Goal: Task Accomplishment & Management: Manage account settings

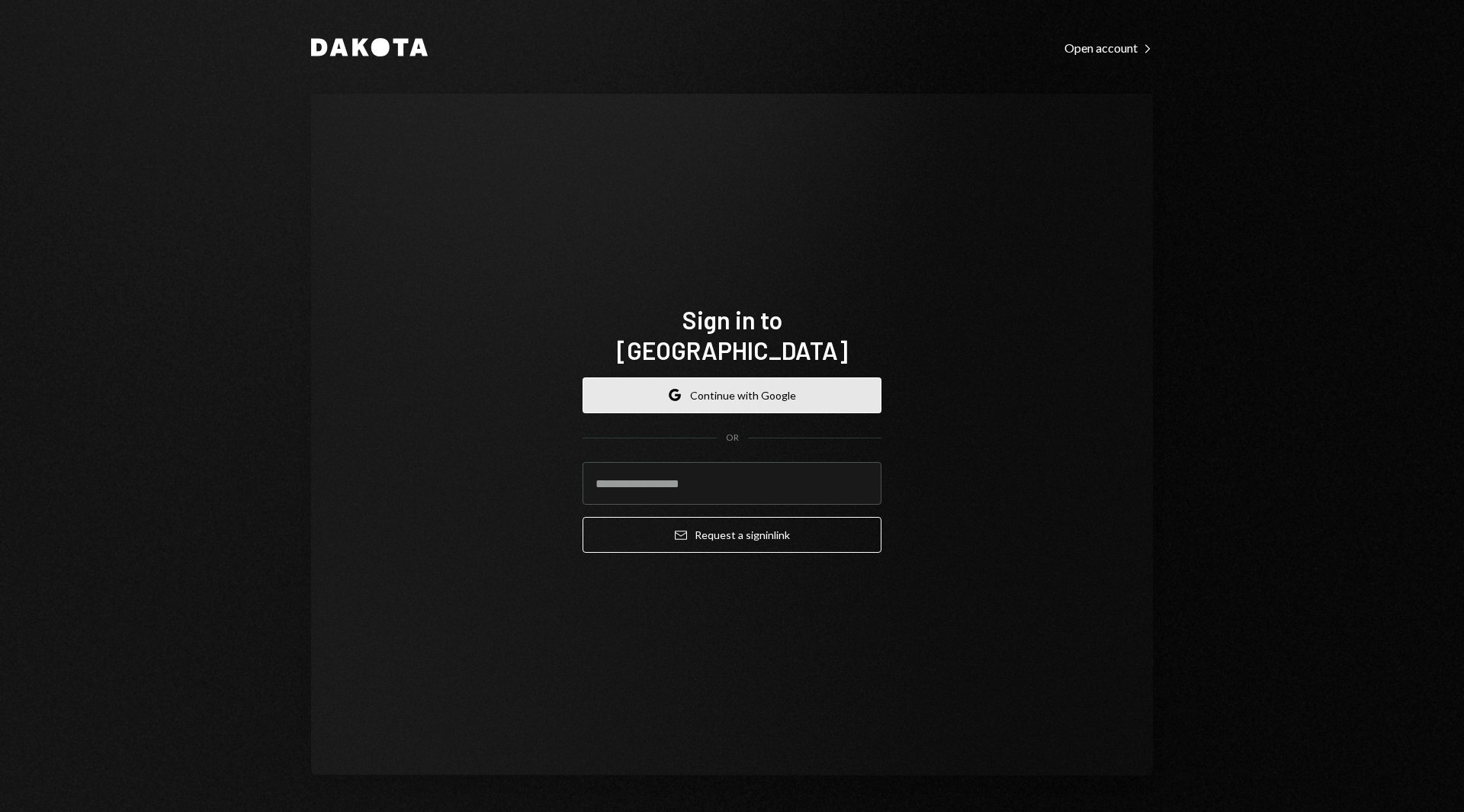
click at [856, 391] on button "Google Continue with Google" at bounding box center [732, 395] width 299 height 36
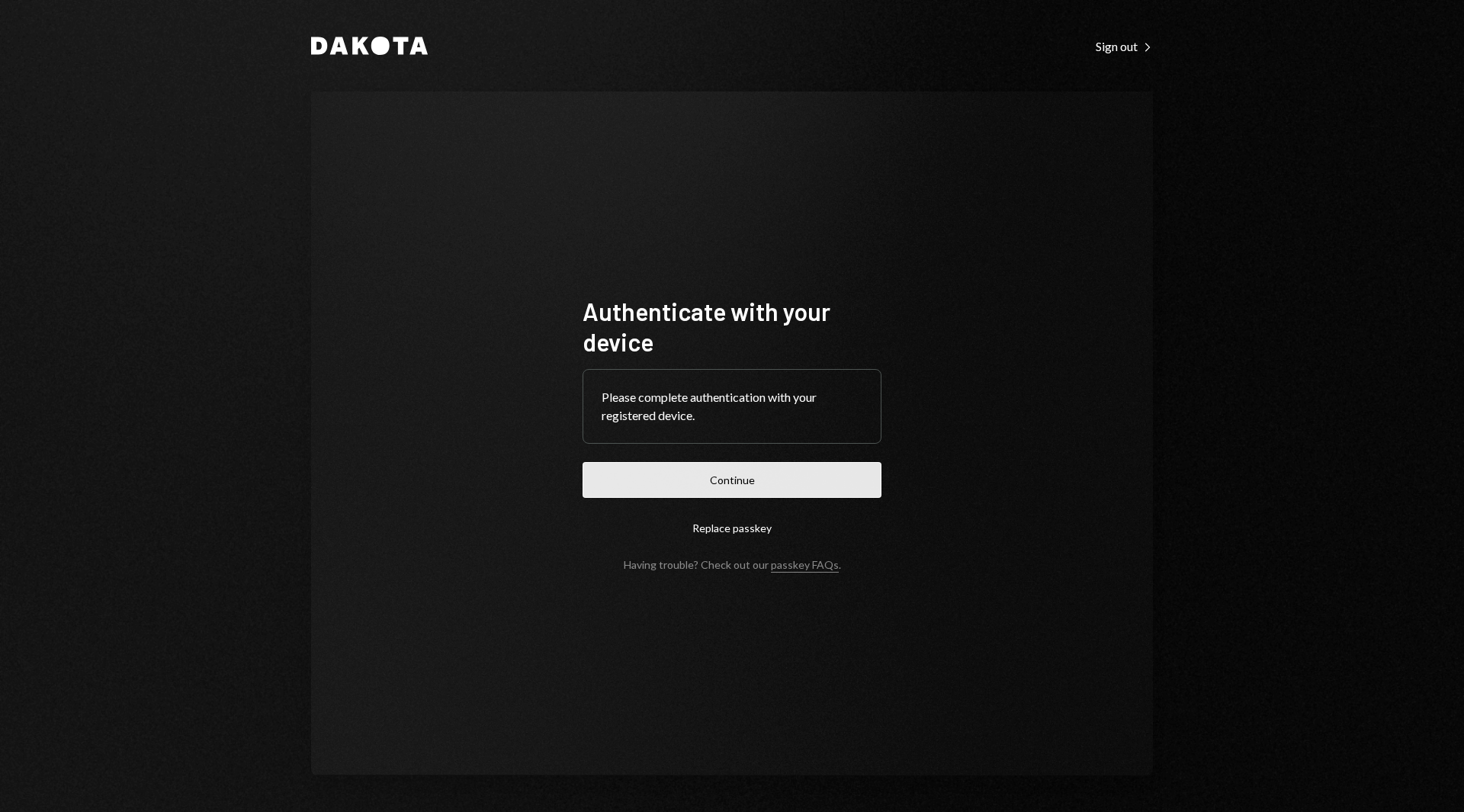
click at [751, 474] on button "Continue" at bounding box center [732, 480] width 299 height 36
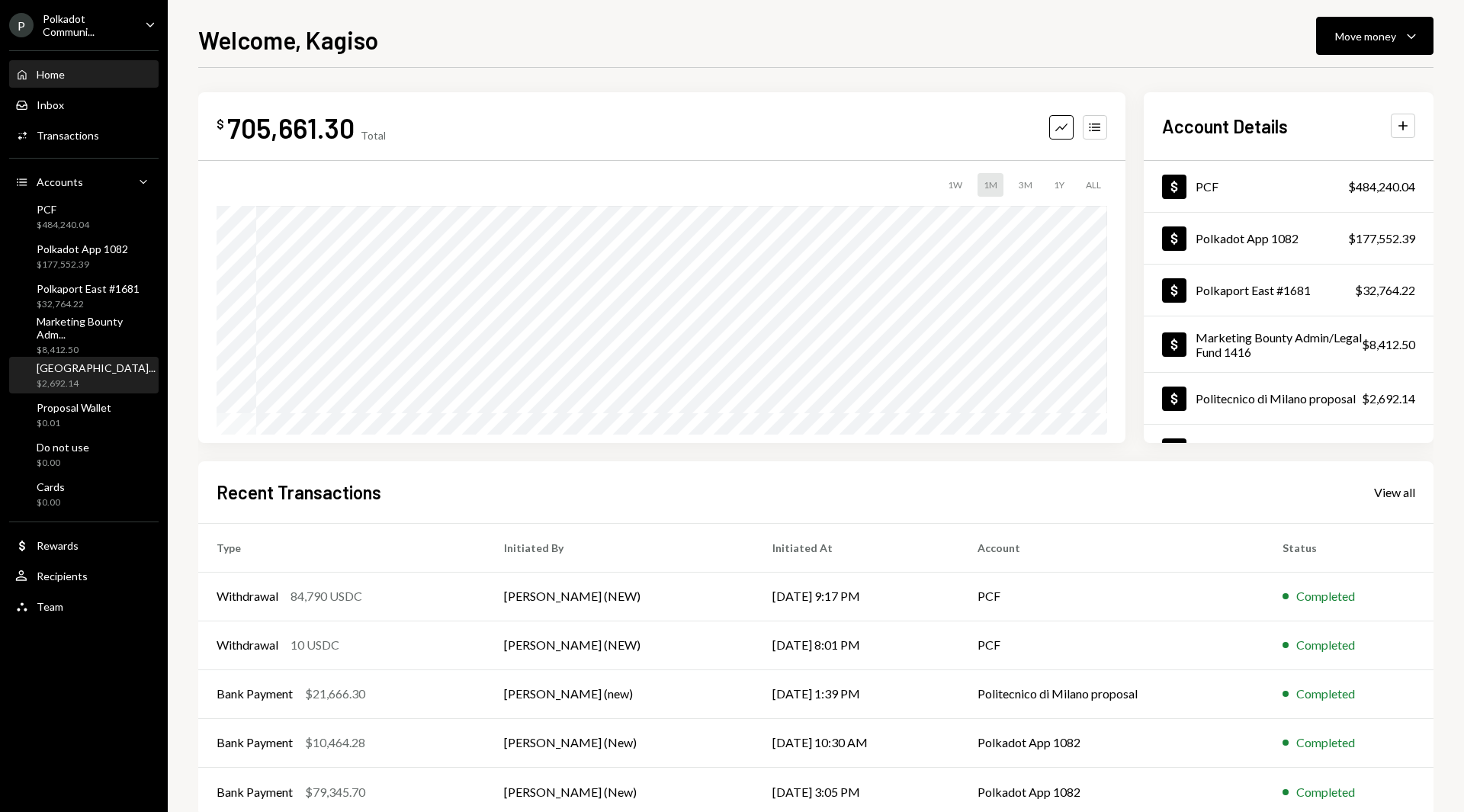
click at [77, 385] on div "$2,692.14" at bounding box center [96, 384] width 119 height 13
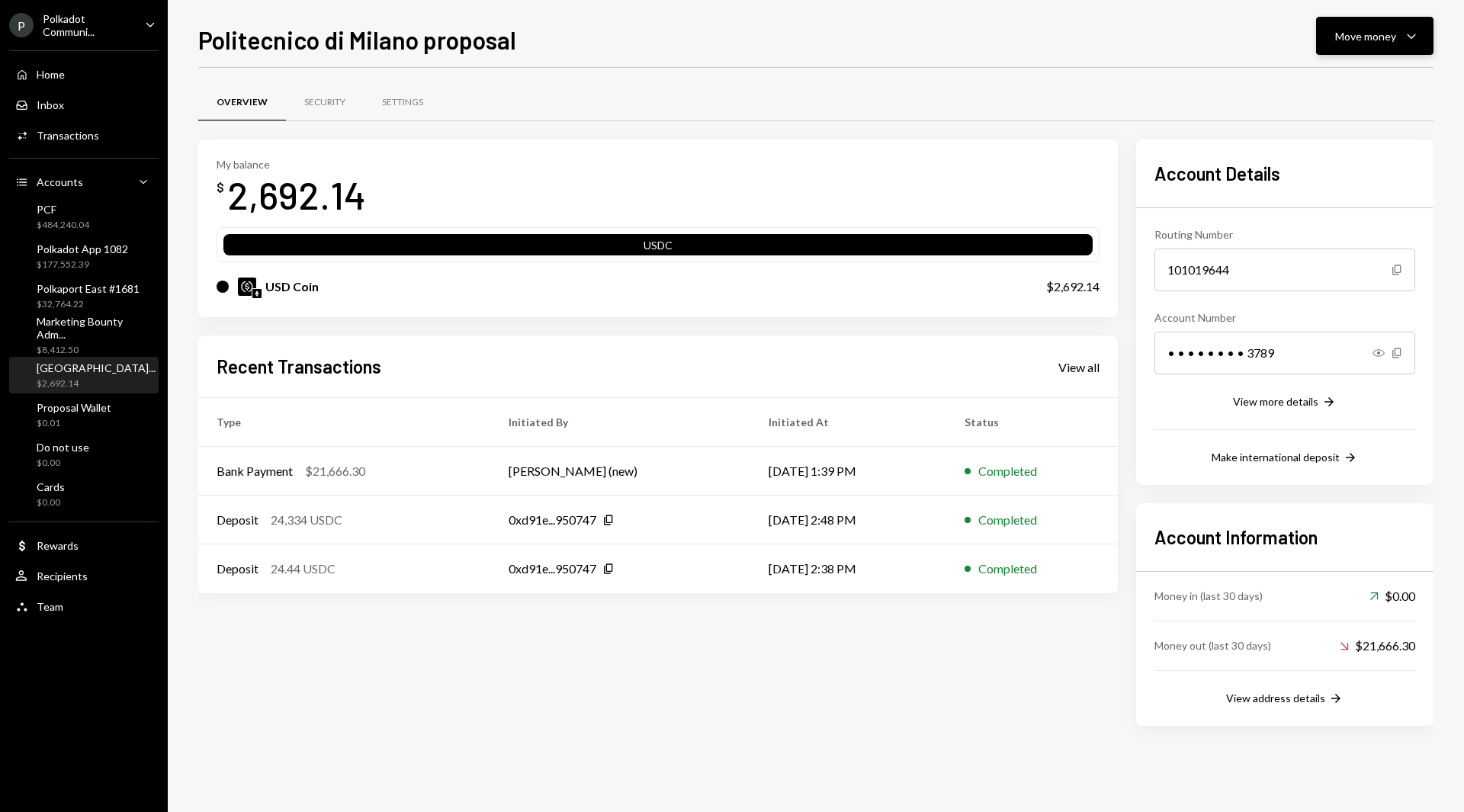
click at [1407, 46] on button "Move money Caret Down" at bounding box center [1375, 35] width 117 height 38
click at [1331, 150] on div "Deposit" at bounding box center [1362, 150] width 111 height 16
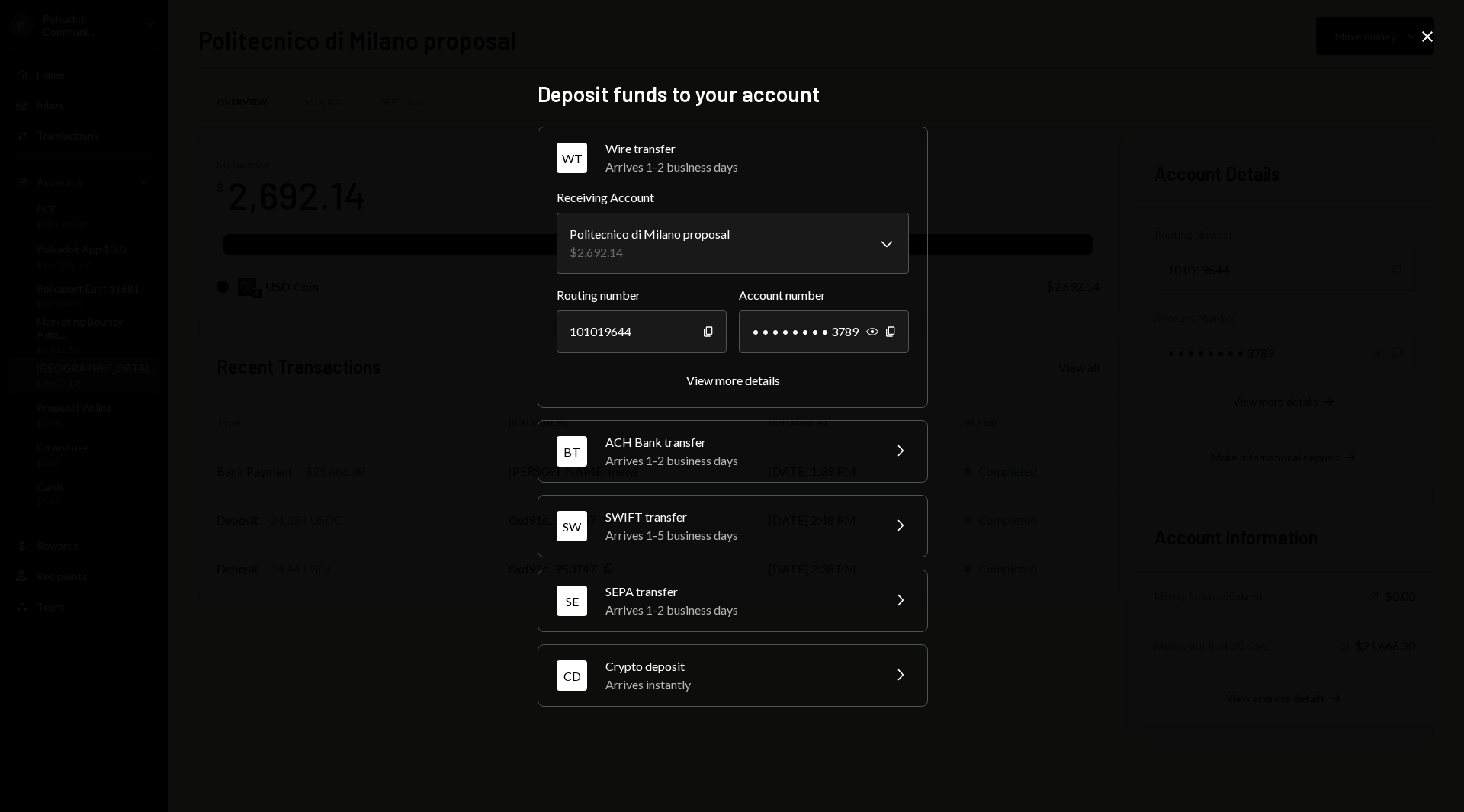
click at [700, 660] on div "Crypto deposit" at bounding box center [739, 666] width 267 height 18
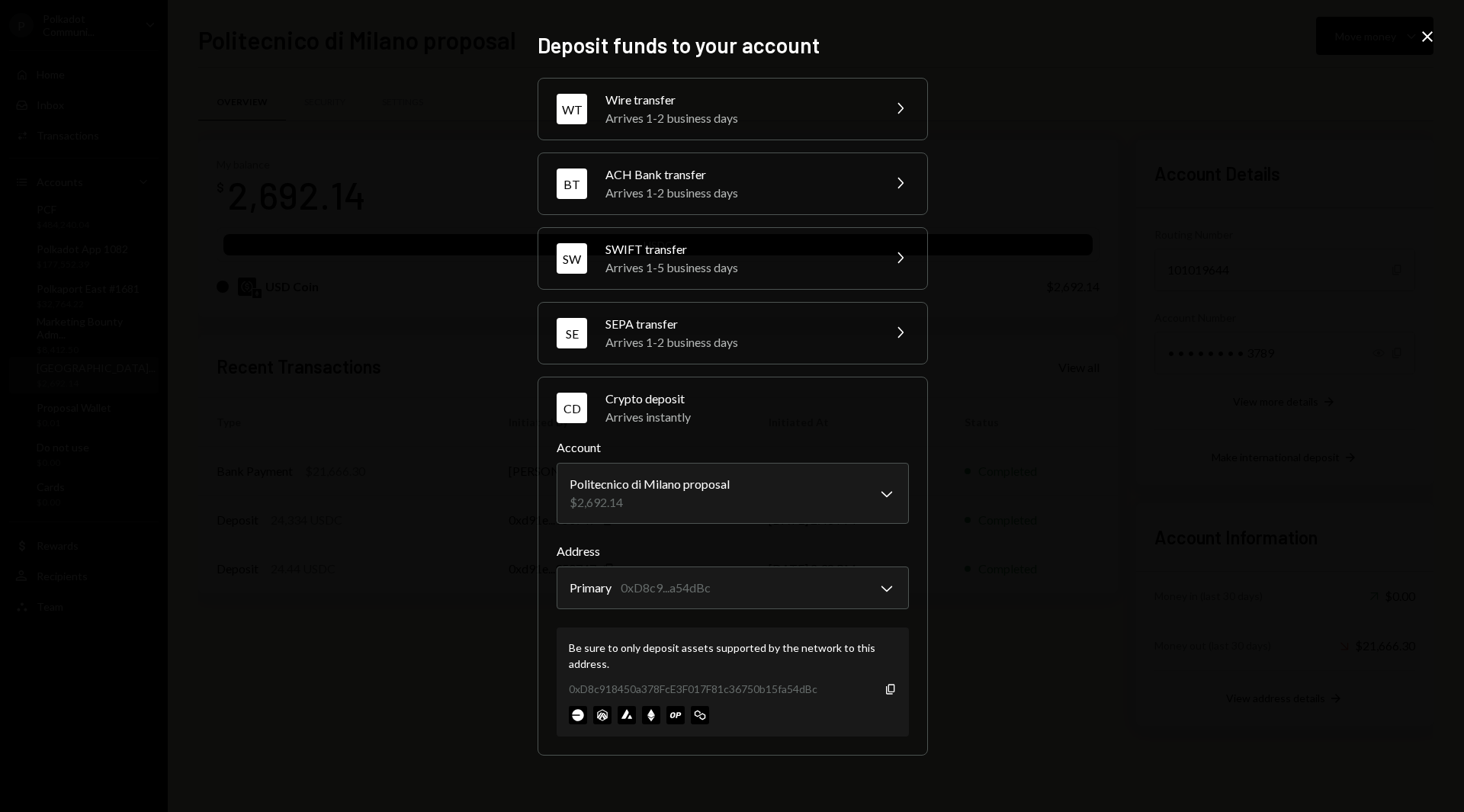
click at [884, 690] on div "0xD8c918450a378FcE3F017F81c36750b15fa54dBc Copy" at bounding box center [732, 689] width 328 height 16
click at [889, 691] on icon "Copy" at bounding box center [891, 689] width 13 height 13
click at [890, 691] on icon "Copy" at bounding box center [891, 689] width 13 height 13
click at [1431, 31] on icon "Close" at bounding box center [1427, 36] width 18 height 18
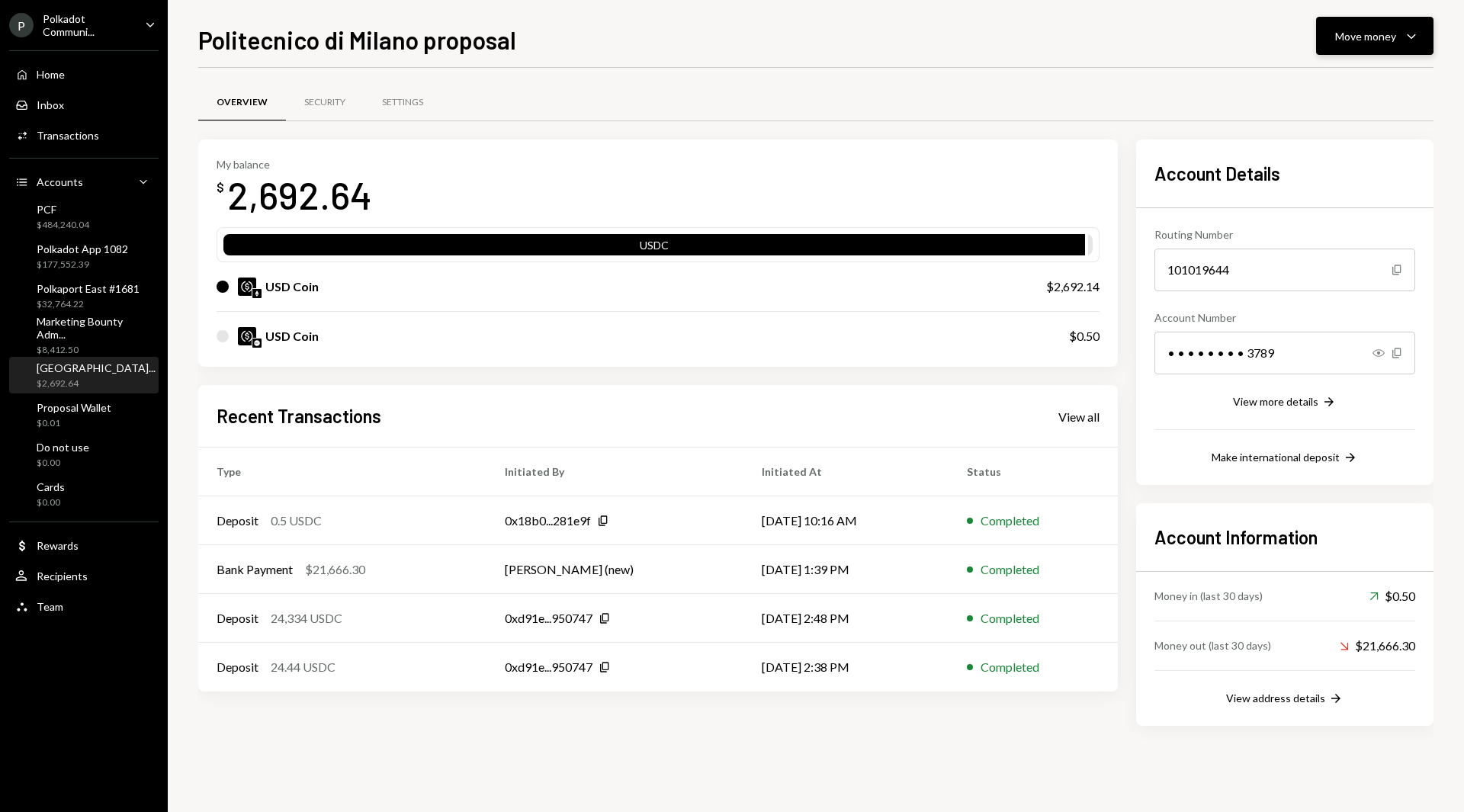
click at [1401, 36] on div "Move money Caret Down" at bounding box center [1374, 35] width 79 height 18
click at [1351, 154] on div "Deposit" at bounding box center [1362, 150] width 111 height 16
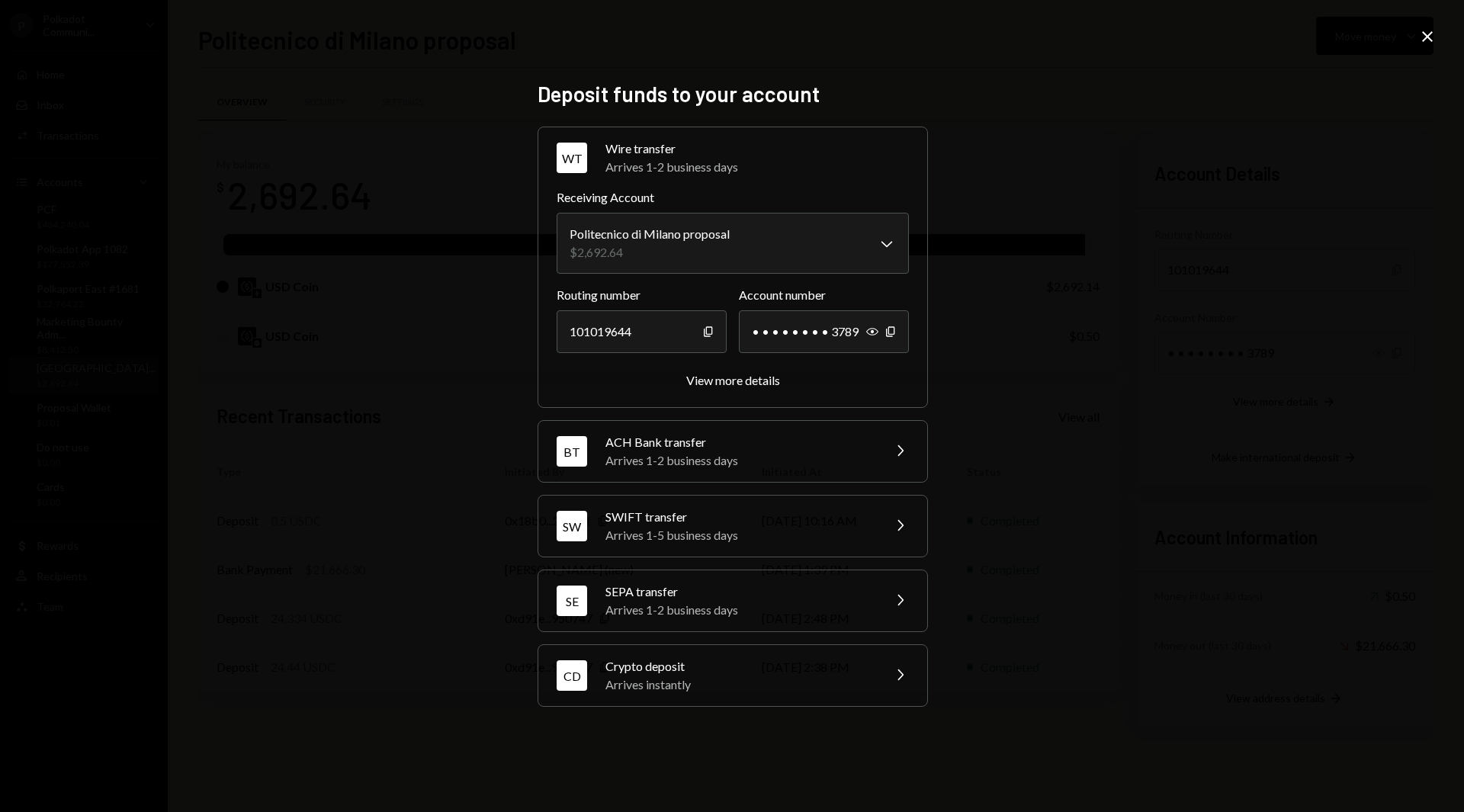
click at [811, 691] on div "Arrives instantly" at bounding box center [739, 684] width 267 height 18
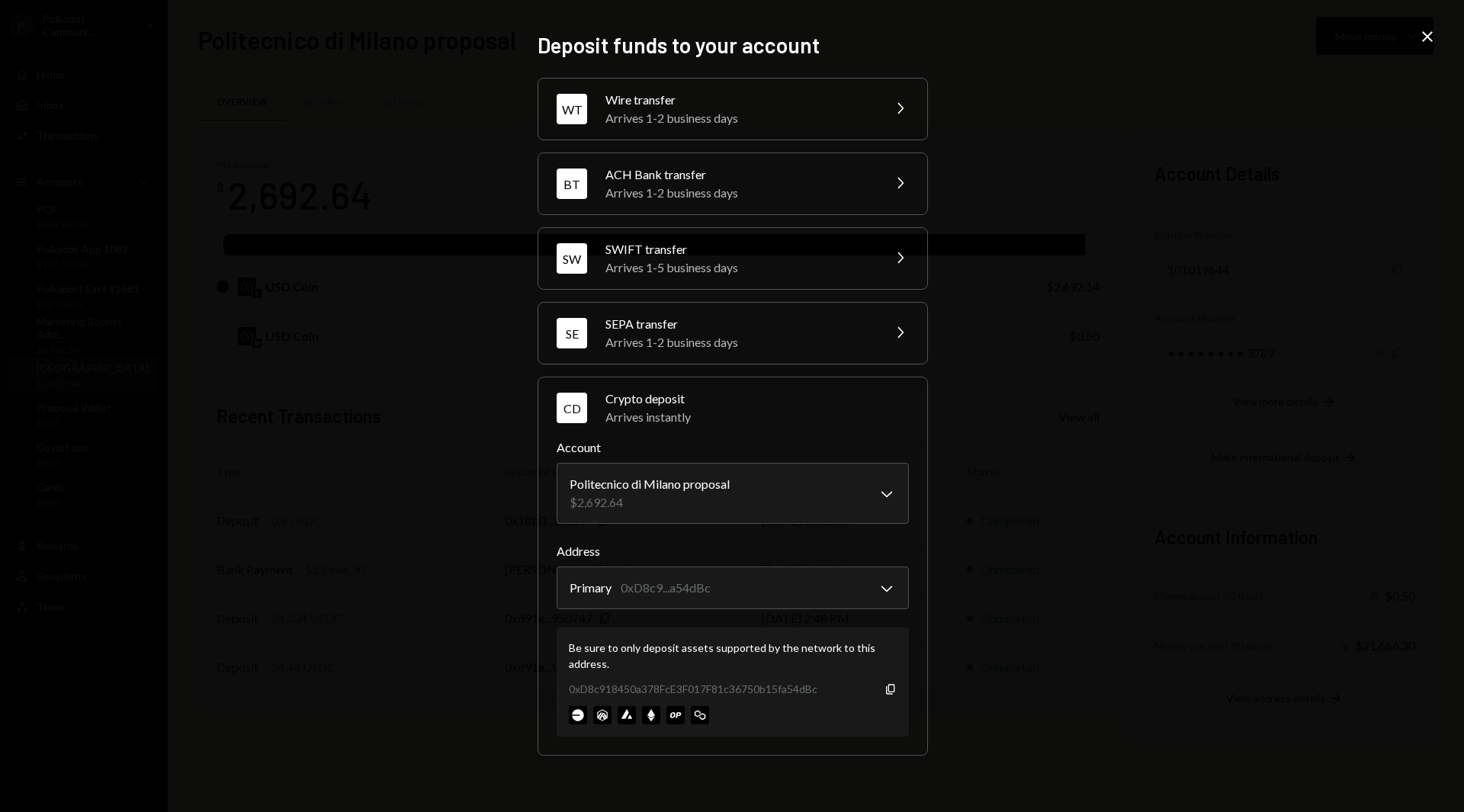
click at [884, 689] on div "0xD8c918450a378FcE3F017F81c36750b15fa54dBc Copy" at bounding box center [732, 689] width 328 height 16
click at [887, 689] on icon "button" at bounding box center [890, 689] width 9 height 10
click at [1436, 29] on icon "Close" at bounding box center [1427, 36] width 18 height 18
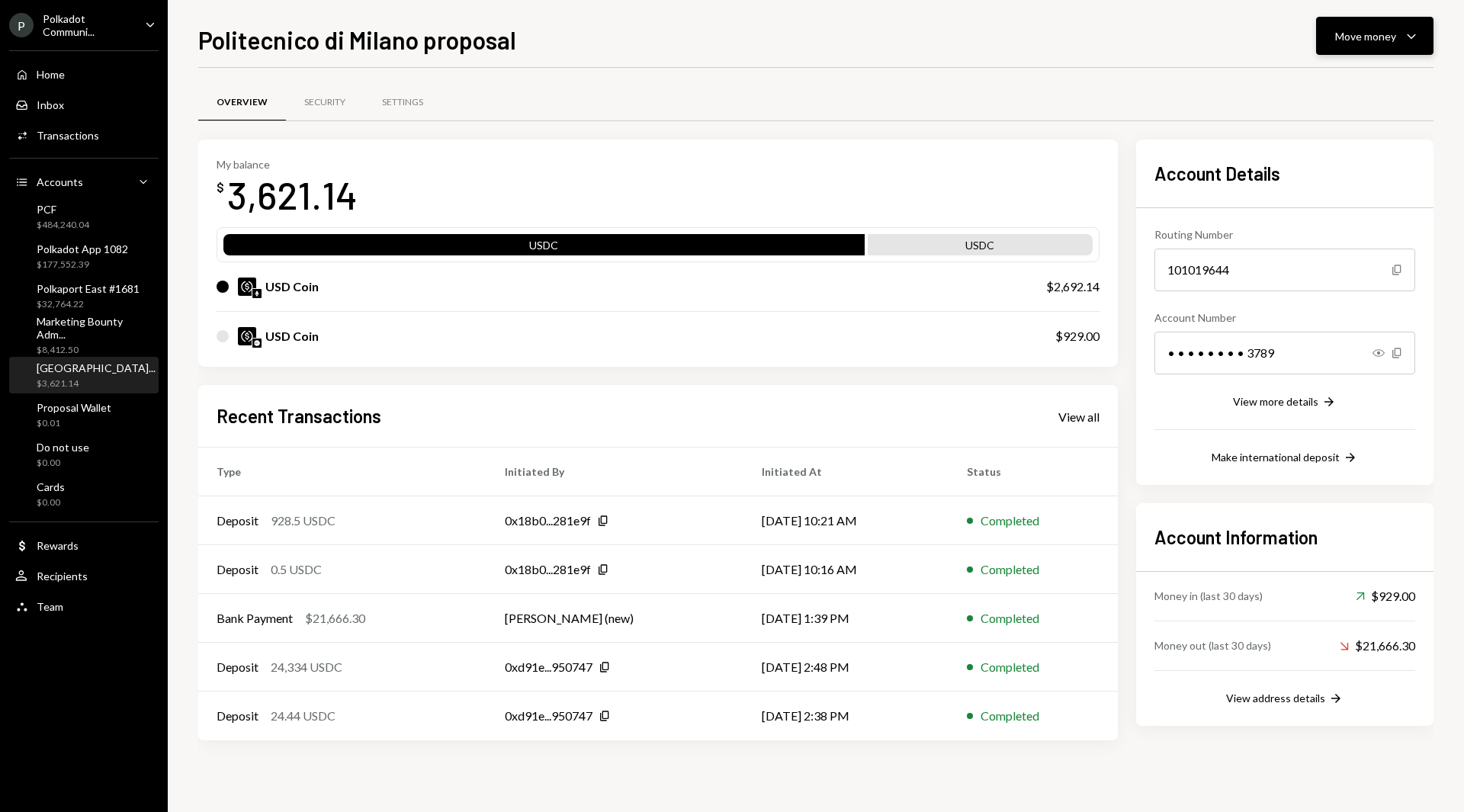
click at [1372, 43] on div "Move money" at bounding box center [1366, 36] width 61 height 16
click at [1326, 85] on div "Send" at bounding box center [1362, 82] width 111 height 16
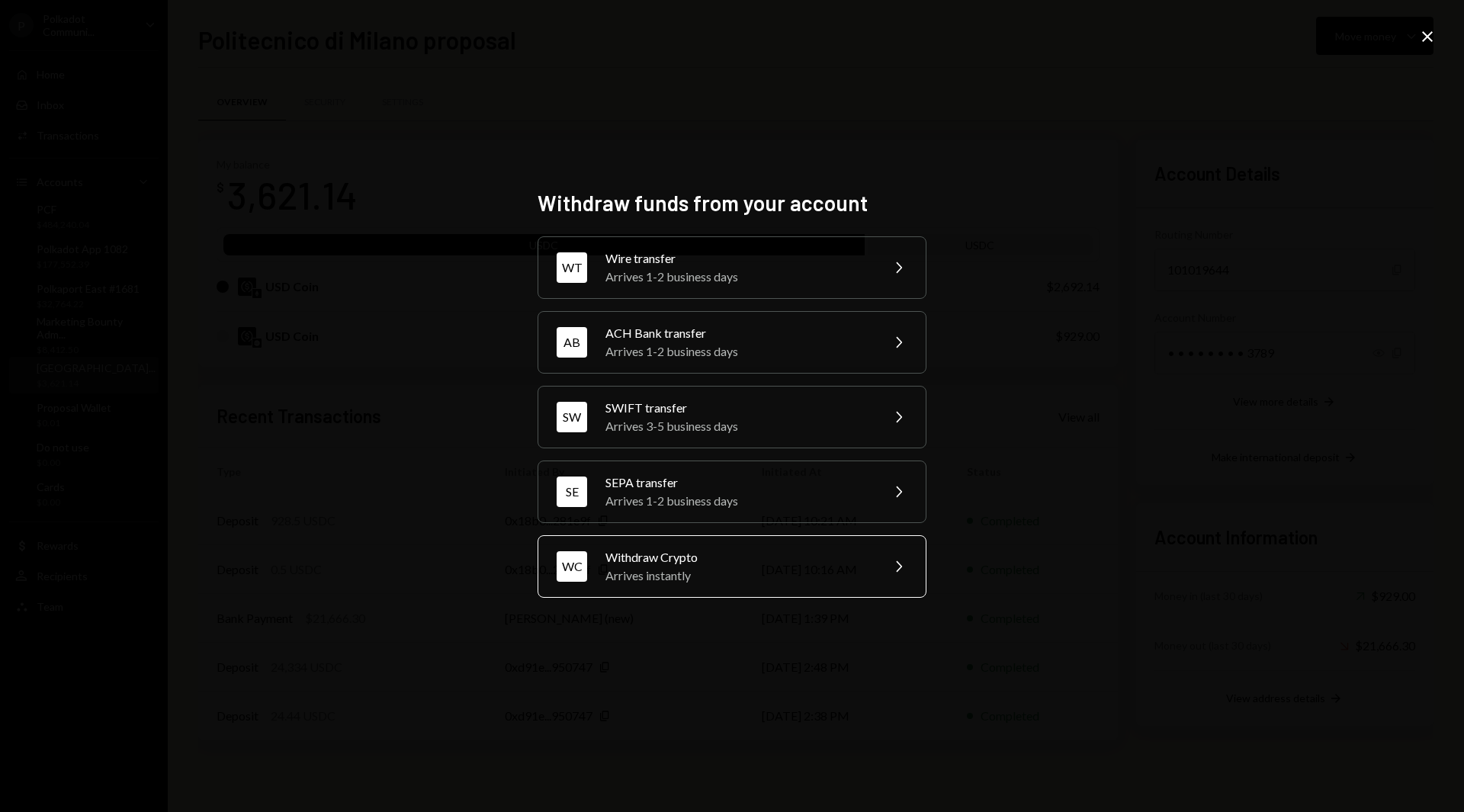
click at [906, 553] on div "WC Withdraw Crypto Arrives instantly Chevron Right" at bounding box center [732, 567] width 389 height 63
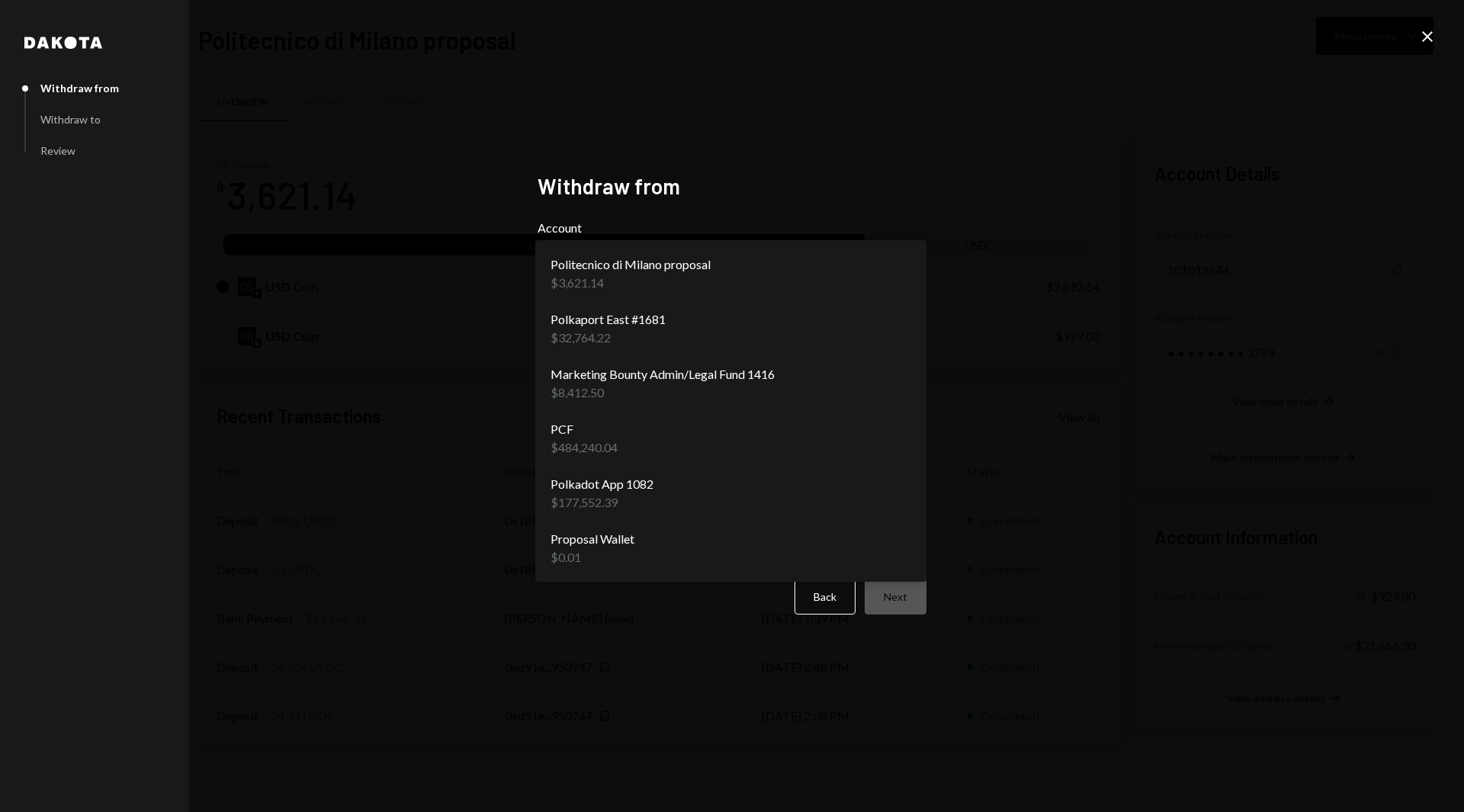
click at [791, 288] on body "P Polkadot Communi... Caret Down Home Home Inbox Inbox Activities Transactions …" at bounding box center [732, 406] width 1464 height 812
click at [1421, 30] on icon "Close" at bounding box center [1427, 36] width 18 height 18
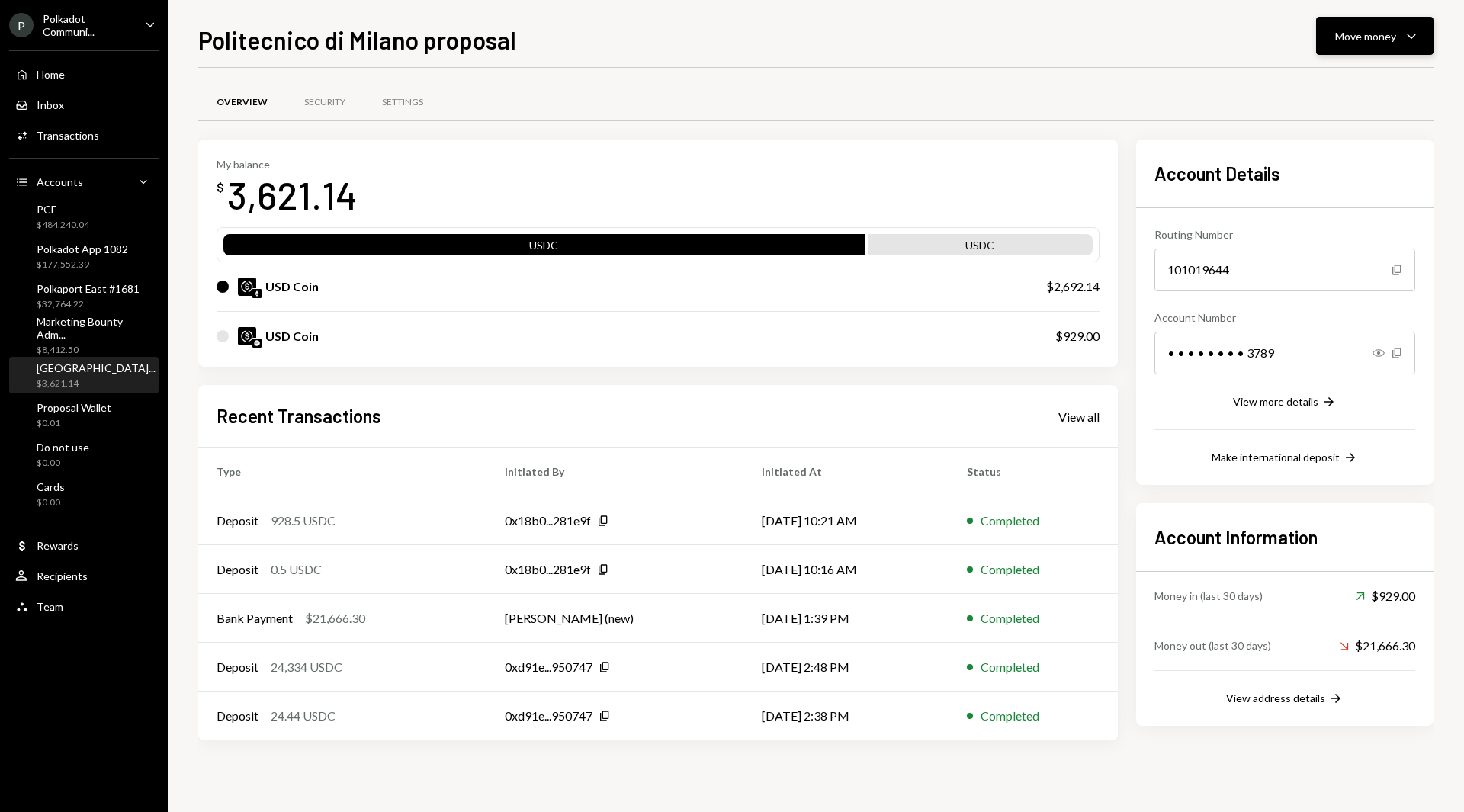
click at [1405, 38] on icon "Caret Down" at bounding box center [1411, 35] width 18 height 18
click at [1356, 112] on div "Transfer" at bounding box center [1362, 116] width 111 height 16
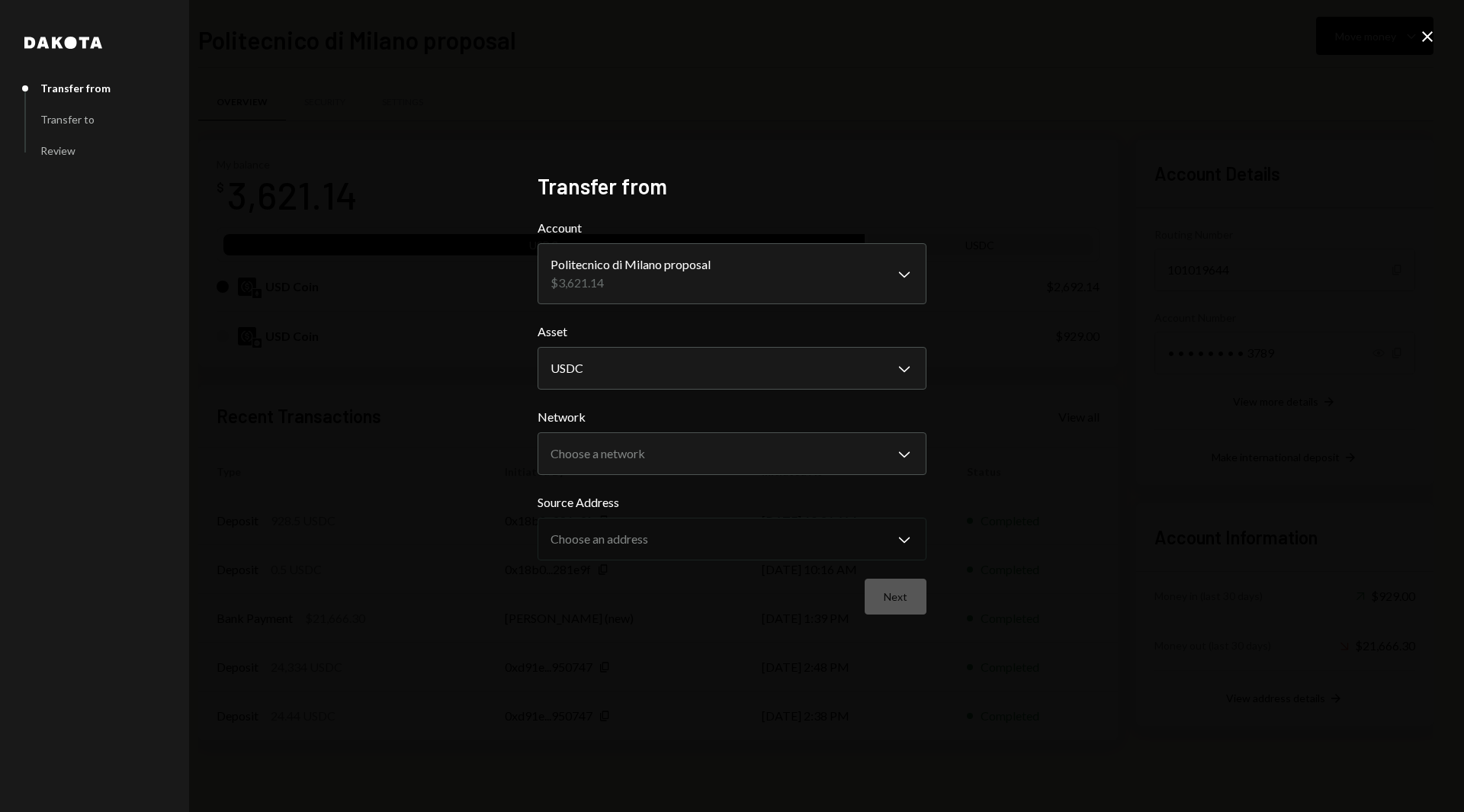
click at [1428, 36] on icon at bounding box center [1427, 37] width 11 height 11
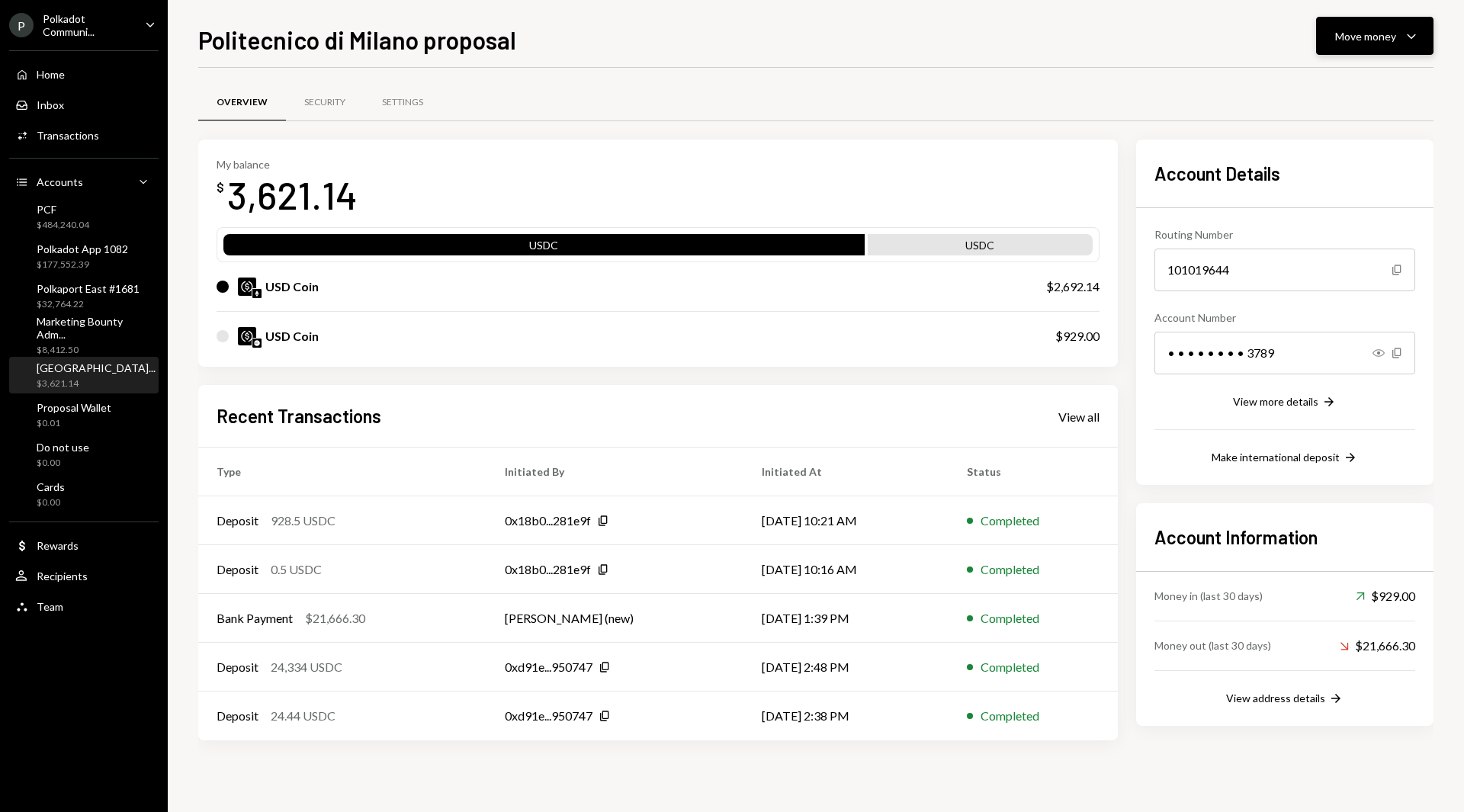
click at [1383, 41] on div "Move money" at bounding box center [1366, 36] width 61 height 16
click at [1304, 117] on div "Convert Transfer" at bounding box center [1351, 116] width 134 height 16
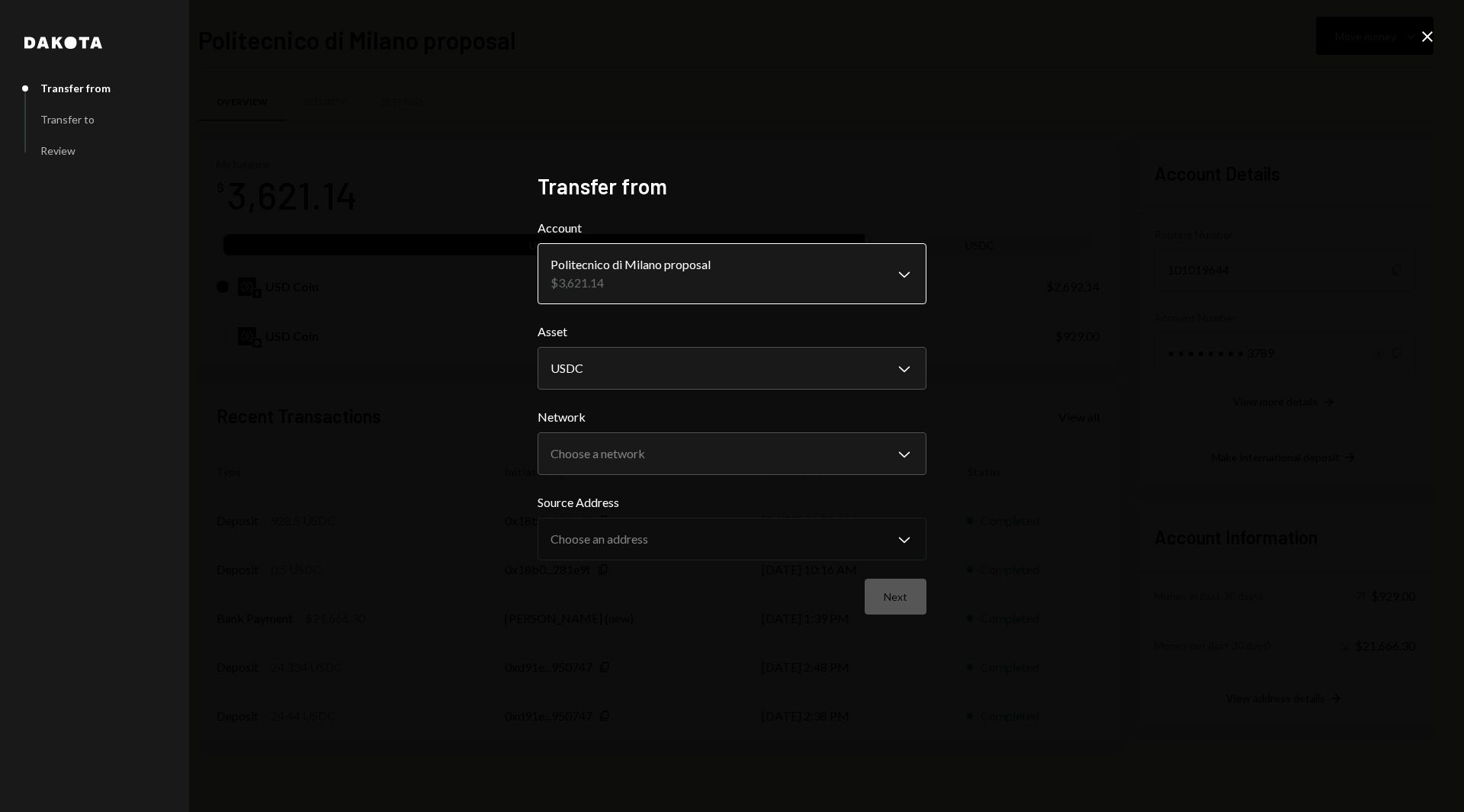
click at [721, 255] on body "P Polkadot Communi... Caret Down Home Home Inbox Inbox Activities Transactions …" at bounding box center [732, 406] width 1464 height 812
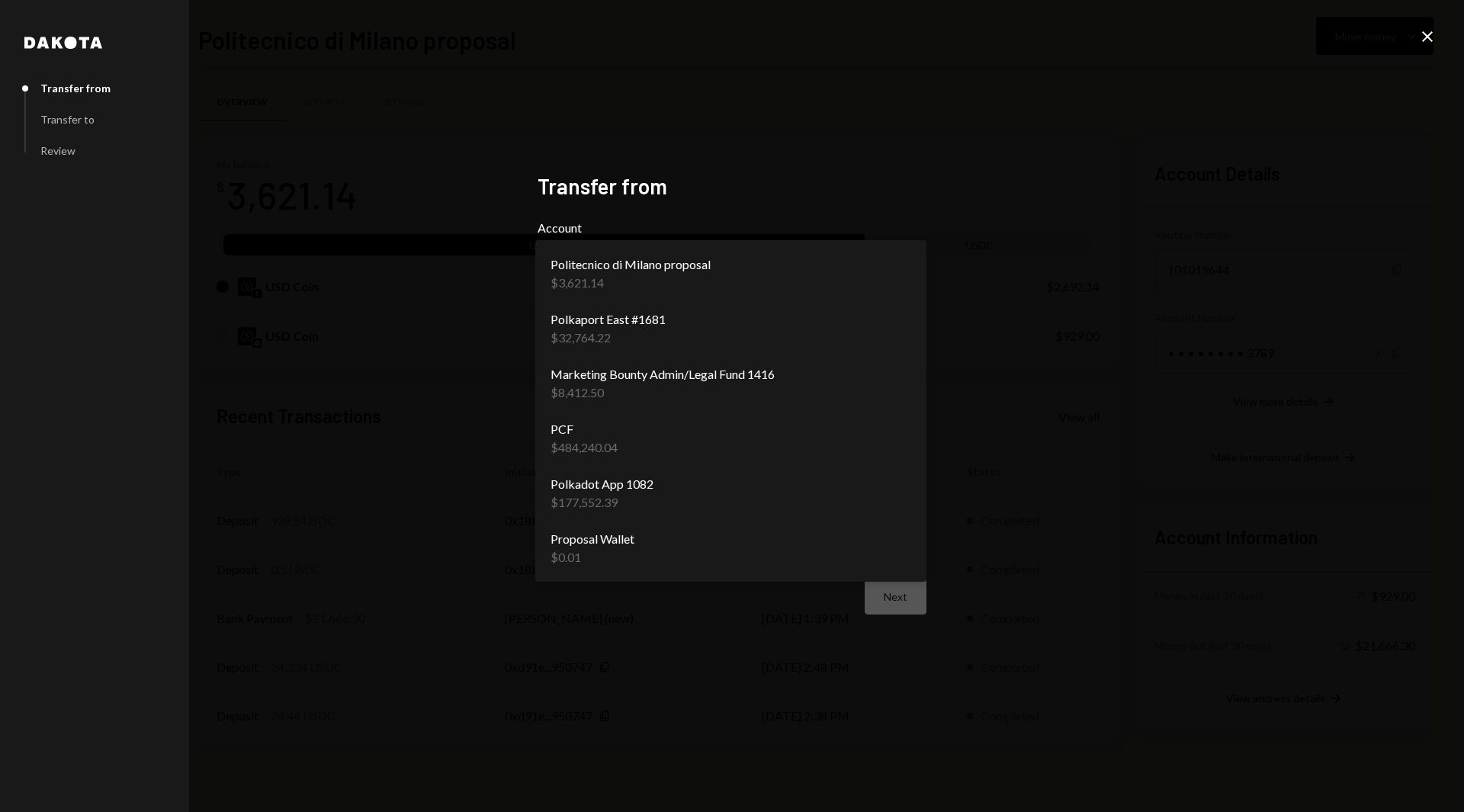
click at [449, 378] on div "**********" at bounding box center [732, 406] width 1464 height 812
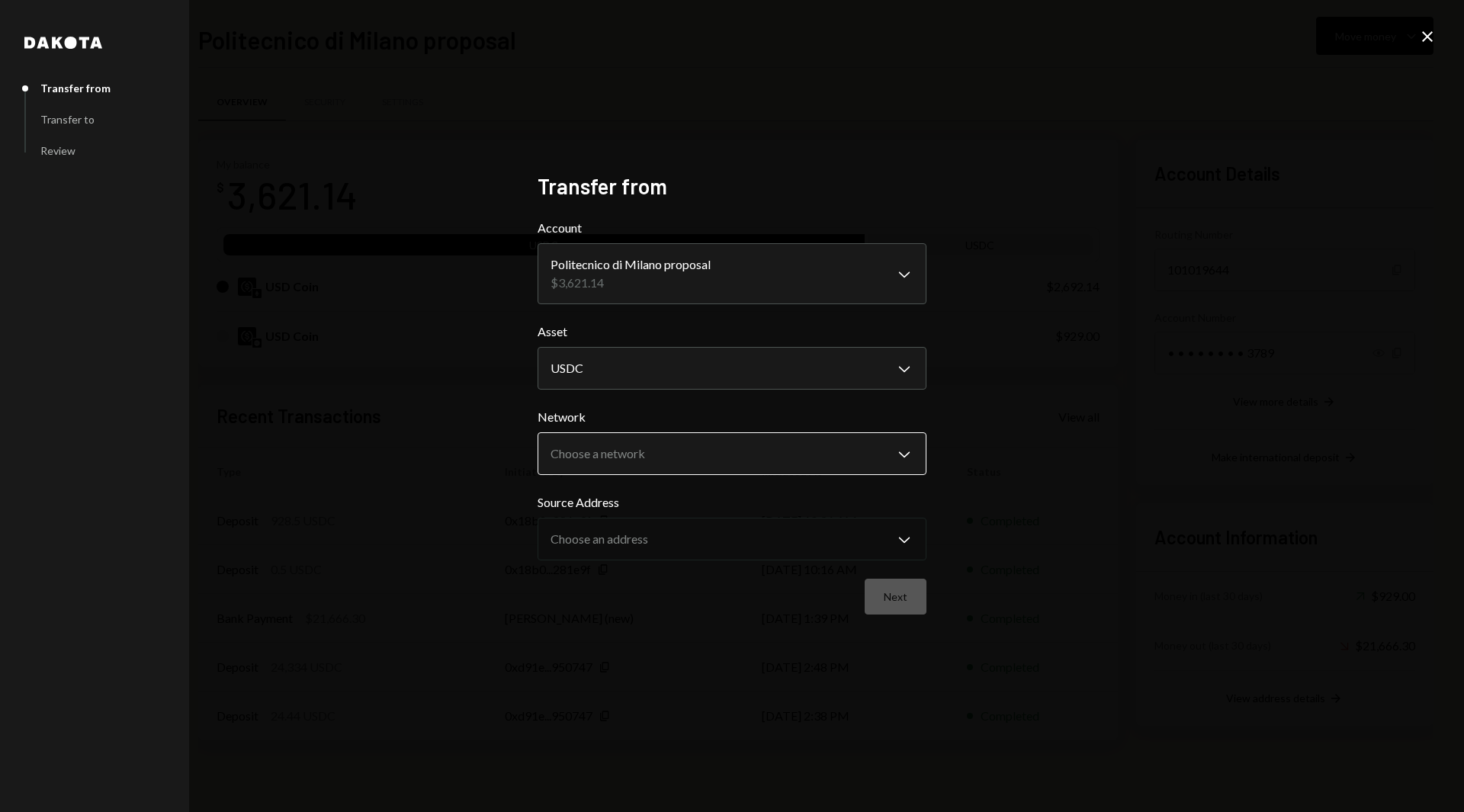
click at [627, 451] on body "P Polkadot Communi... Caret Down Home Home Inbox Inbox Activities Transactions …" at bounding box center [732, 406] width 1464 height 812
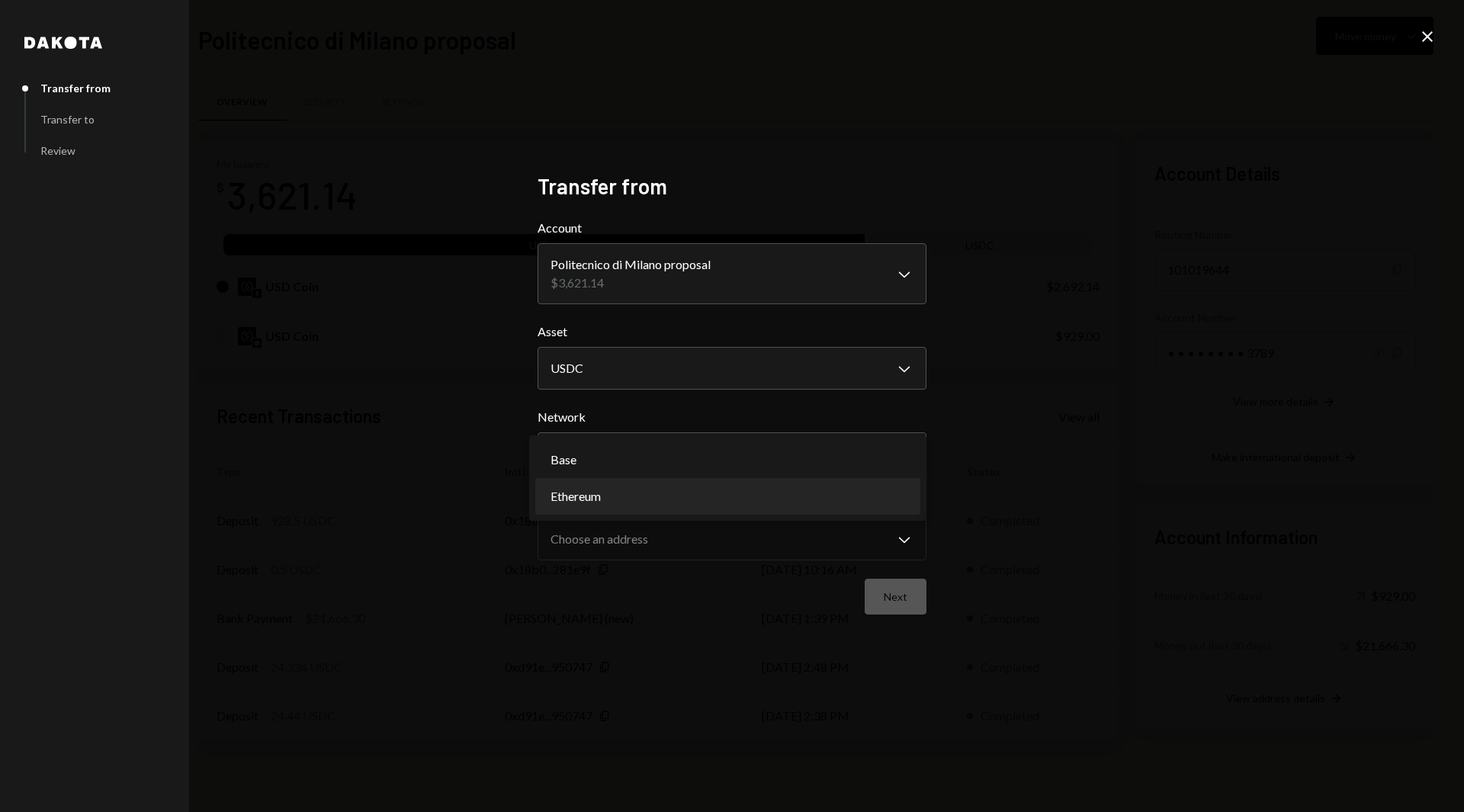
select select "**********"
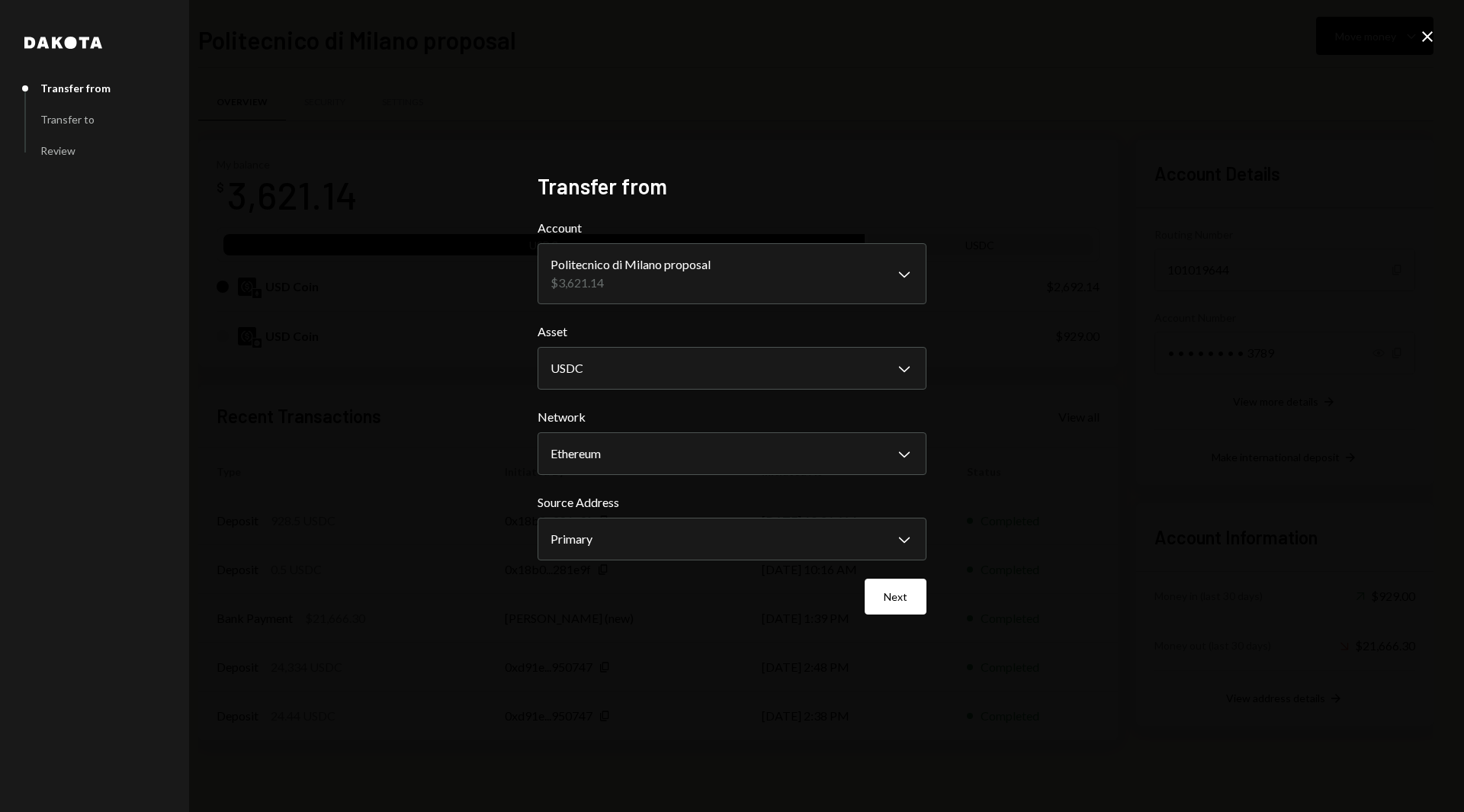
click at [1426, 41] on icon "Close" at bounding box center [1427, 36] width 18 height 18
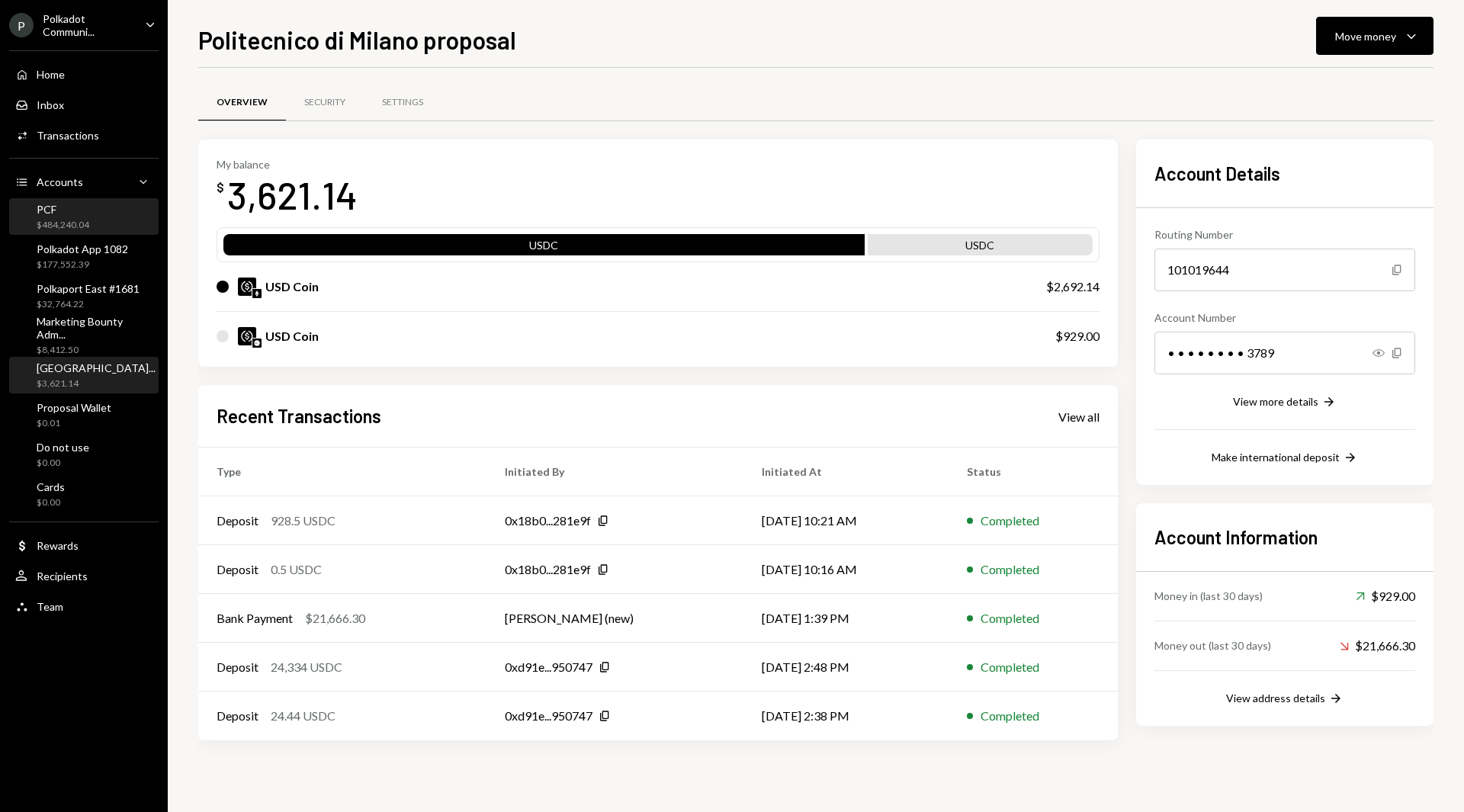
click at [50, 216] on div "PCF $484,240.04" at bounding box center [63, 216] width 52 height 29
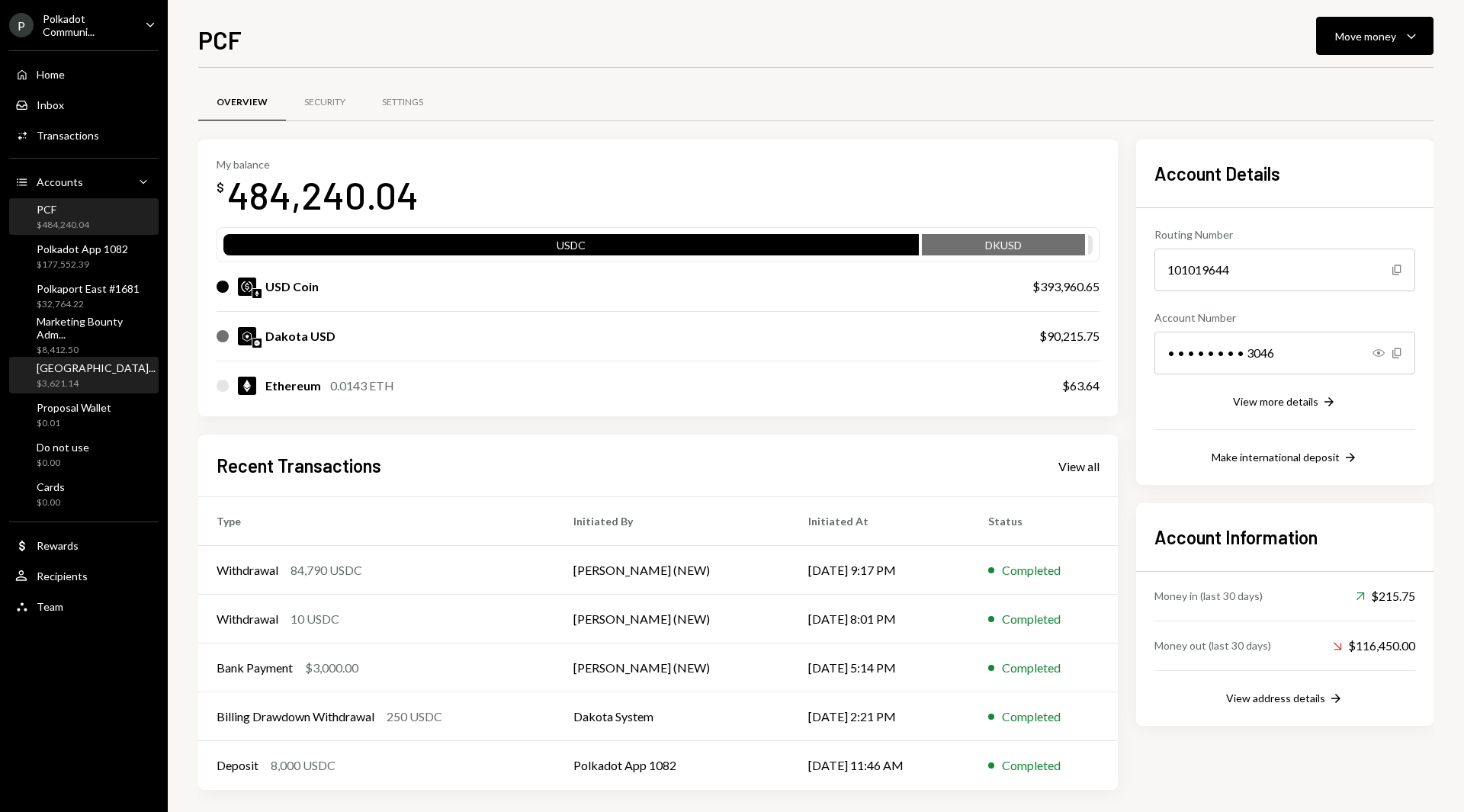
click at [91, 378] on div "$3,621.14" at bounding box center [96, 384] width 119 height 13
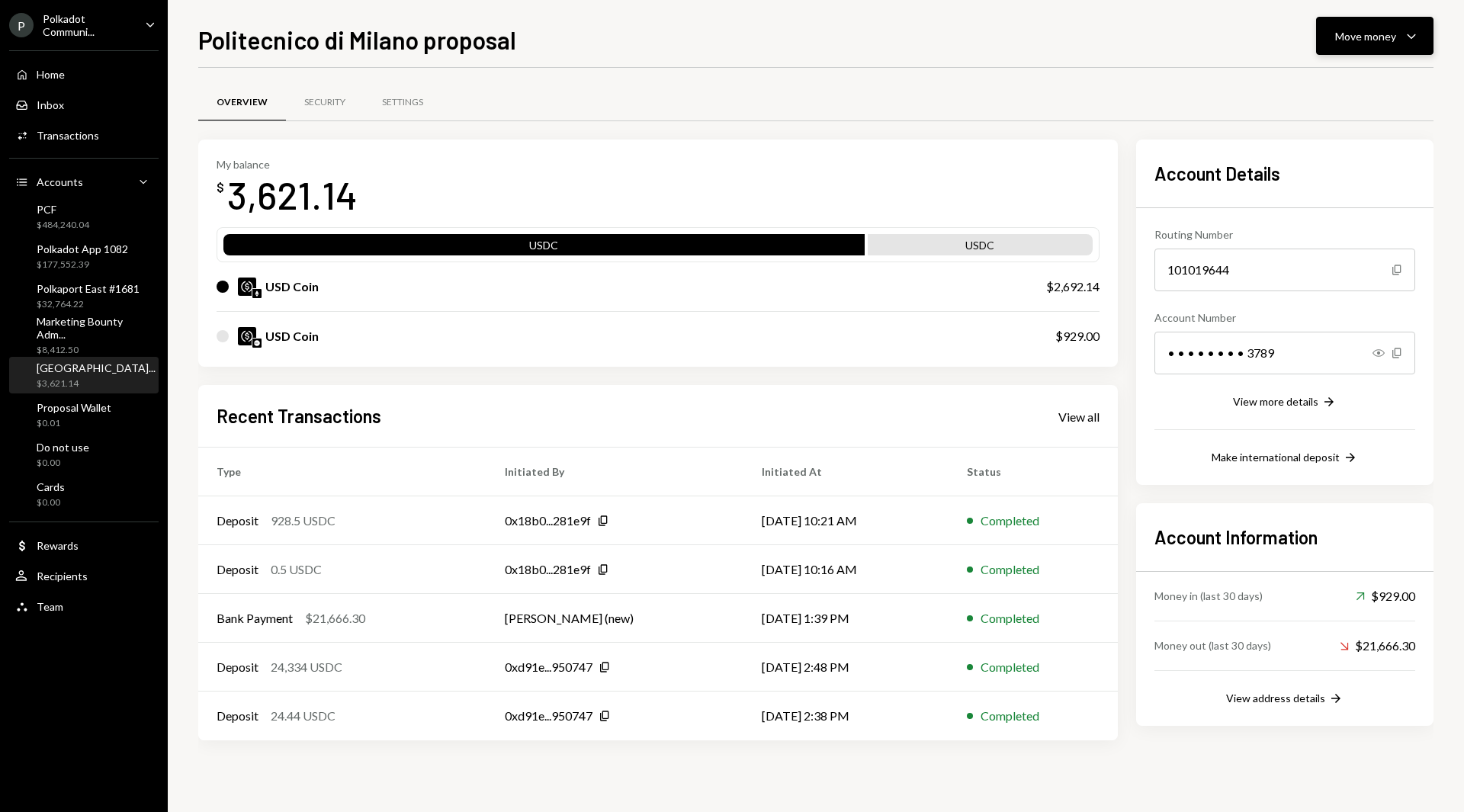
click at [1358, 21] on button "Move money Caret Down" at bounding box center [1375, 35] width 117 height 38
click at [1339, 120] on div "Transfer" at bounding box center [1362, 116] width 111 height 16
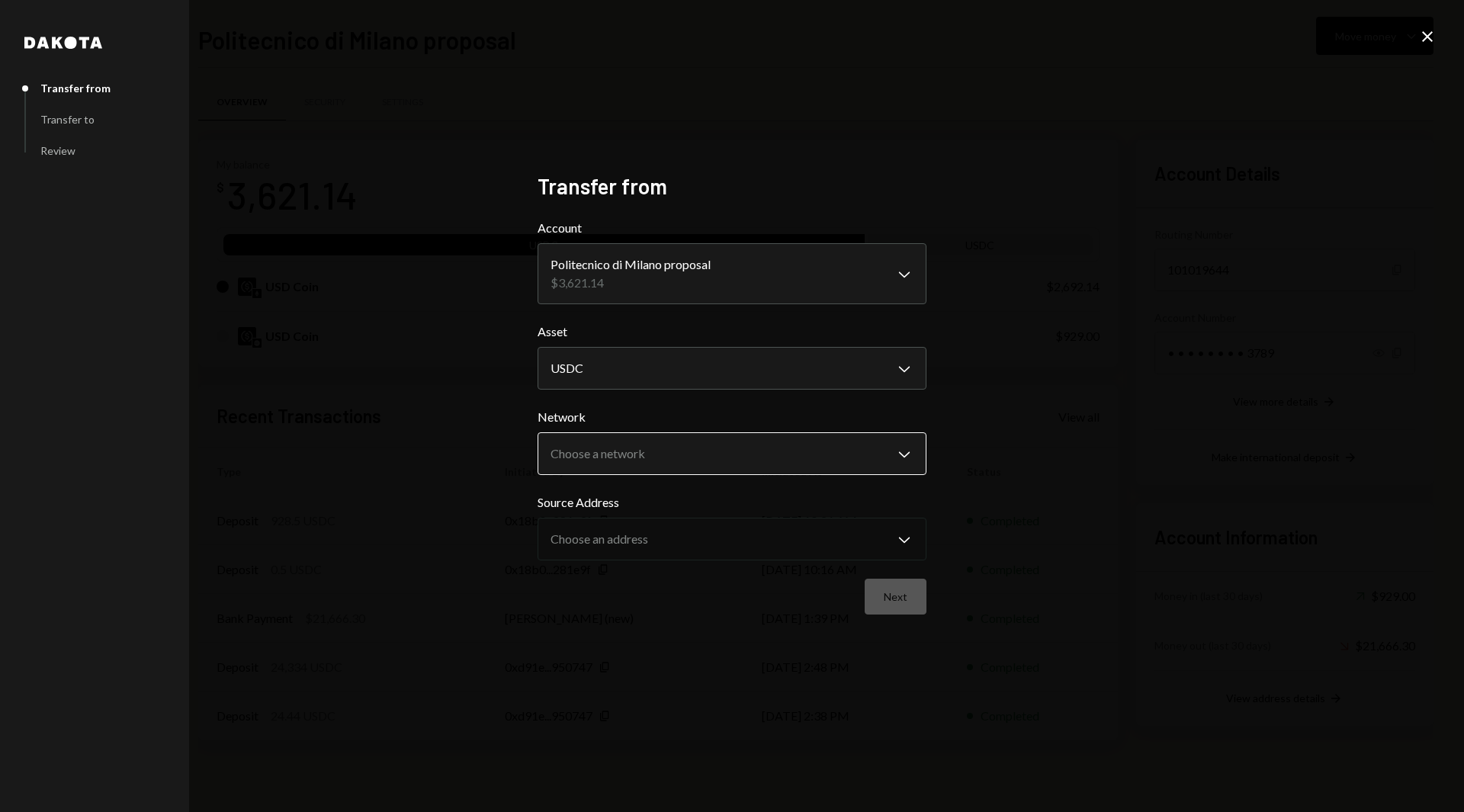
click at [664, 447] on body "P Polkadot Communi... Caret Down Home Home Inbox Inbox Activities Transactions …" at bounding box center [732, 406] width 1464 height 812
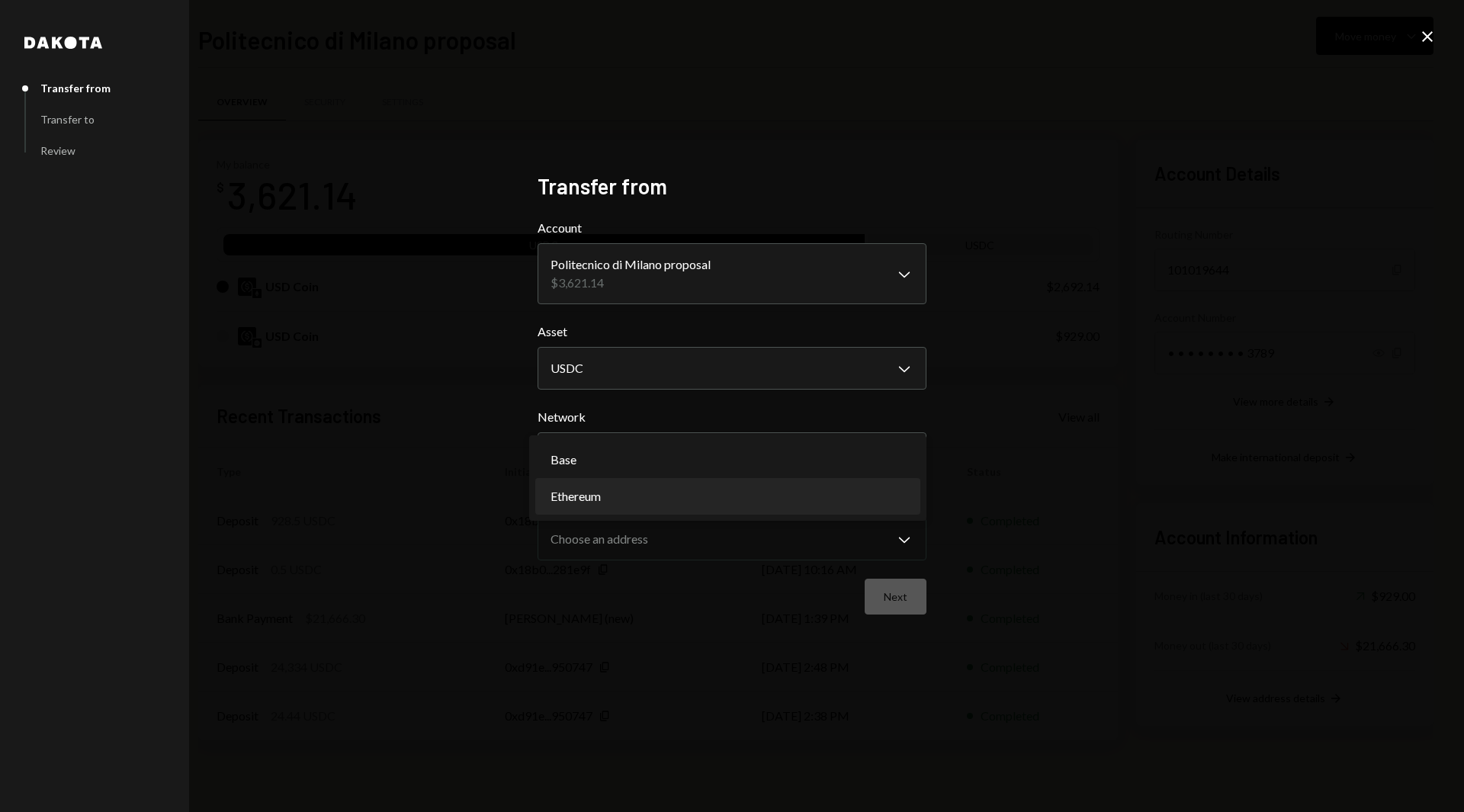
select select "**********"
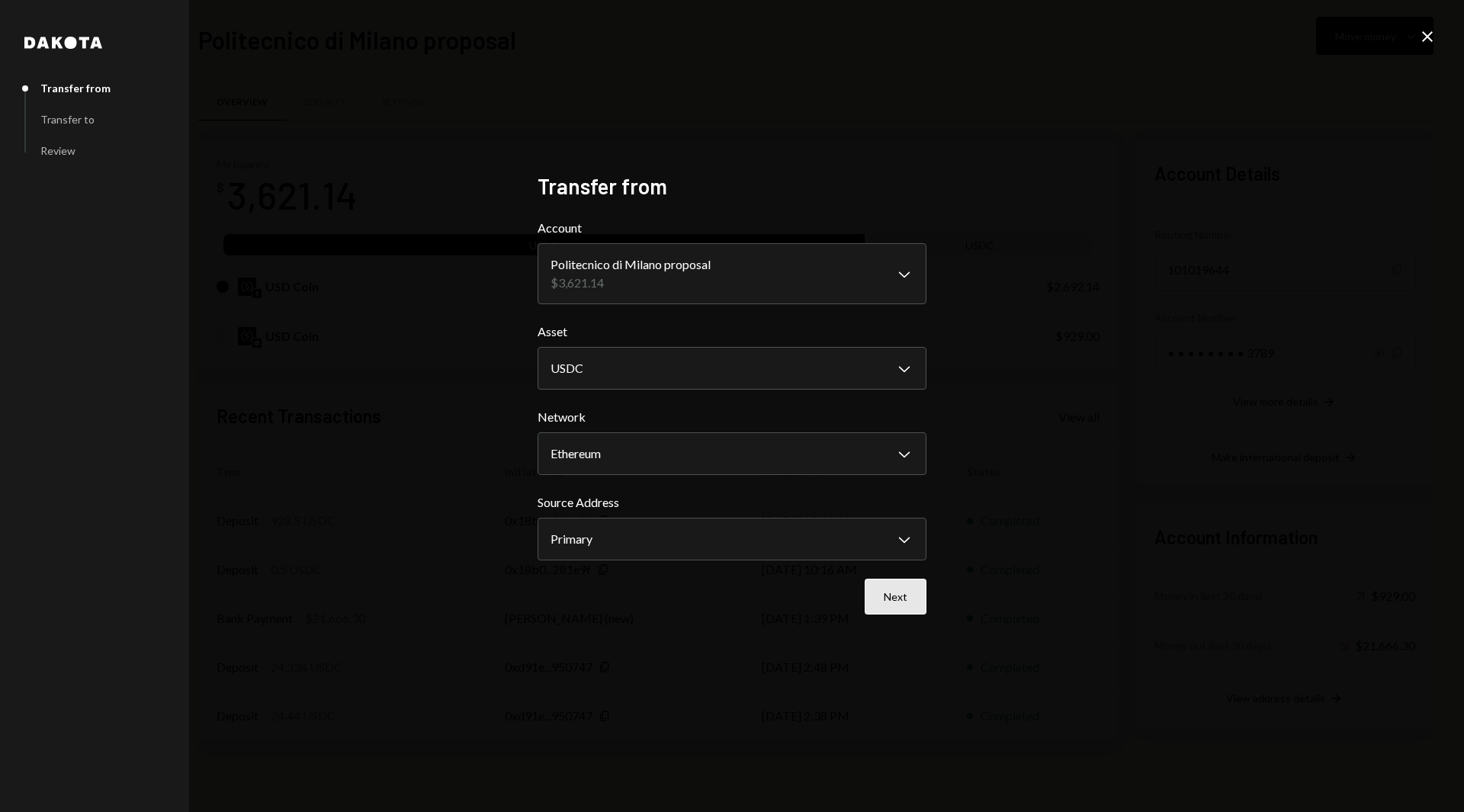
click at [907, 588] on button "Next" at bounding box center [895, 596] width 62 height 36
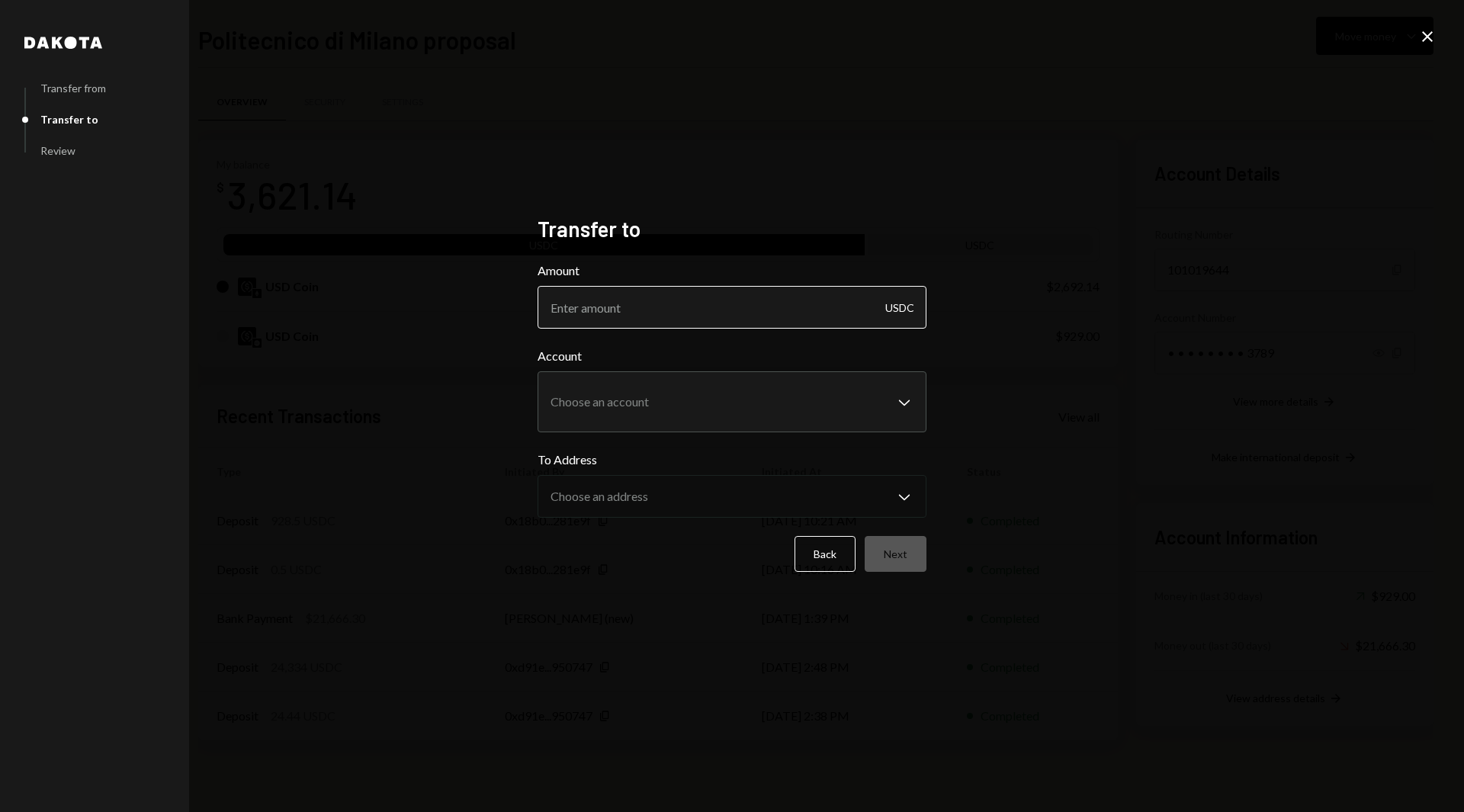
click at [746, 308] on input "Amount" at bounding box center [732, 307] width 389 height 43
click at [1429, 36] on icon at bounding box center [1427, 37] width 11 height 11
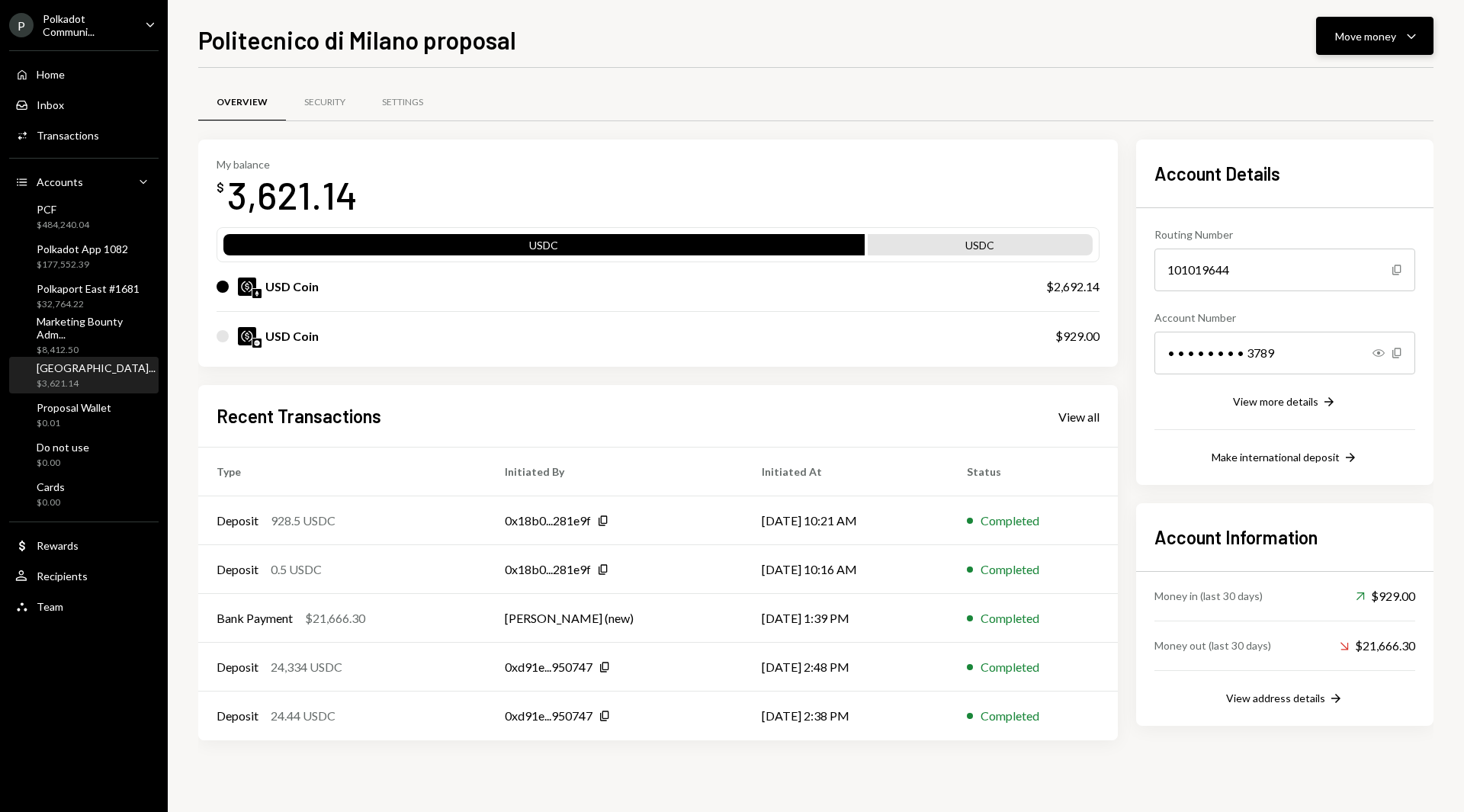
click at [1362, 45] on button "Move money Caret Down" at bounding box center [1375, 35] width 117 height 38
click at [1338, 110] on div "Transfer" at bounding box center [1362, 116] width 111 height 16
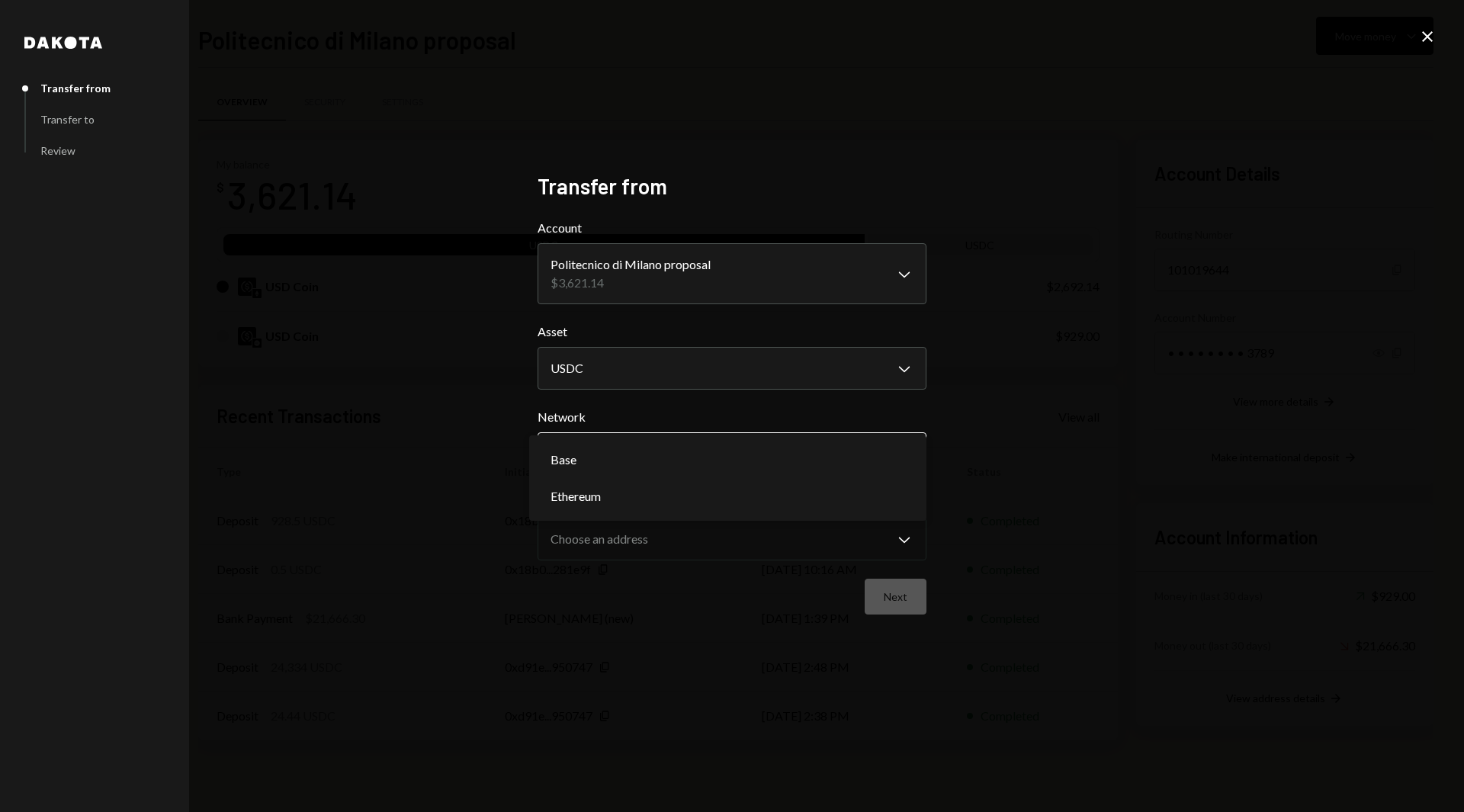
click at [696, 453] on body "P Polkadot Communi... Caret Down Home Home Inbox Inbox Activities Transactions …" at bounding box center [732, 406] width 1464 height 812
select select "**********"
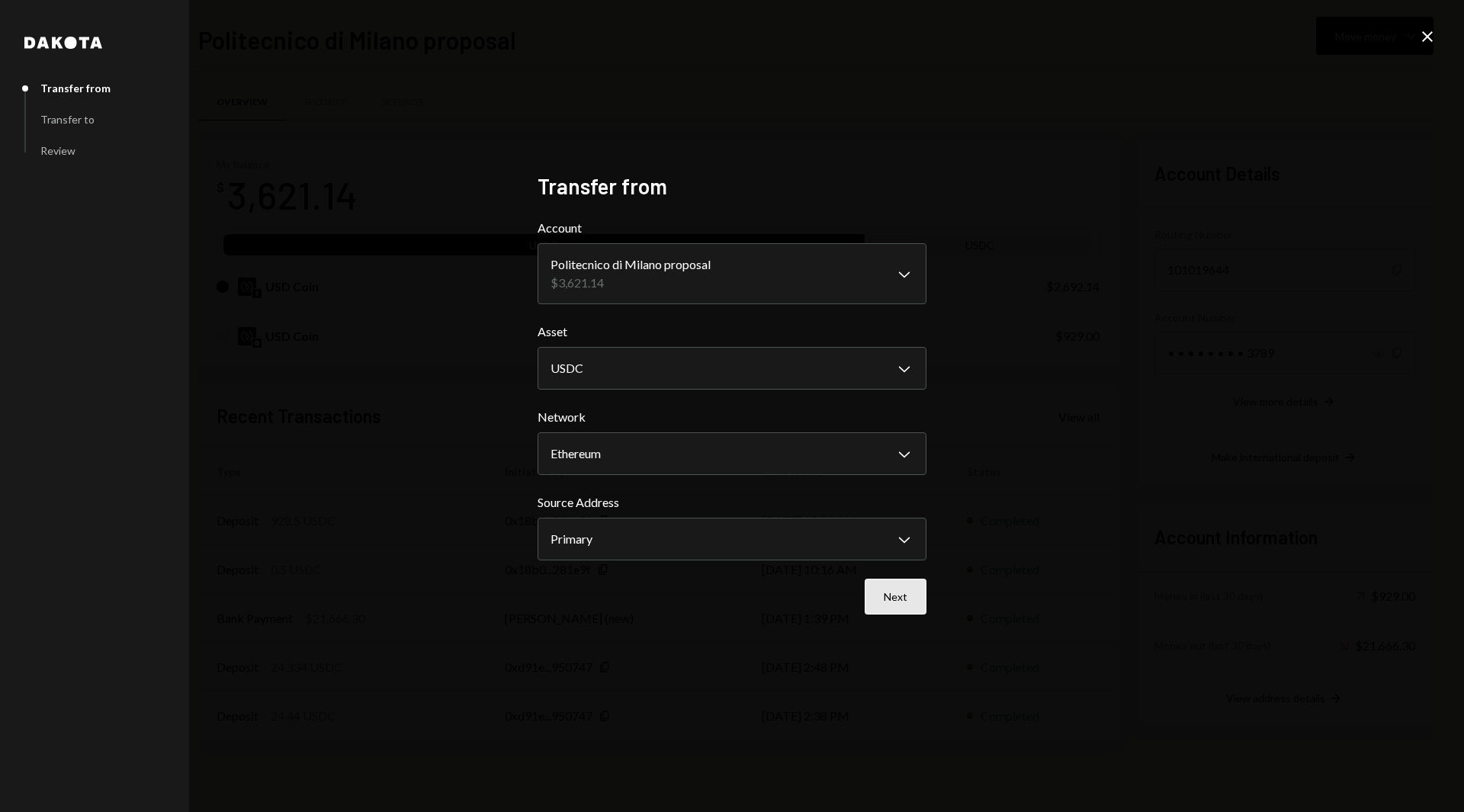
click at [889, 590] on button "Next" at bounding box center [895, 596] width 62 height 36
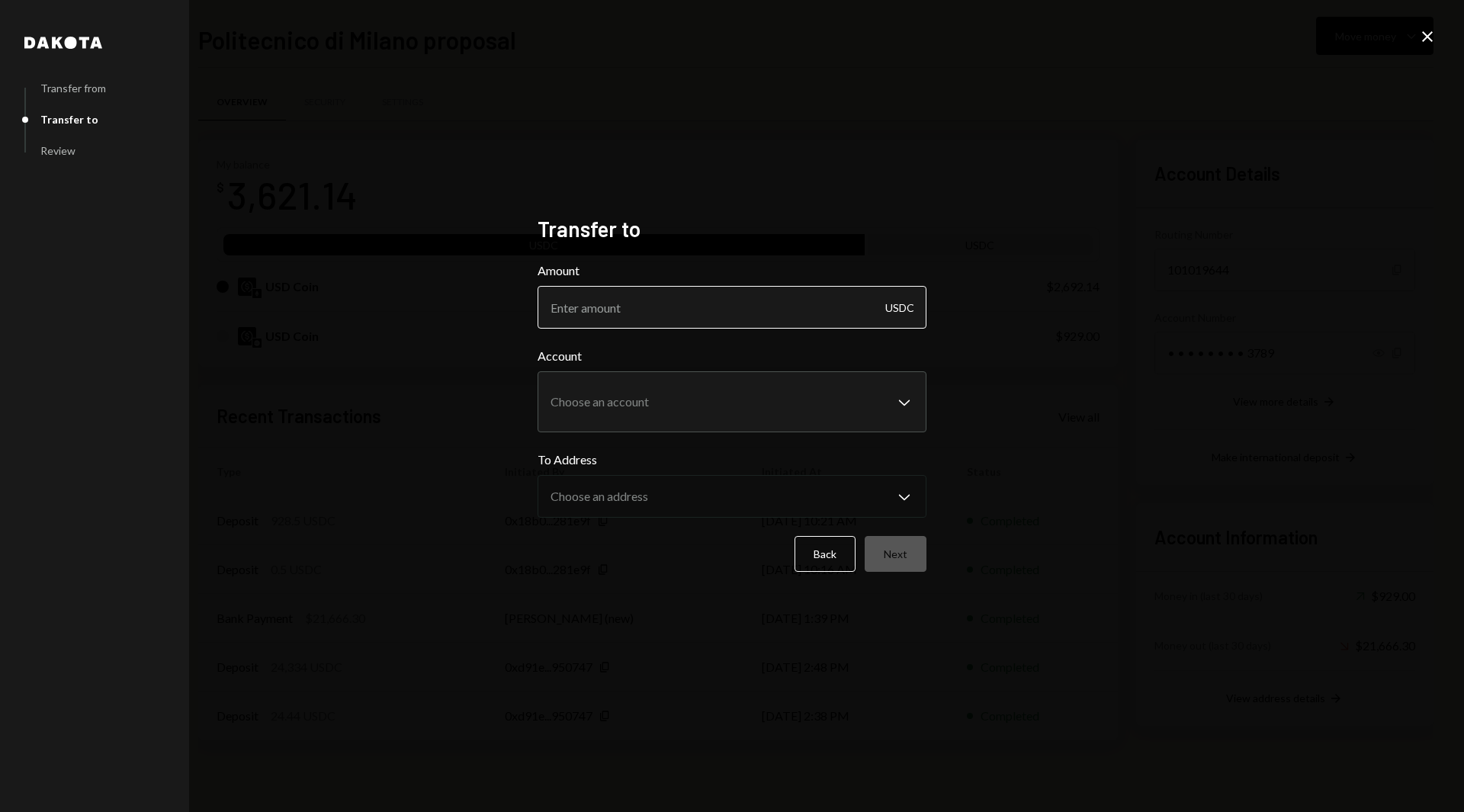
click at [619, 318] on input "Amount" at bounding box center [732, 307] width 389 height 43
type input "3621.14"
click at [700, 413] on body "P Polkadot Communi... Caret Down Home Home Inbox Inbox Activities Transactions …" at bounding box center [732, 406] width 1464 height 812
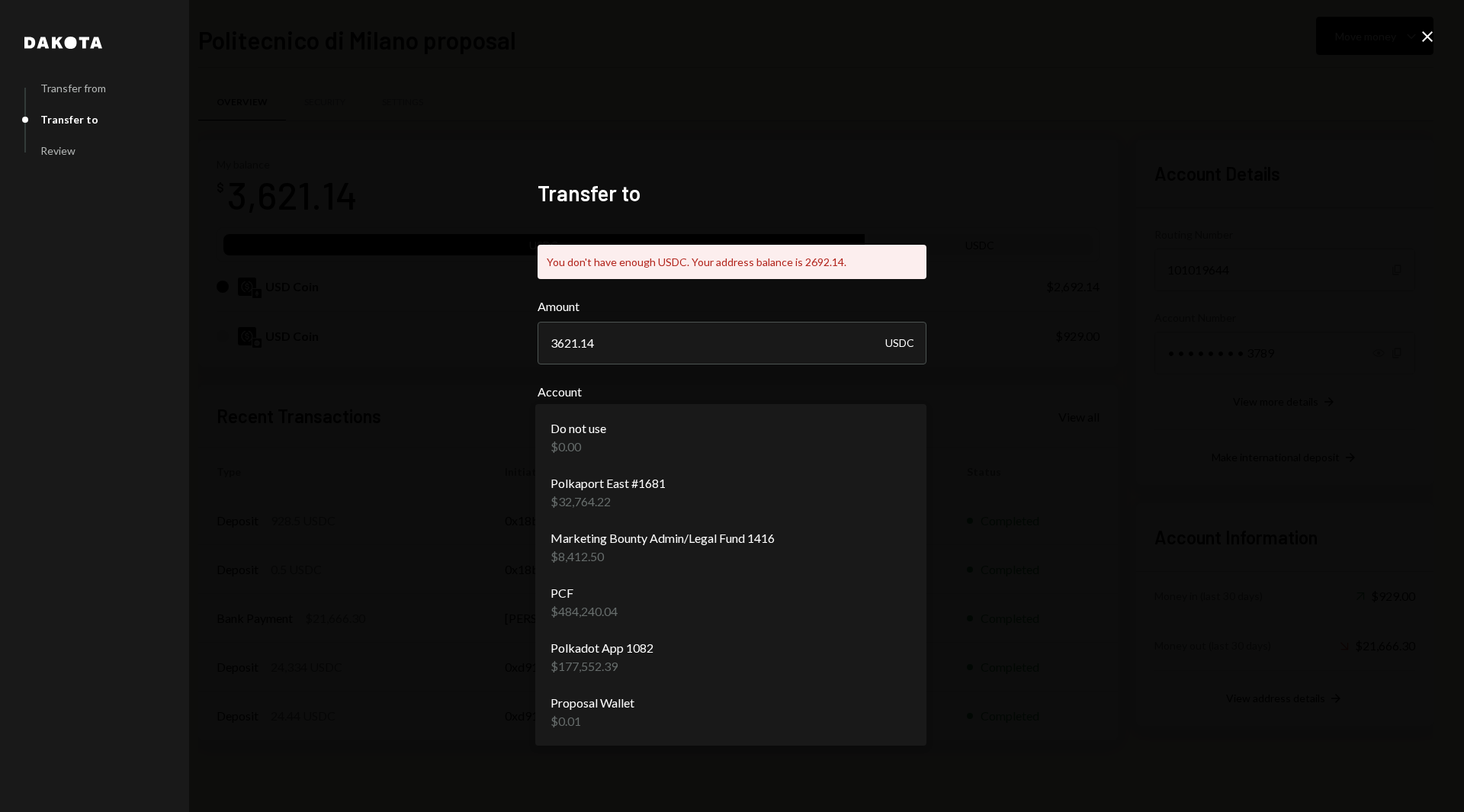
click at [1426, 35] on icon at bounding box center [1427, 37] width 11 height 11
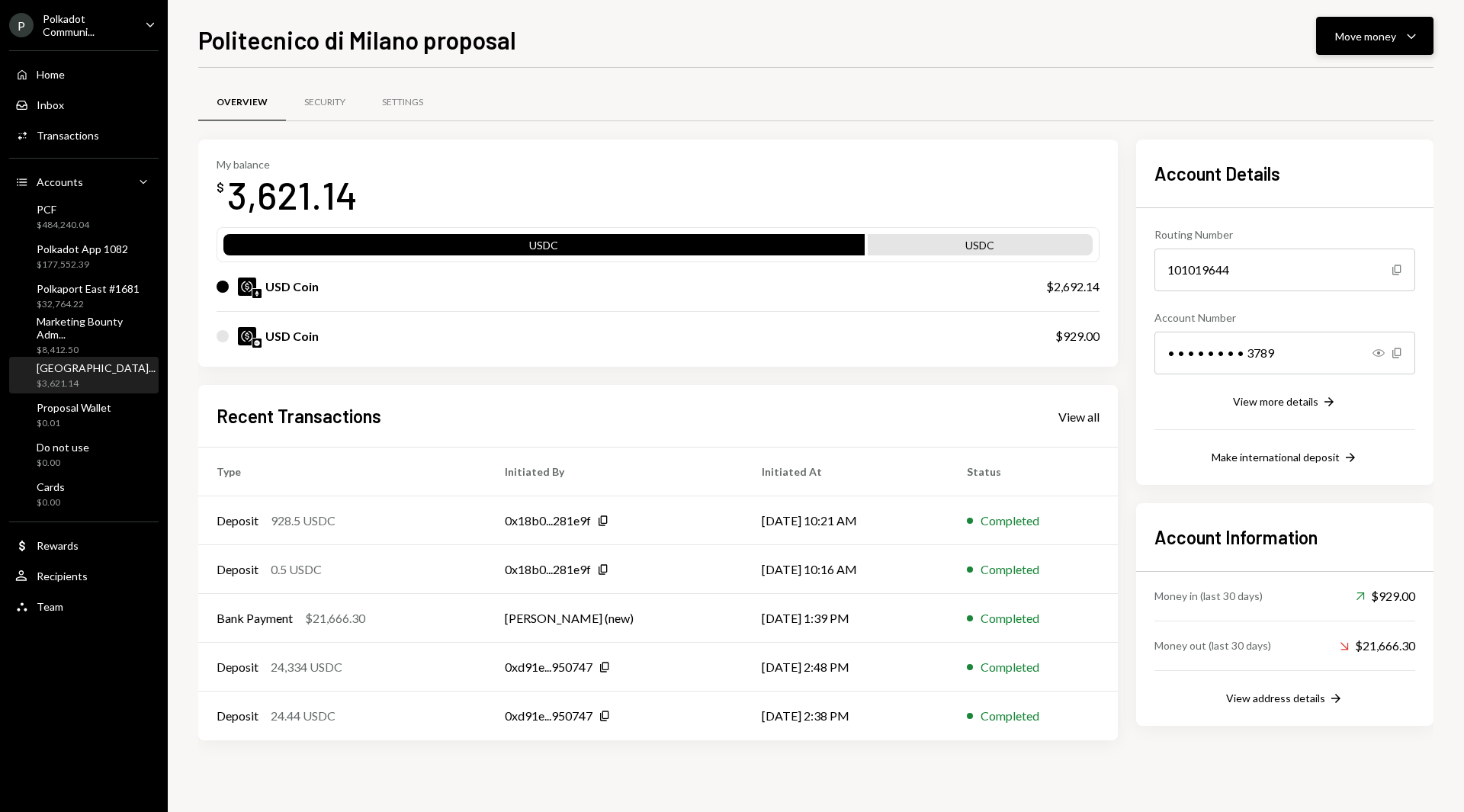
click at [1370, 51] on button "Move money Caret Down" at bounding box center [1375, 35] width 117 height 38
click at [1333, 189] on div "Swap Swap stablecoins" at bounding box center [1351, 198] width 152 height 34
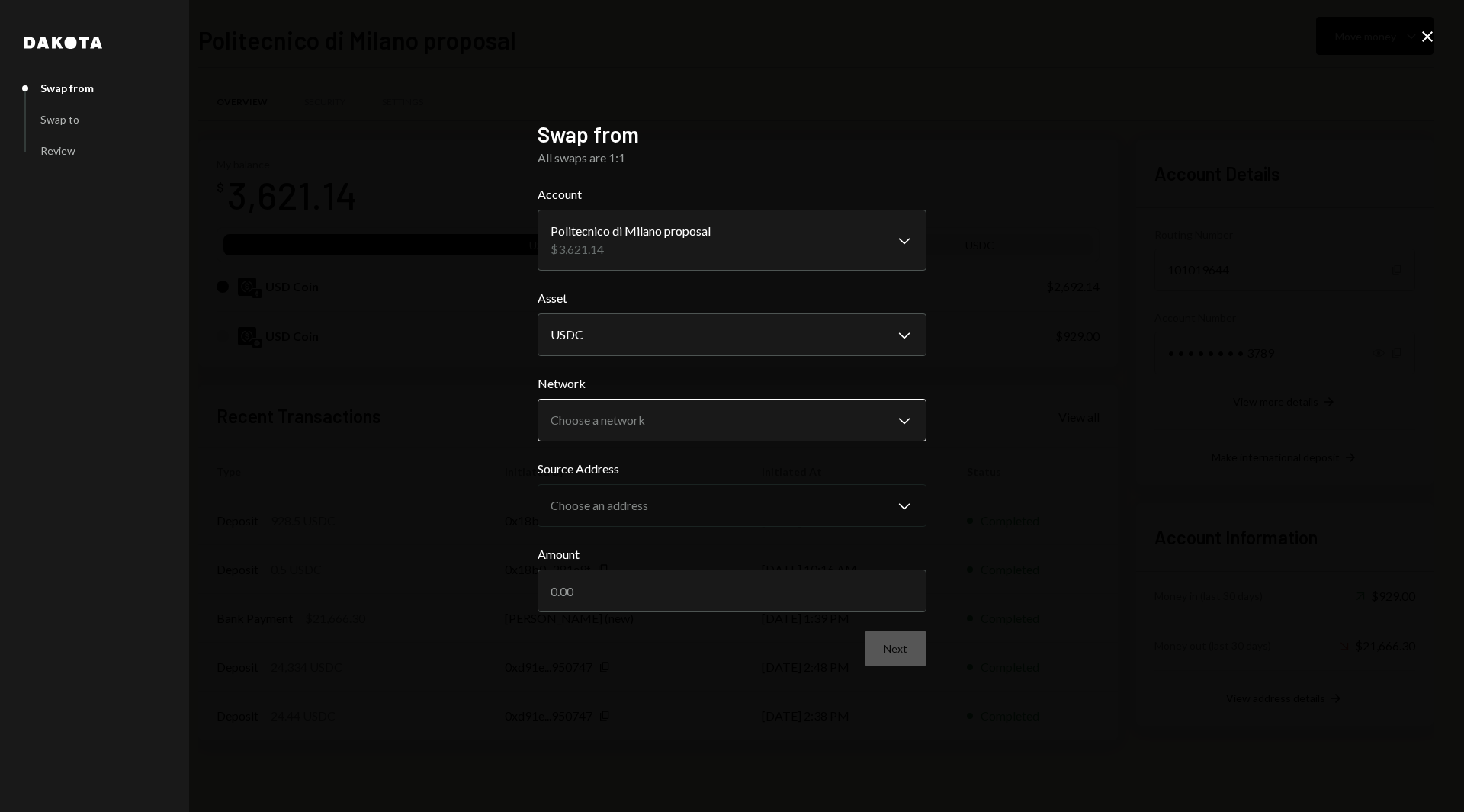
click at [687, 433] on body "P Polkadot Communi... Caret Down Home Home Inbox Inbox Activities Transactions …" at bounding box center [732, 406] width 1464 height 812
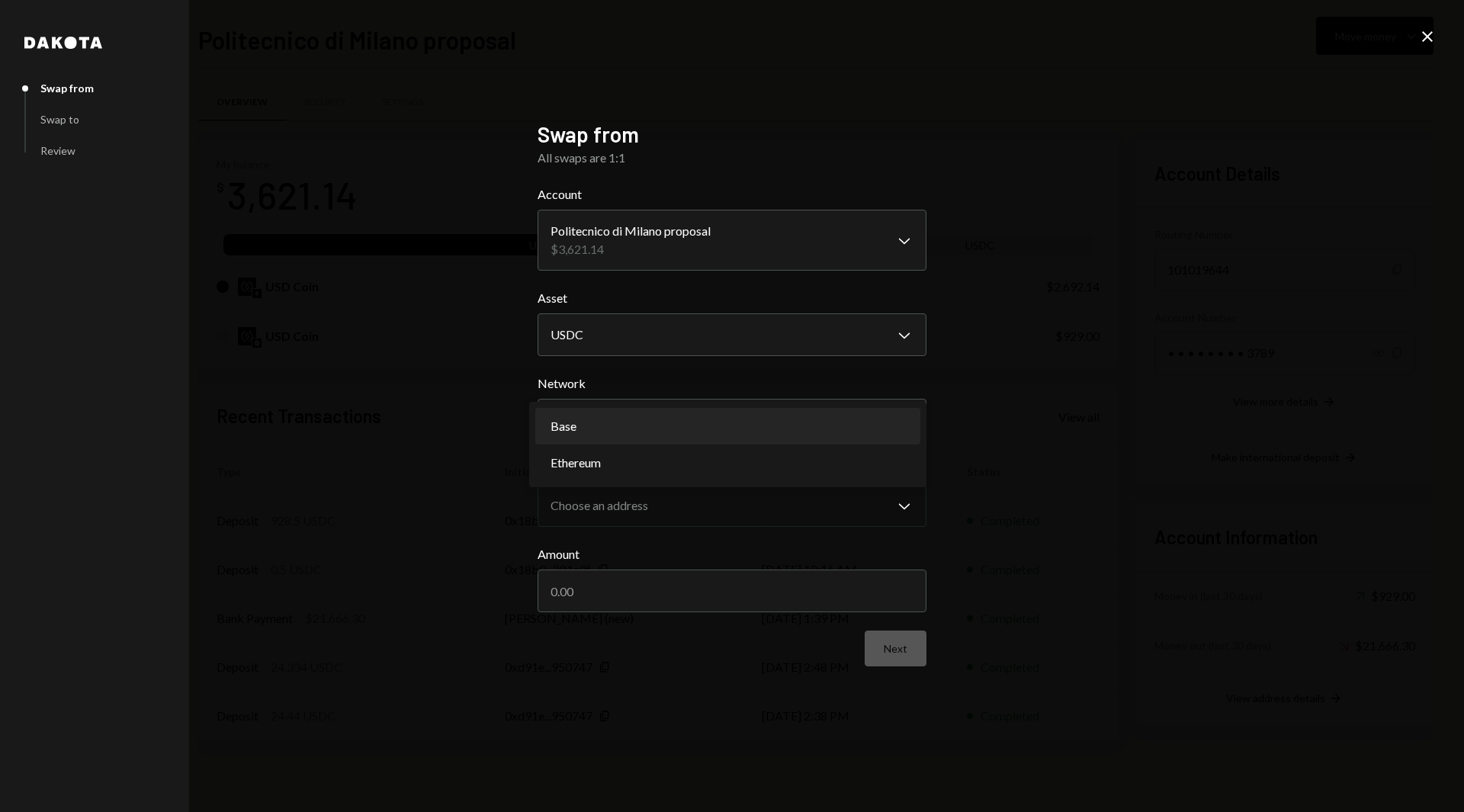
select select "**********"
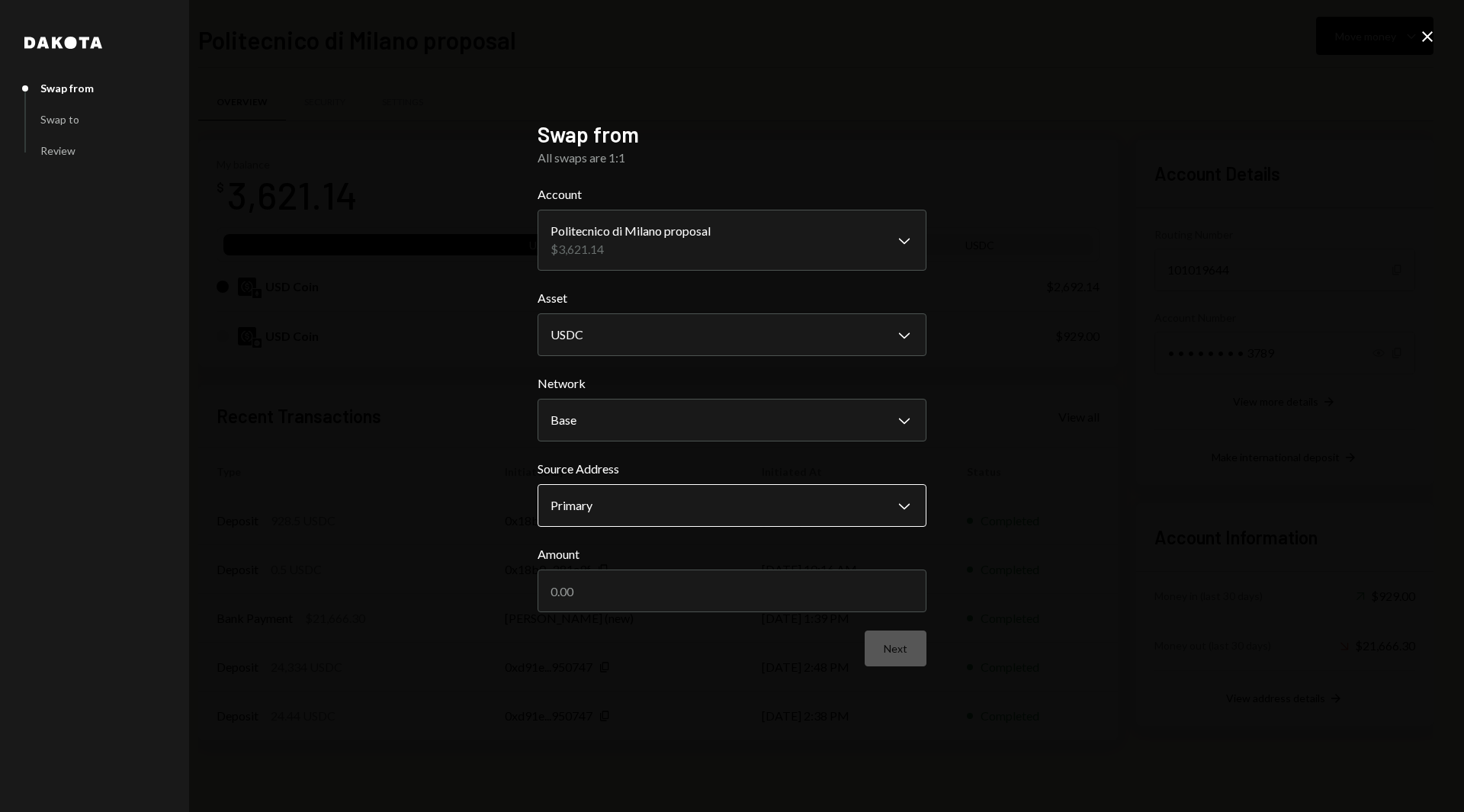
click at [733, 499] on body "P Polkadot Communi... Caret Down Home Home Inbox Inbox Activities Transactions …" at bounding box center [732, 406] width 1464 height 812
click at [786, 599] on input "Amount" at bounding box center [732, 591] width 389 height 43
type input "929"
click at [898, 653] on button "Next" at bounding box center [895, 649] width 62 height 36
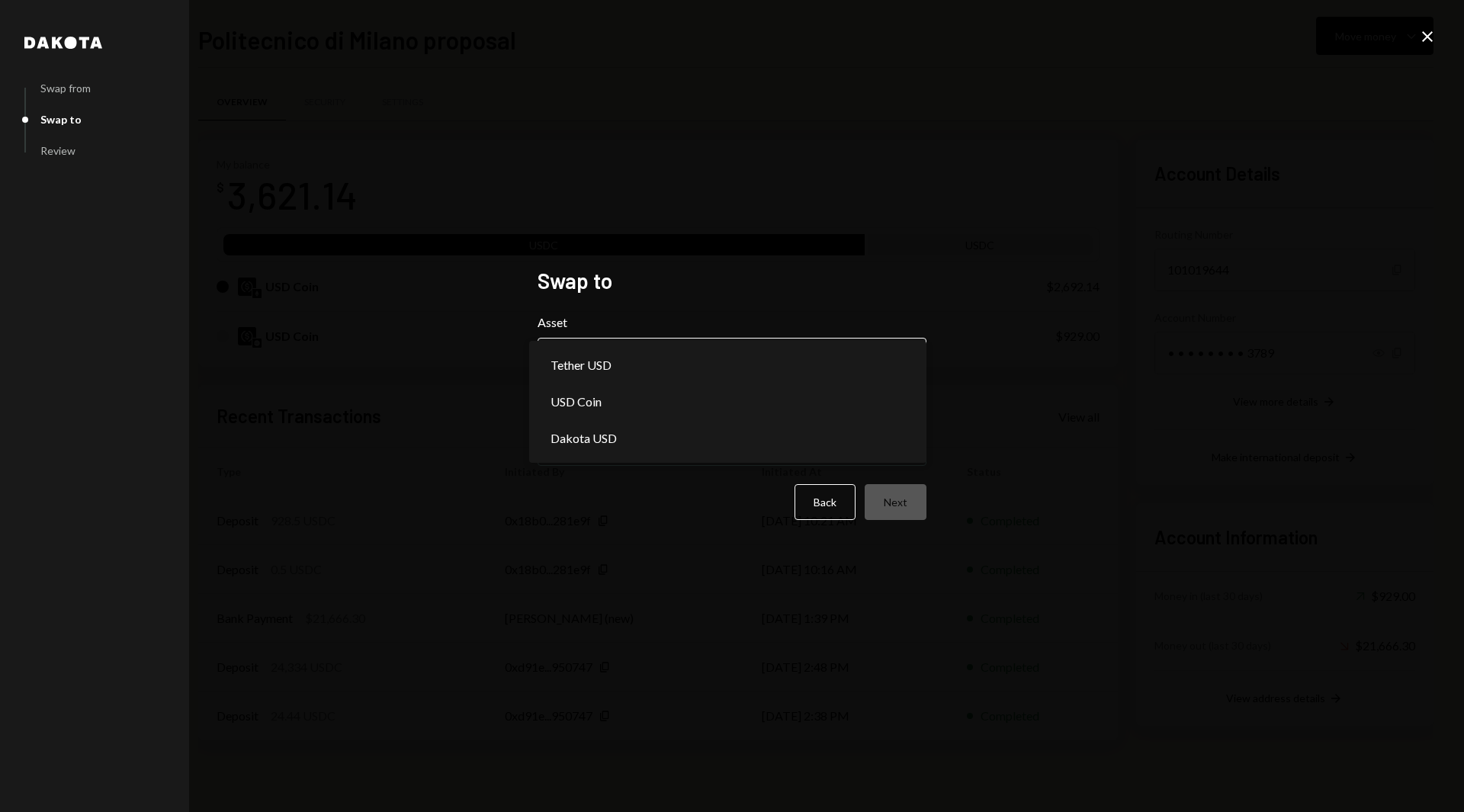
click at [668, 359] on body "P Polkadot Communi... Caret Down Home Home Inbox Inbox Activities Transactions …" at bounding box center [732, 406] width 1464 height 812
select select "****"
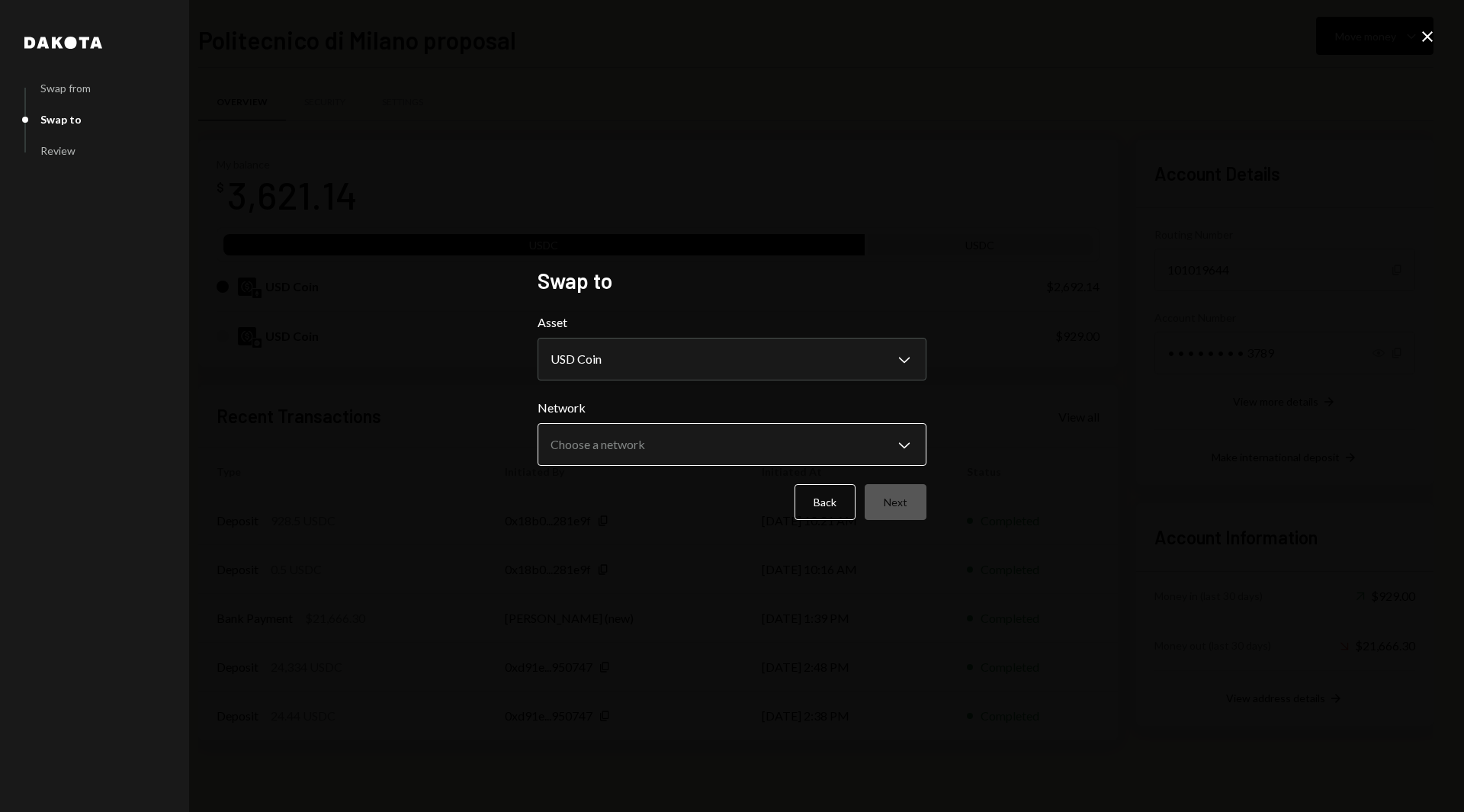
click at [643, 433] on body "P Polkadot Communi... Caret Down Home Home Inbox Inbox Activities Transactions …" at bounding box center [732, 406] width 1464 height 812
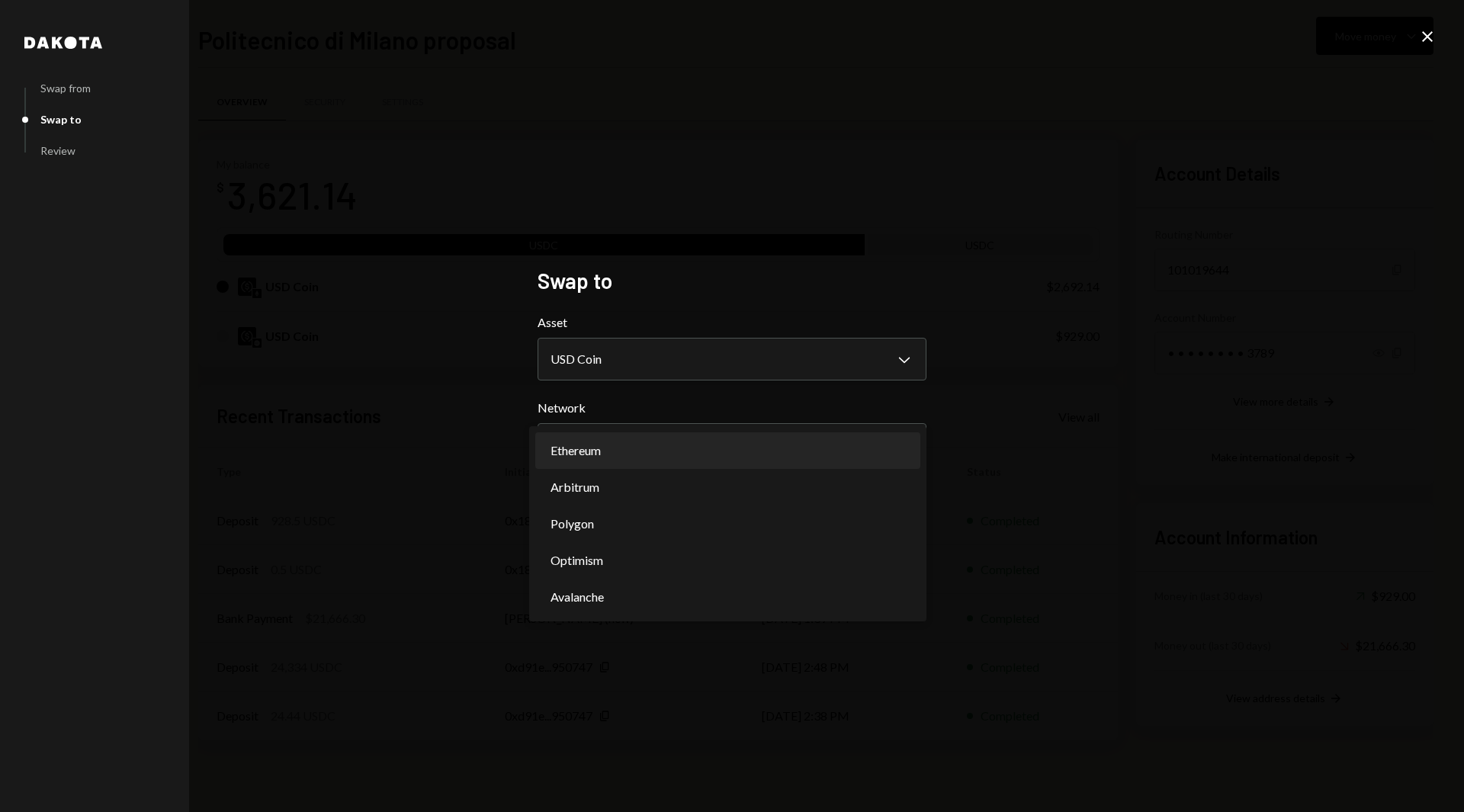
select select "**********"
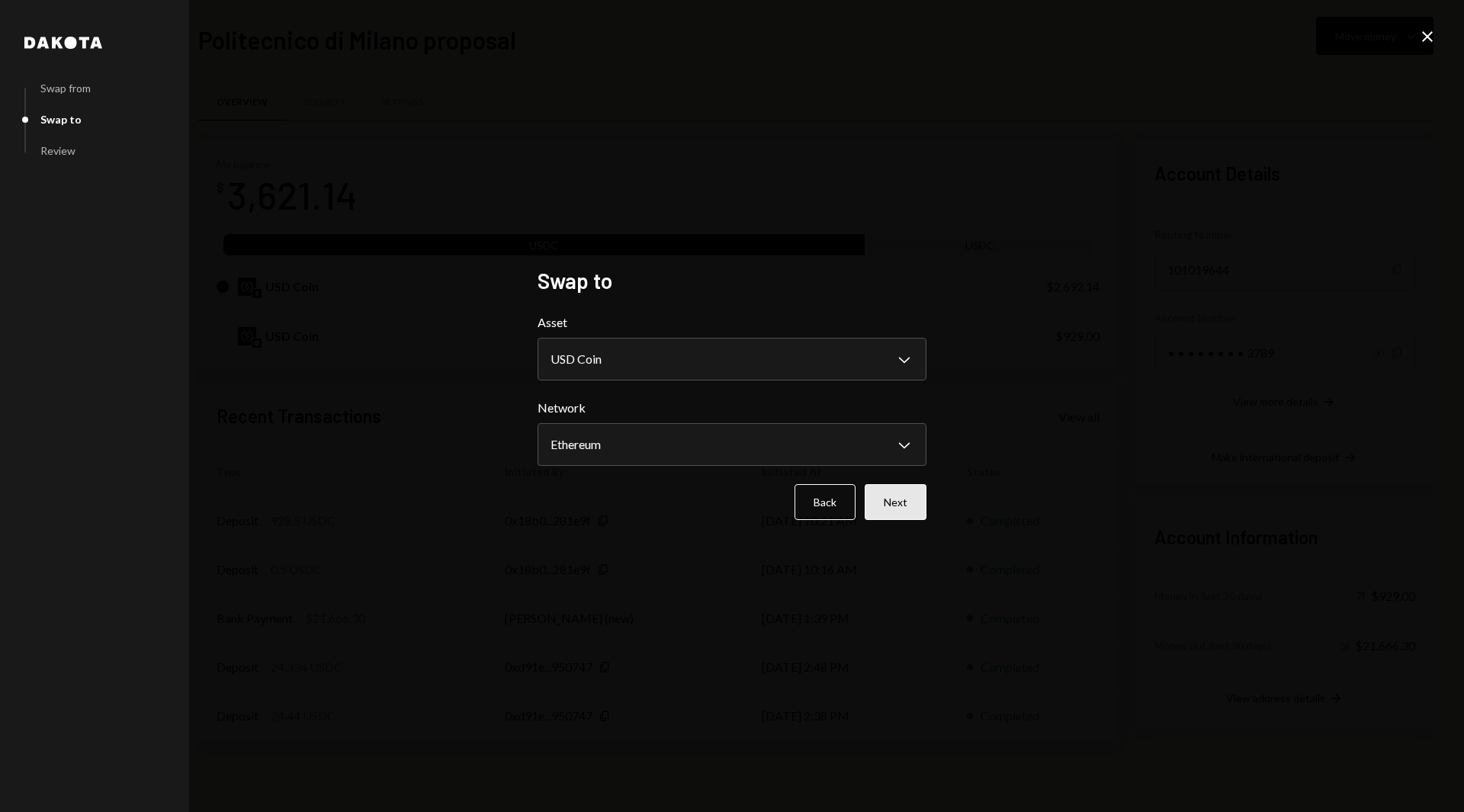
click at [899, 516] on button "Next" at bounding box center [895, 502] width 62 height 36
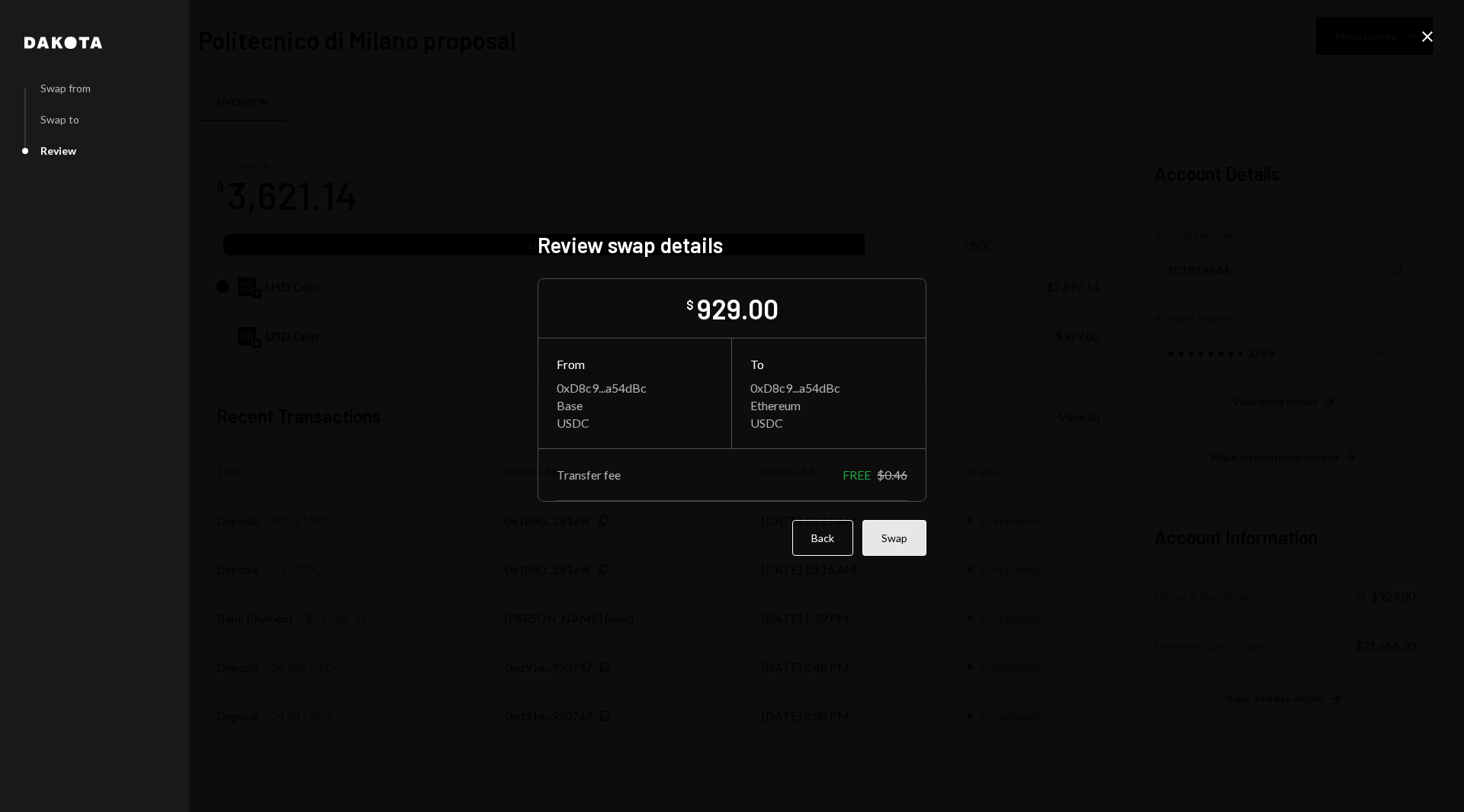
click at [893, 544] on button "Swap" at bounding box center [894, 538] width 64 height 36
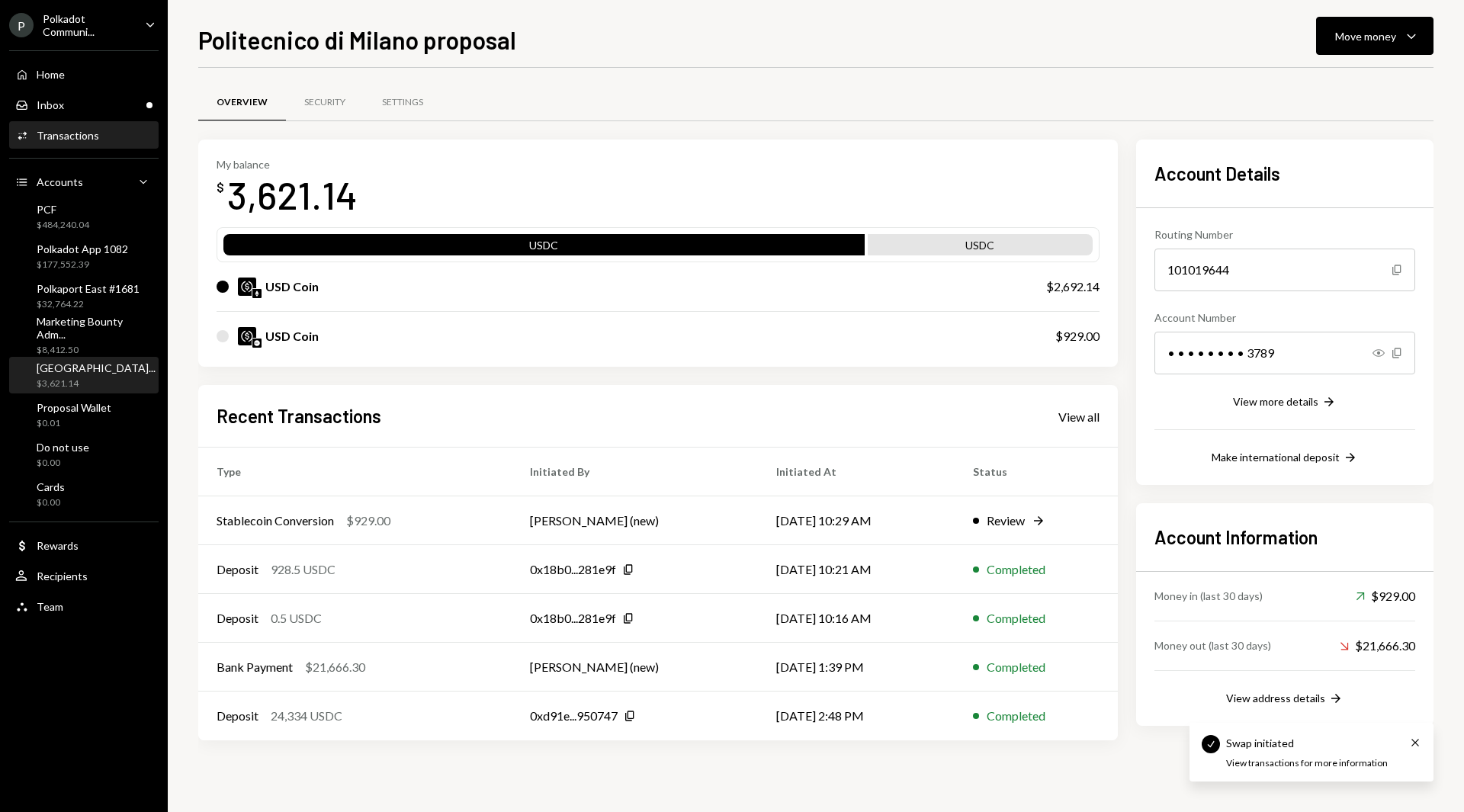
click at [78, 129] on div "Transactions" at bounding box center [68, 135] width 63 height 13
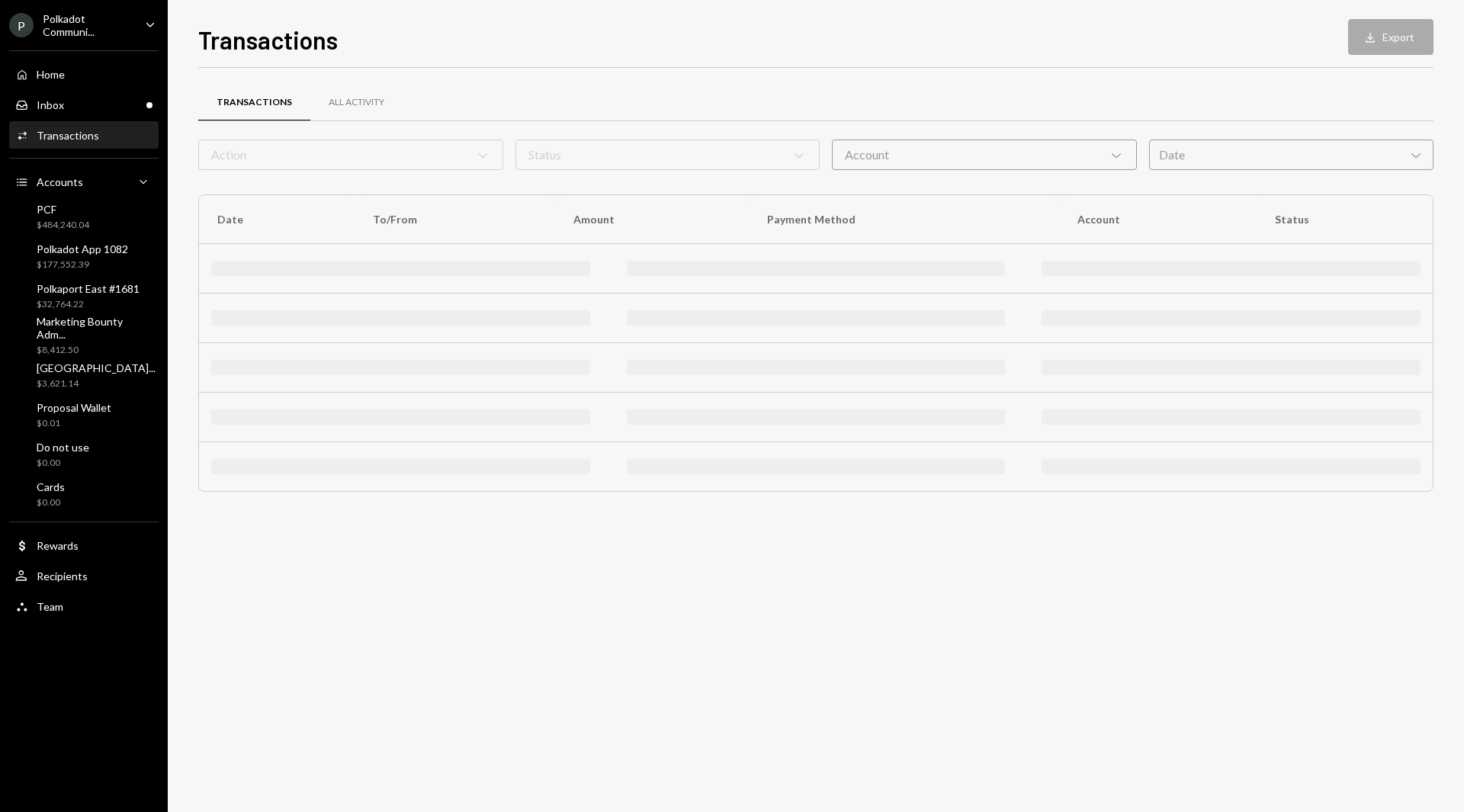
click at [76, 119] on div "Home Home Inbox Inbox Activities Transactions Accounts Accounts Caret Down PCF …" at bounding box center [84, 332] width 168 height 581
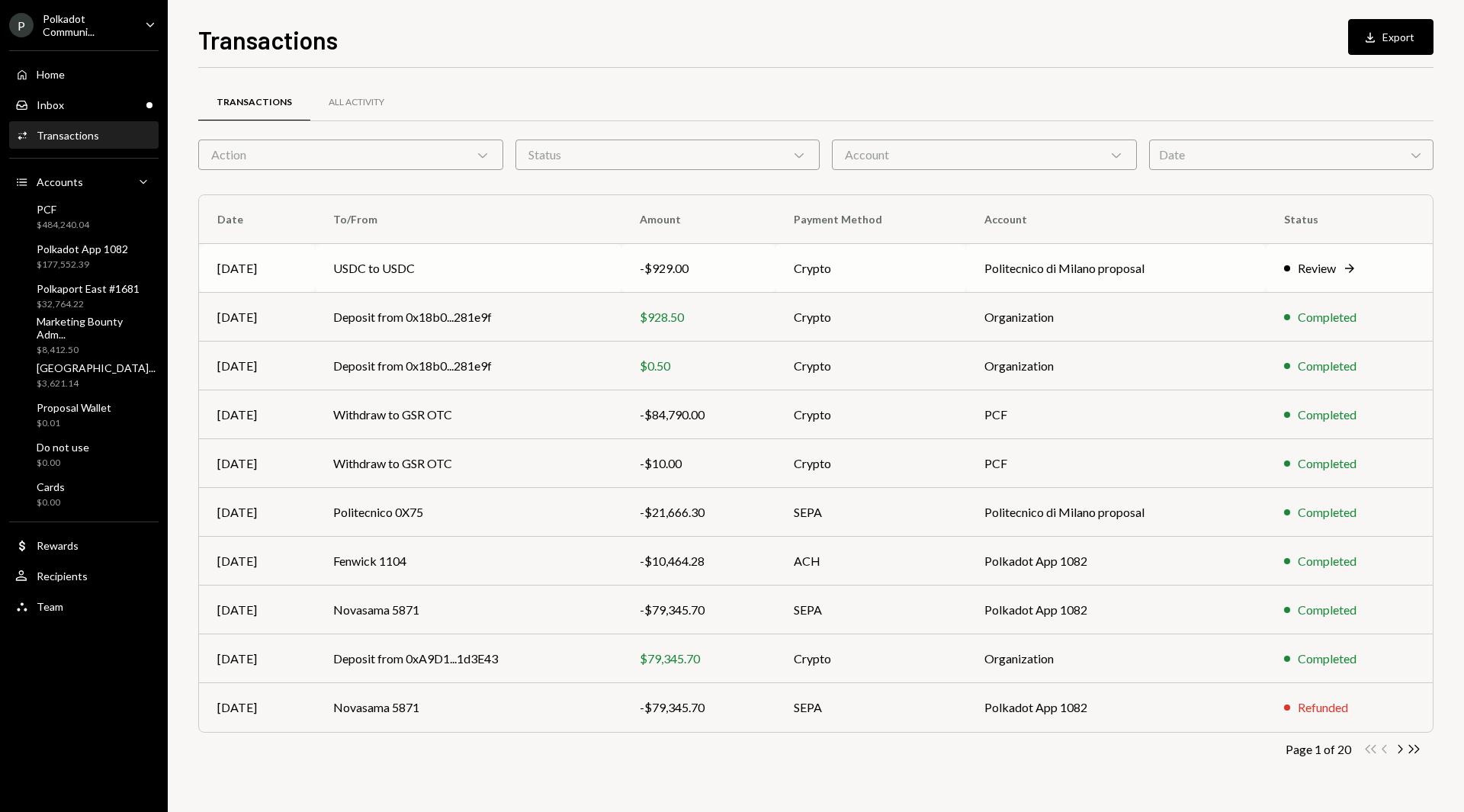
click at [1068, 274] on td "Politecnico di Milano proposal" at bounding box center [1115, 268] width 299 height 48
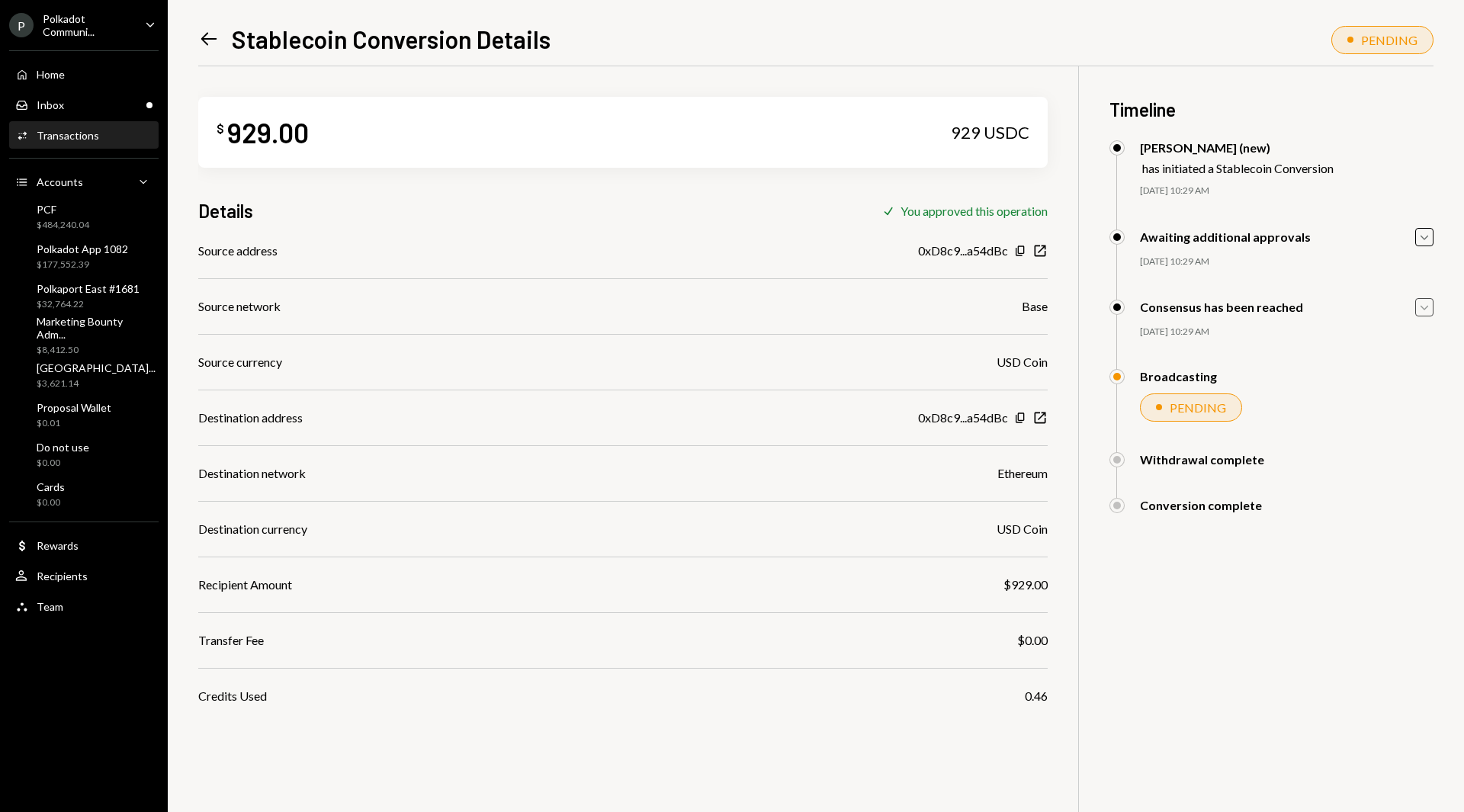
click at [1425, 311] on icon "Caret Down" at bounding box center [1424, 306] width 16 height 16
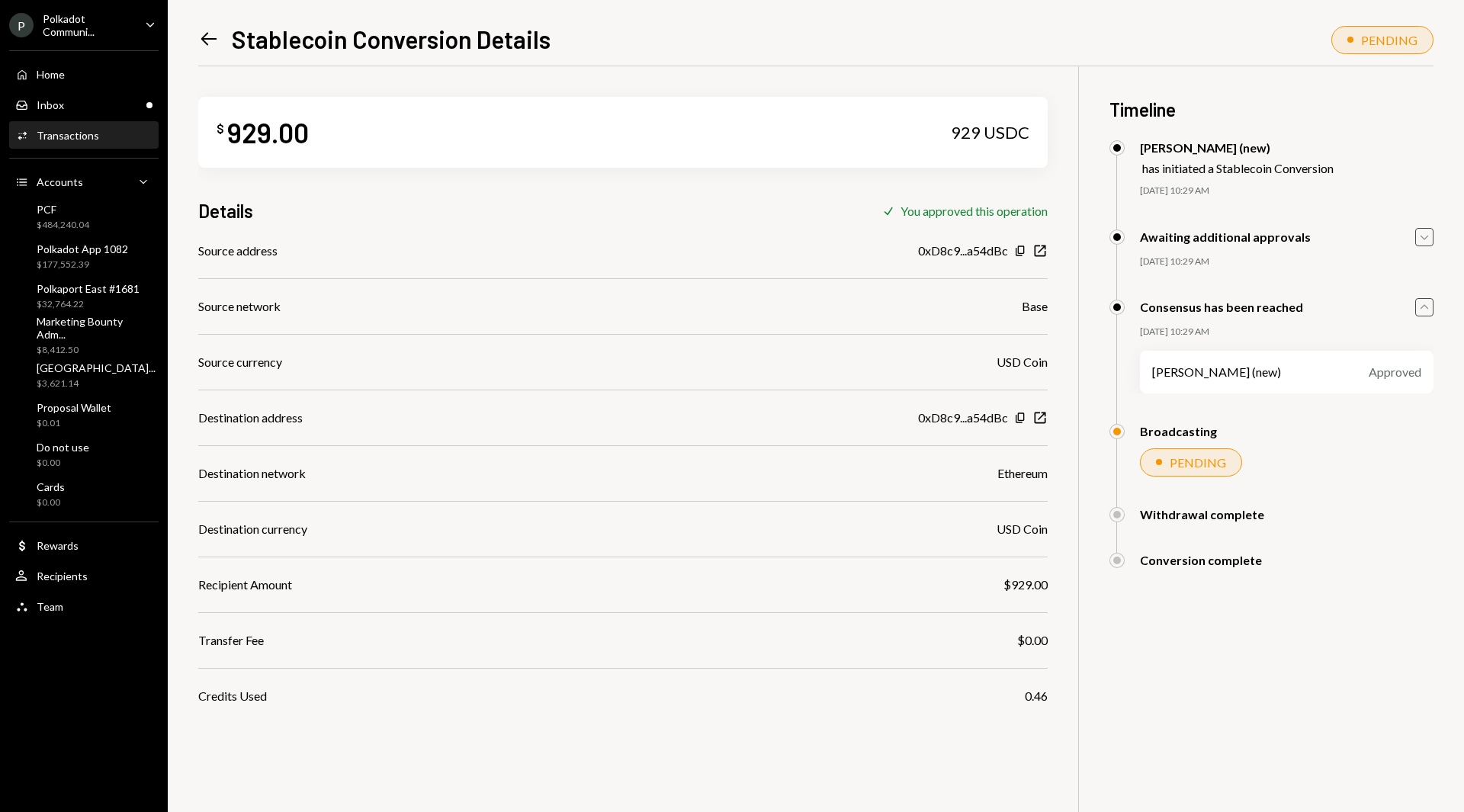
click at [1419, 234] on icon "Caret Down" at bounding box center [1424, 237] width 16 height 16
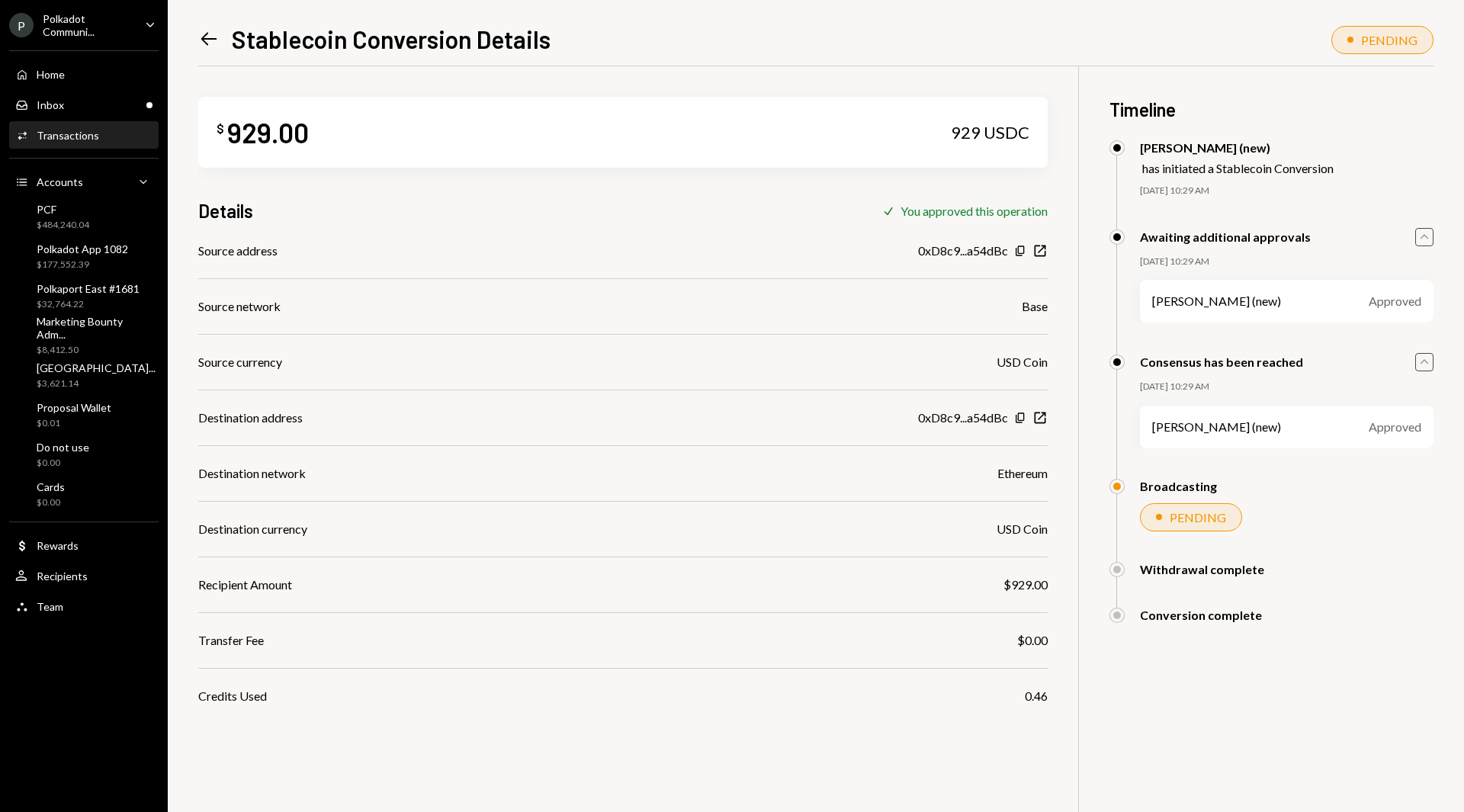
click at [1419, 234] on icon "Caret Up" at bounding box center [1424, 237] width 16 height 16
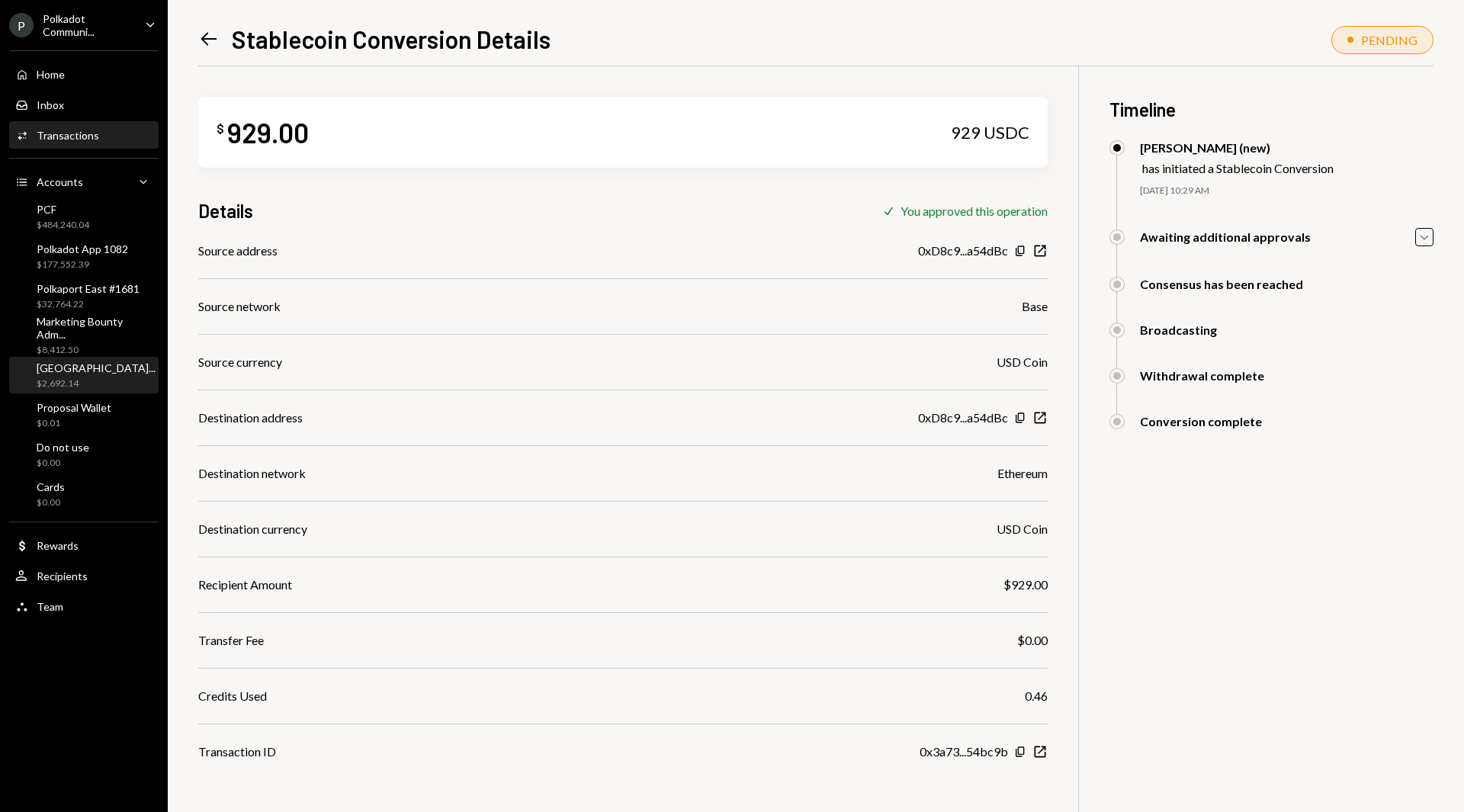
click at [67, 388] on div "$2,692.14" at bounding box center [96, 384] width 119 height 13
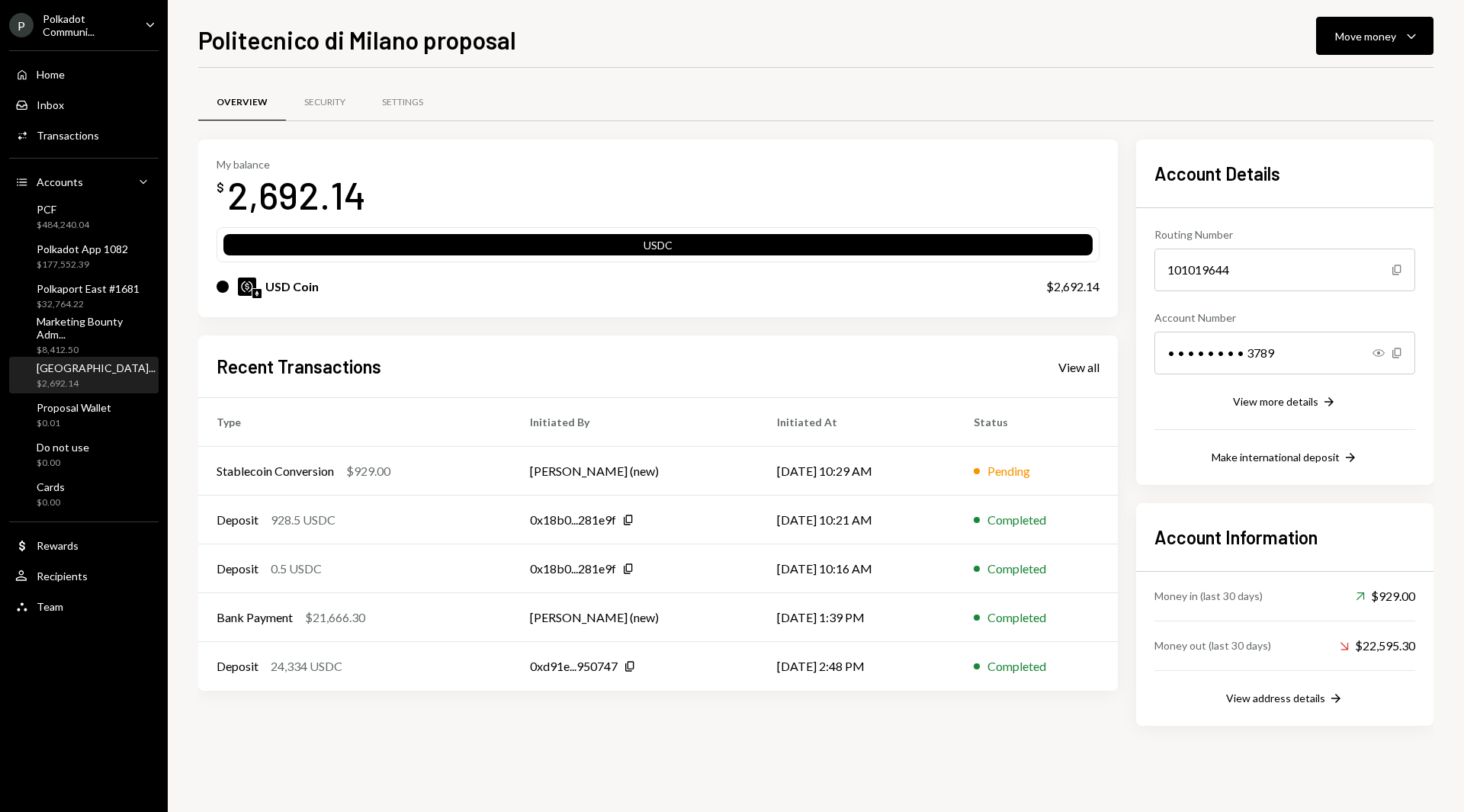
click at [85, 26] on div "Polkadot Communi..." at bounding box center [88, 25] width 90 height 26
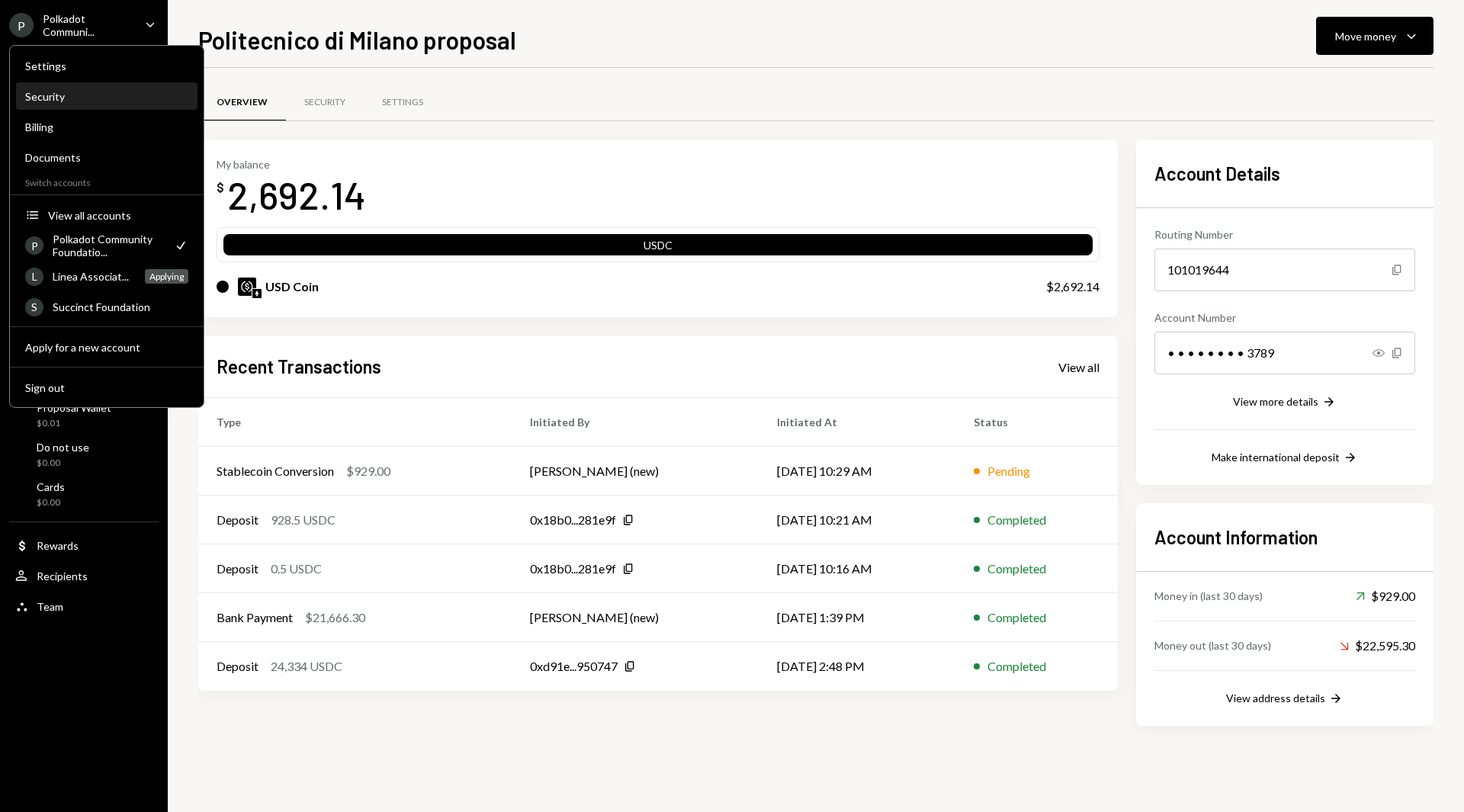
click at [66, 95] on div "Security" at bounding box center [106, 96] width 163 height 13
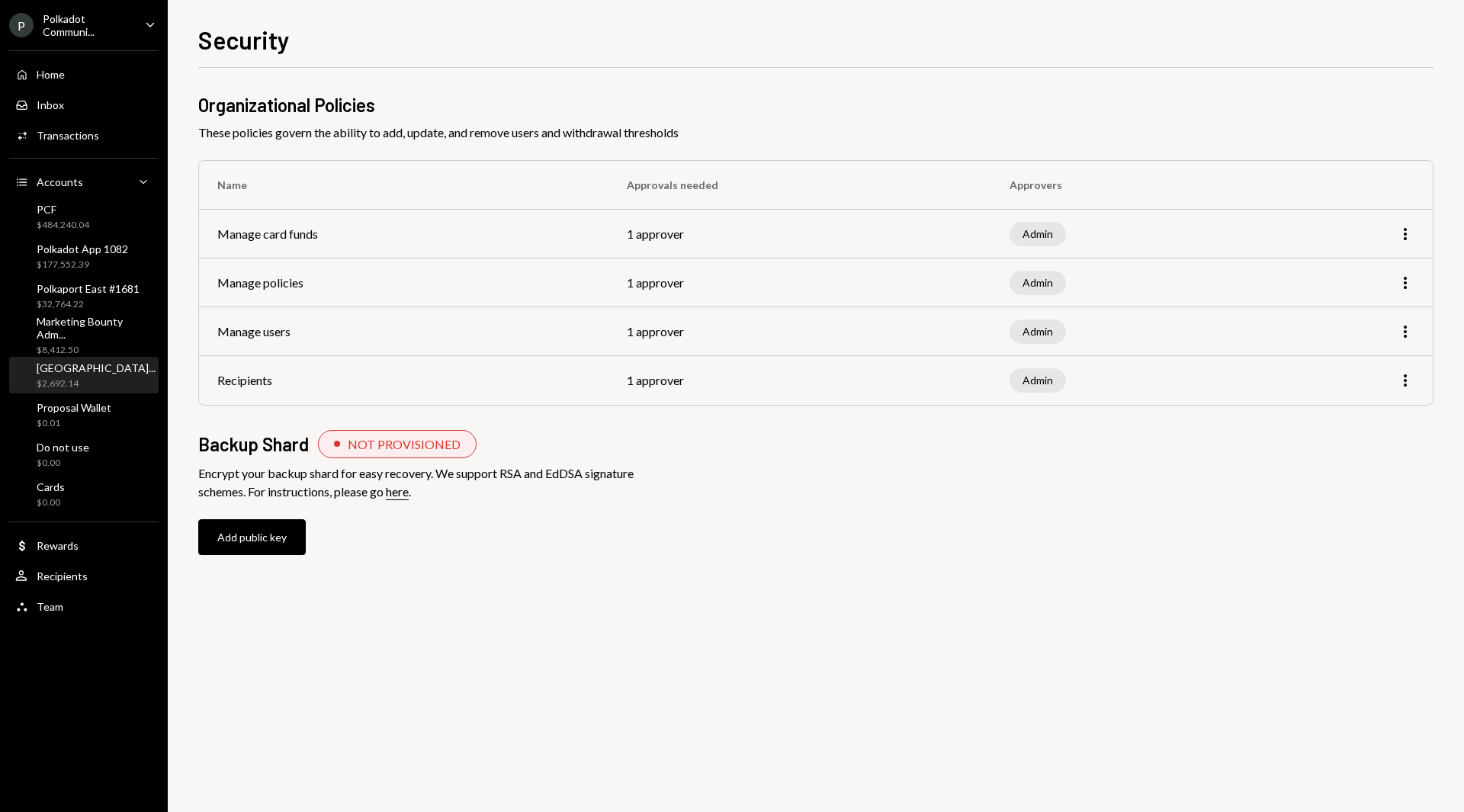
click at [96, 377] on div "$2,692.14" at bounding box center [96, 384] width 119 height 13
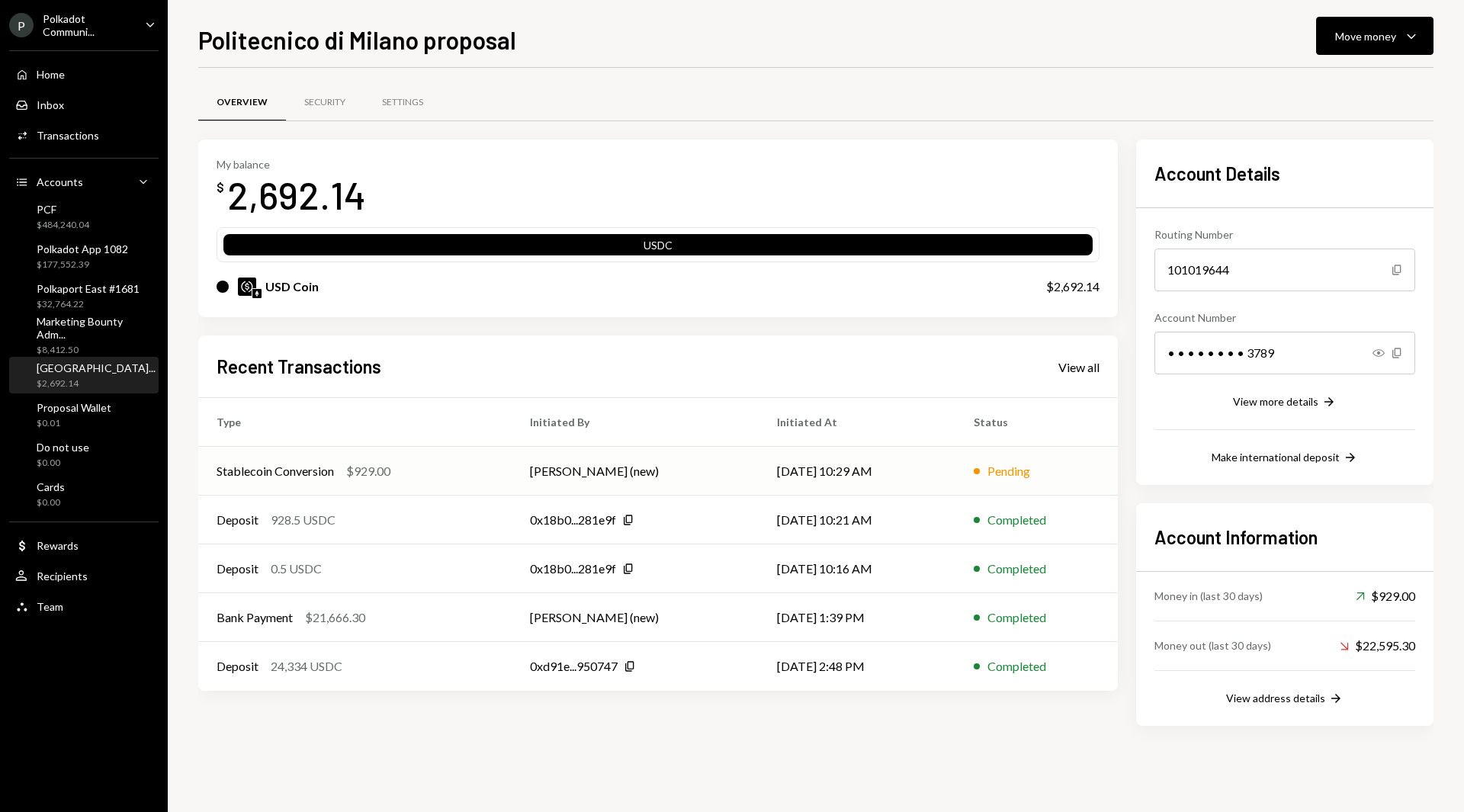
click at [759, 460] on td "[DATE] 10:29 AM" at bounding box center [857, 471] width 197 height 48
click at [1362, 49] on button "Move money Caret Down" at bounding box center [1375, 35] width 117 height 38
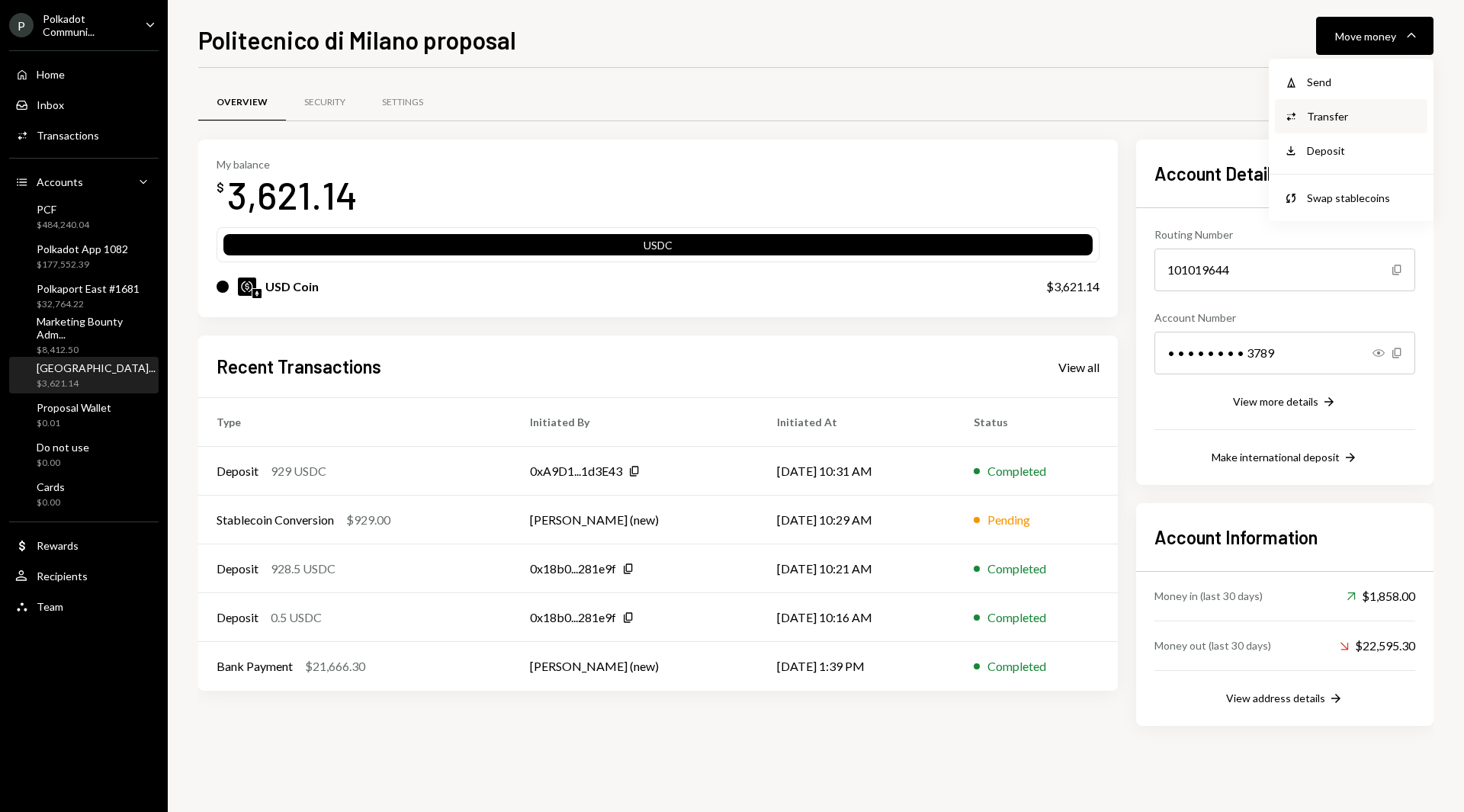
click at [1344, 121] on div "Transfer" at bounding box center [1362, 116] width 111 height 16
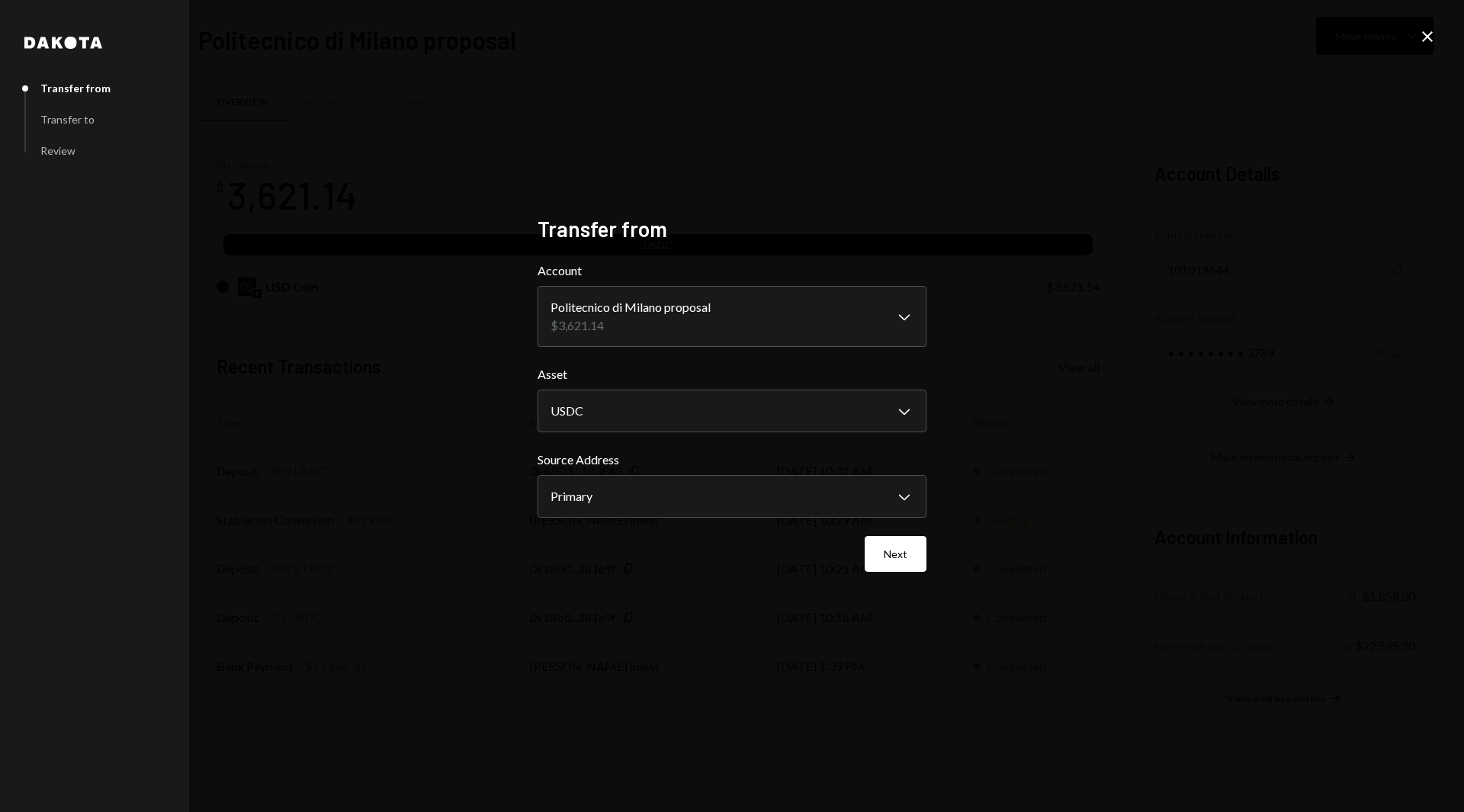
click at [1437, 41] on div "**********" at bounding box center [732, 406] width 1464 height 812
click at [893, 538] on button "Next" at bounding box center [895, 554] width 62 height 36
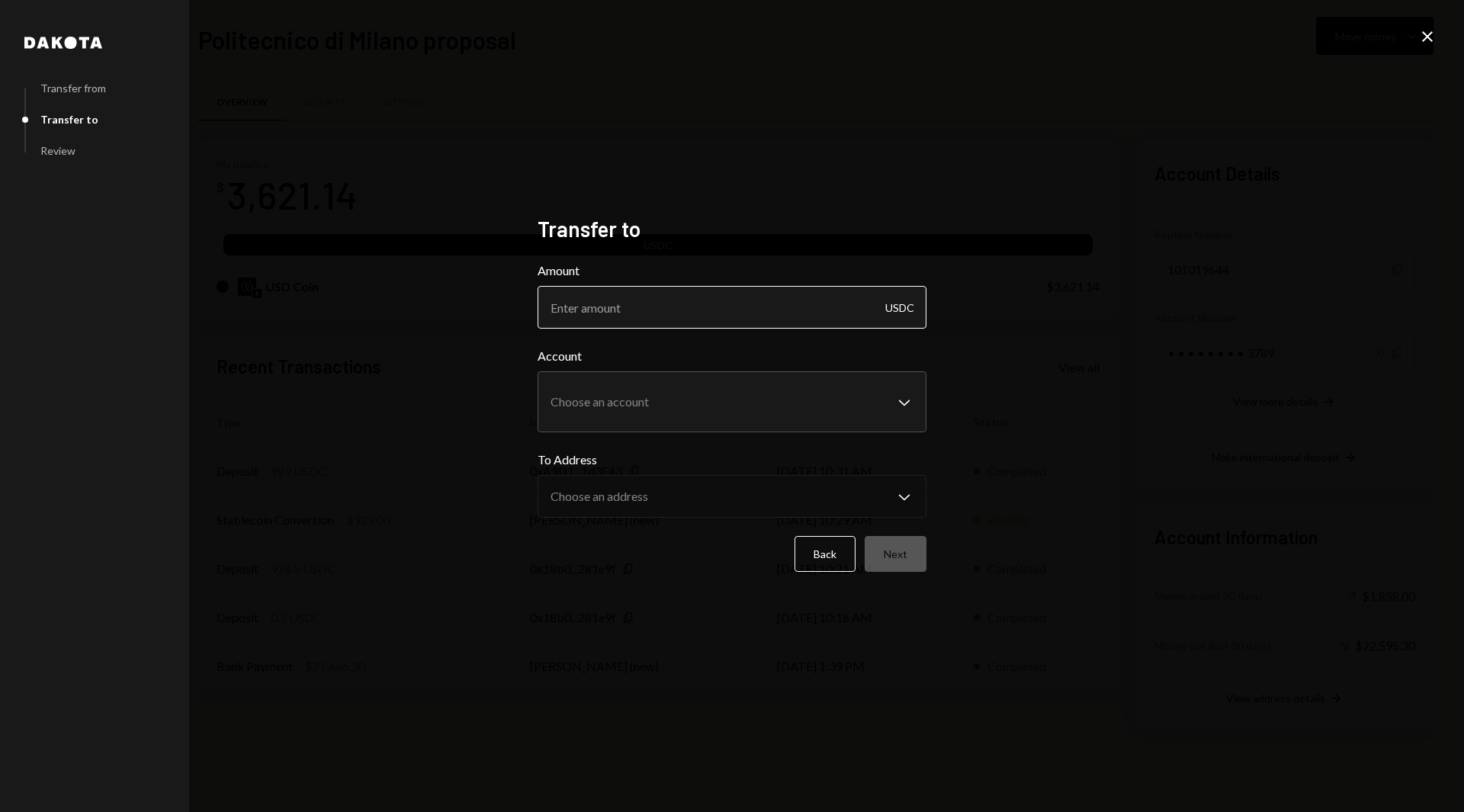
click at [829, 308] on input "Amount" at bounding box center [732, 307] width 389 height 43
type input "3621.14"
click at [740, 420] on body "P Polkadot Communi... Caret Down Home Home Inbox Inbox Activities Transactions …" at bounding box center [732, 406] width 1464 height 812
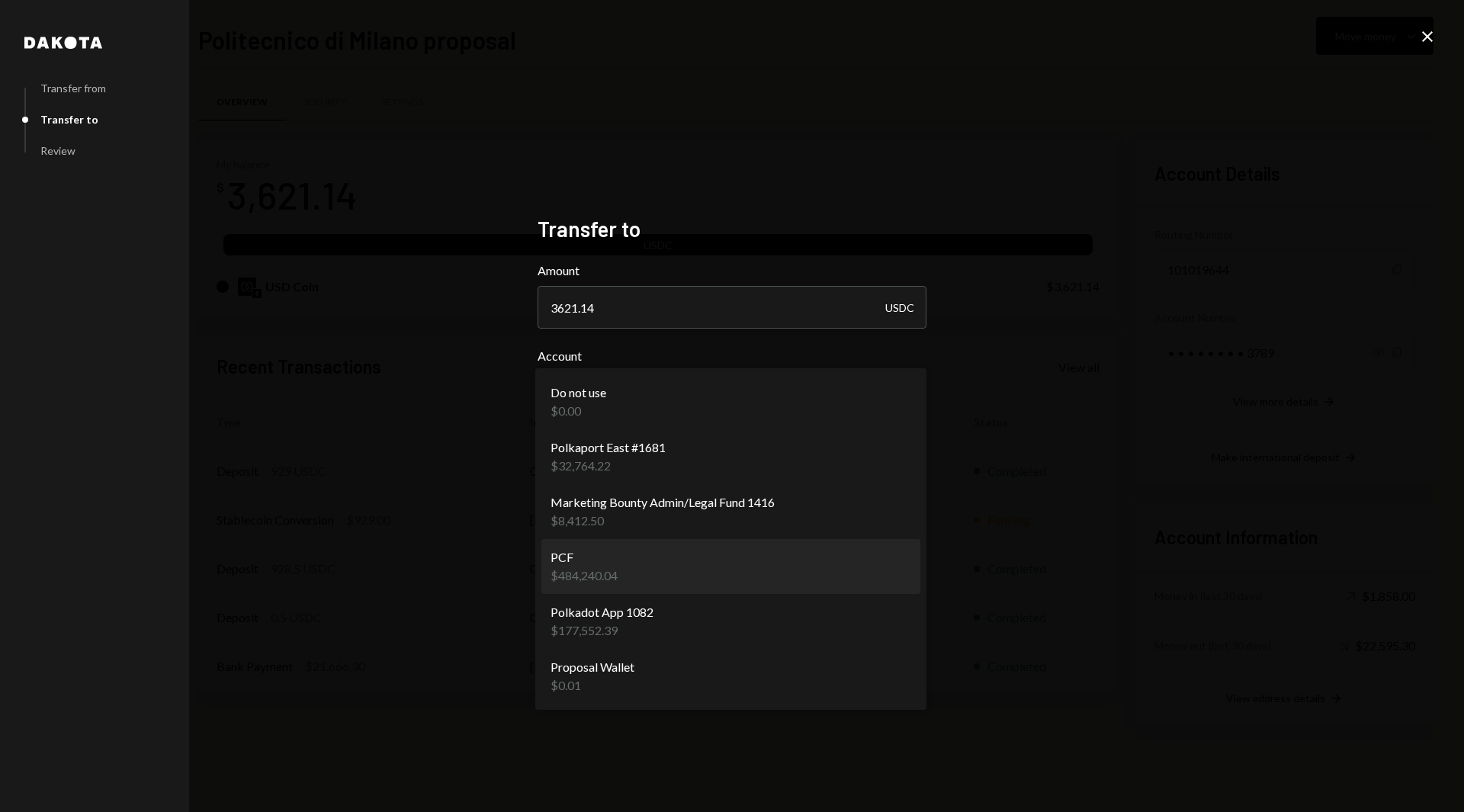
select select "**********"
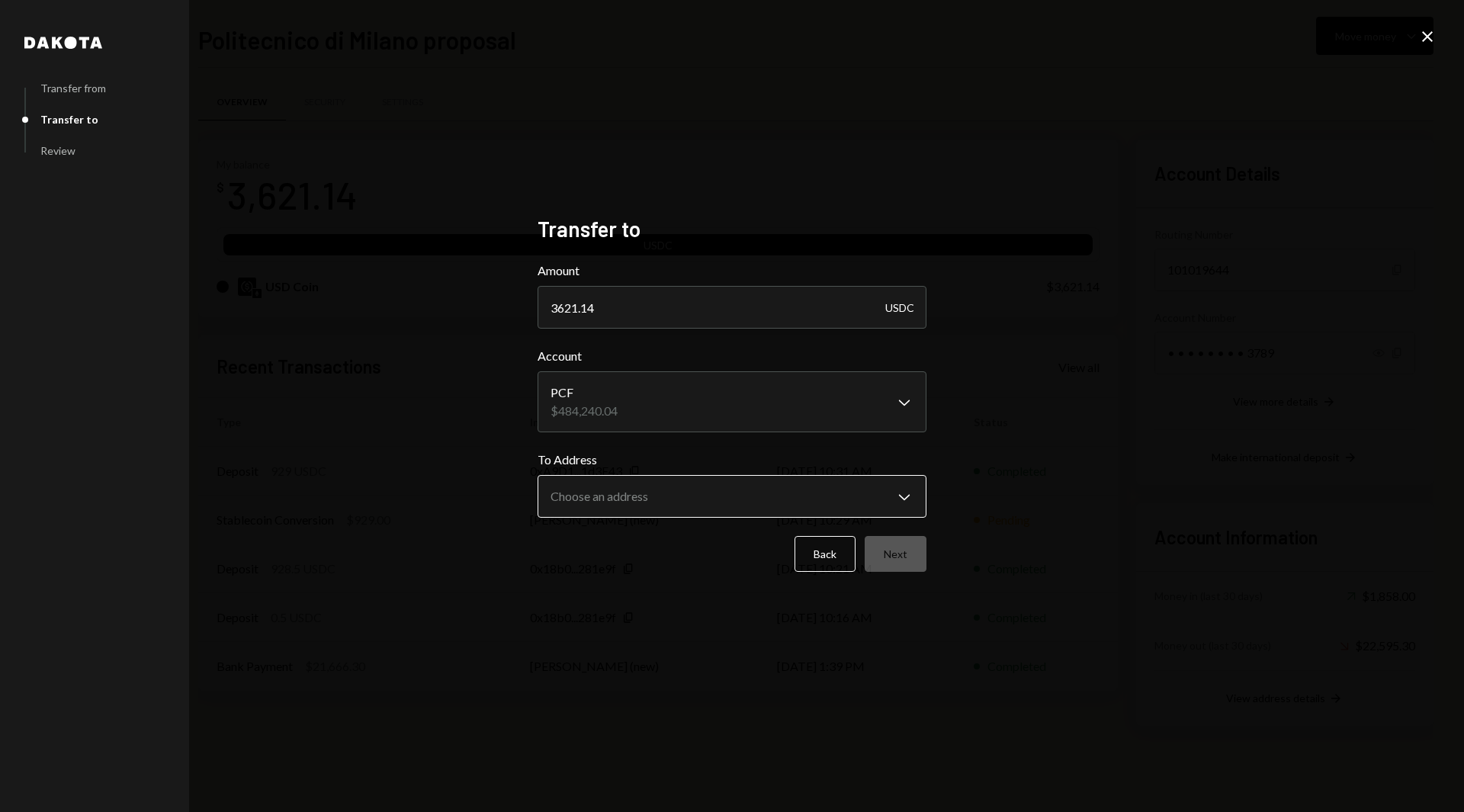
click at [729, 490] on body "P Polkadot Communi... Caret Down Home Home Inbox Inbox Activities Transactions …" at bounding box center [732, 406] width 1464 height 812
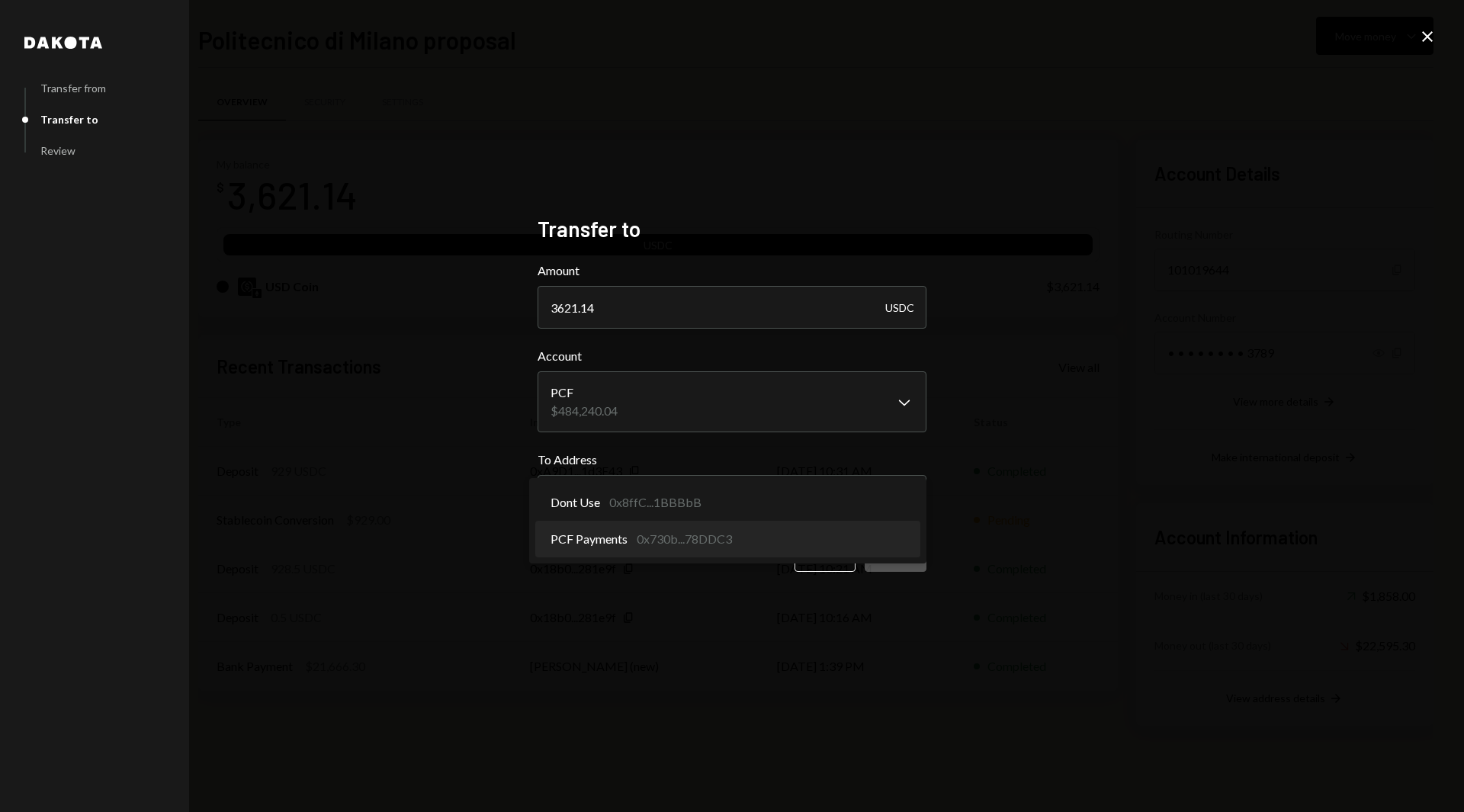
select select "**********"
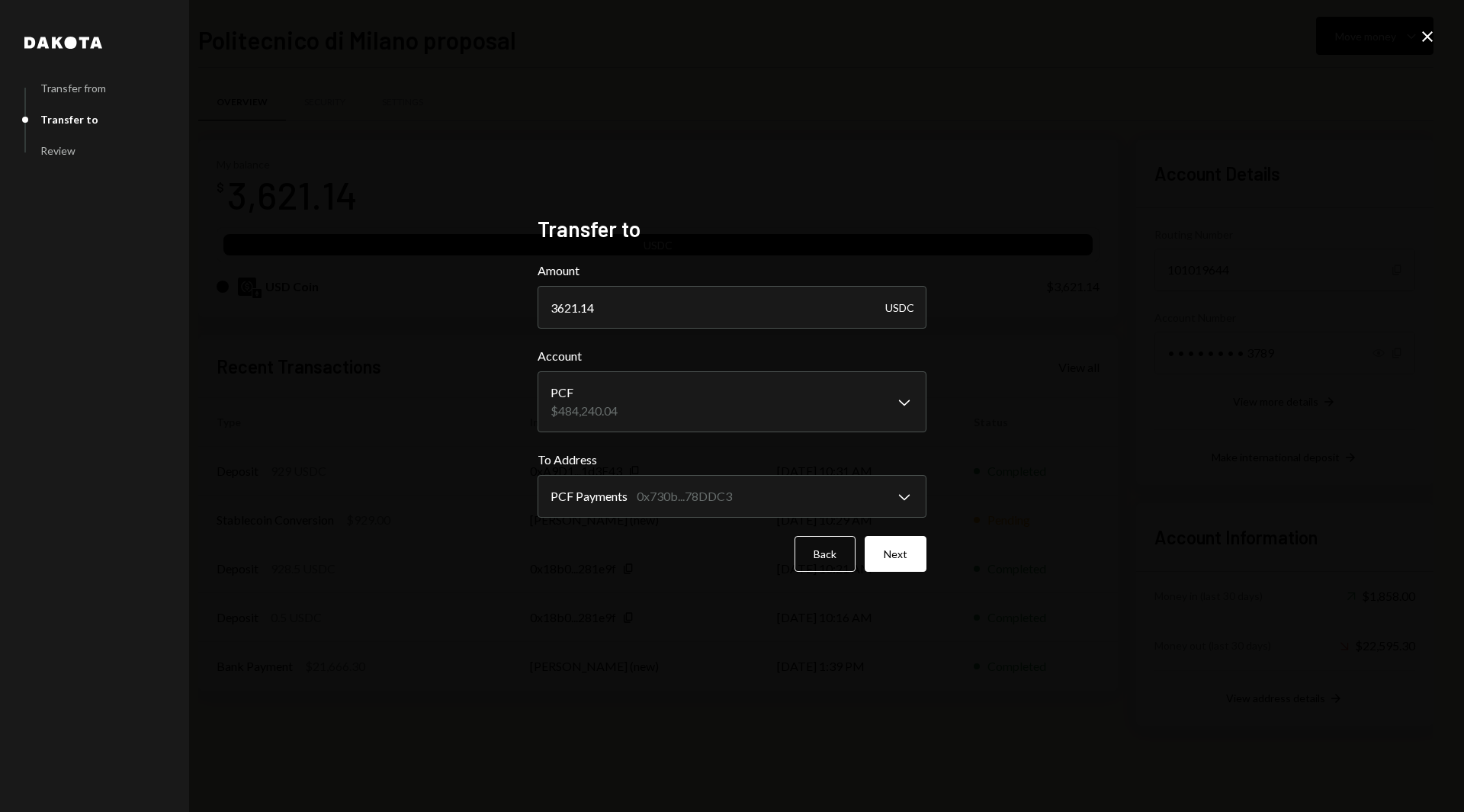
click at [753, 606] on div "**********" at bounding box center [732, 406] width 425 height 418
click at [890, 559] on button "Next" at bounding box center [895, 554] width 62 height 36
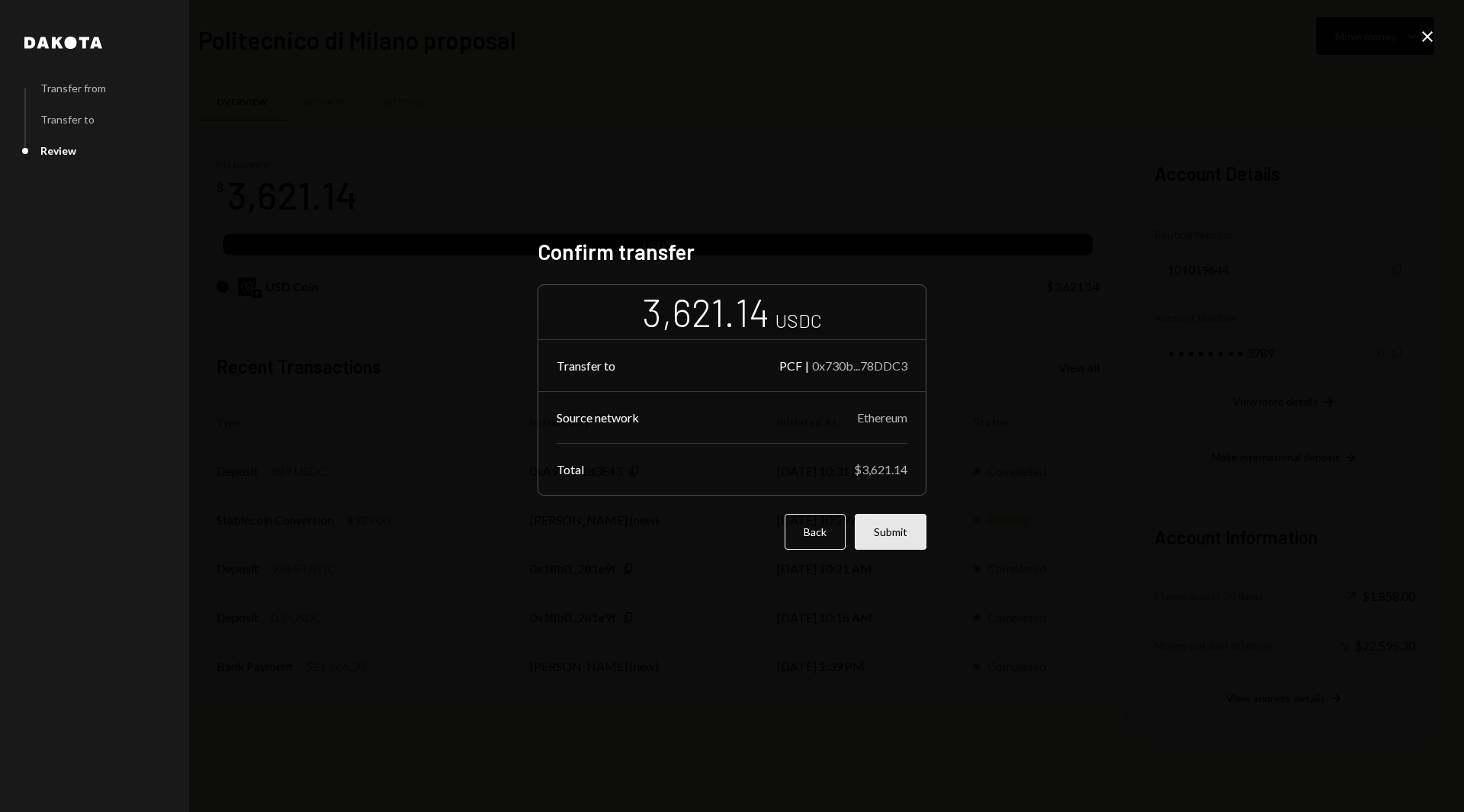
click at [876, 538] on button "Submit" at bounding box center [891, 532] width 72 height 36
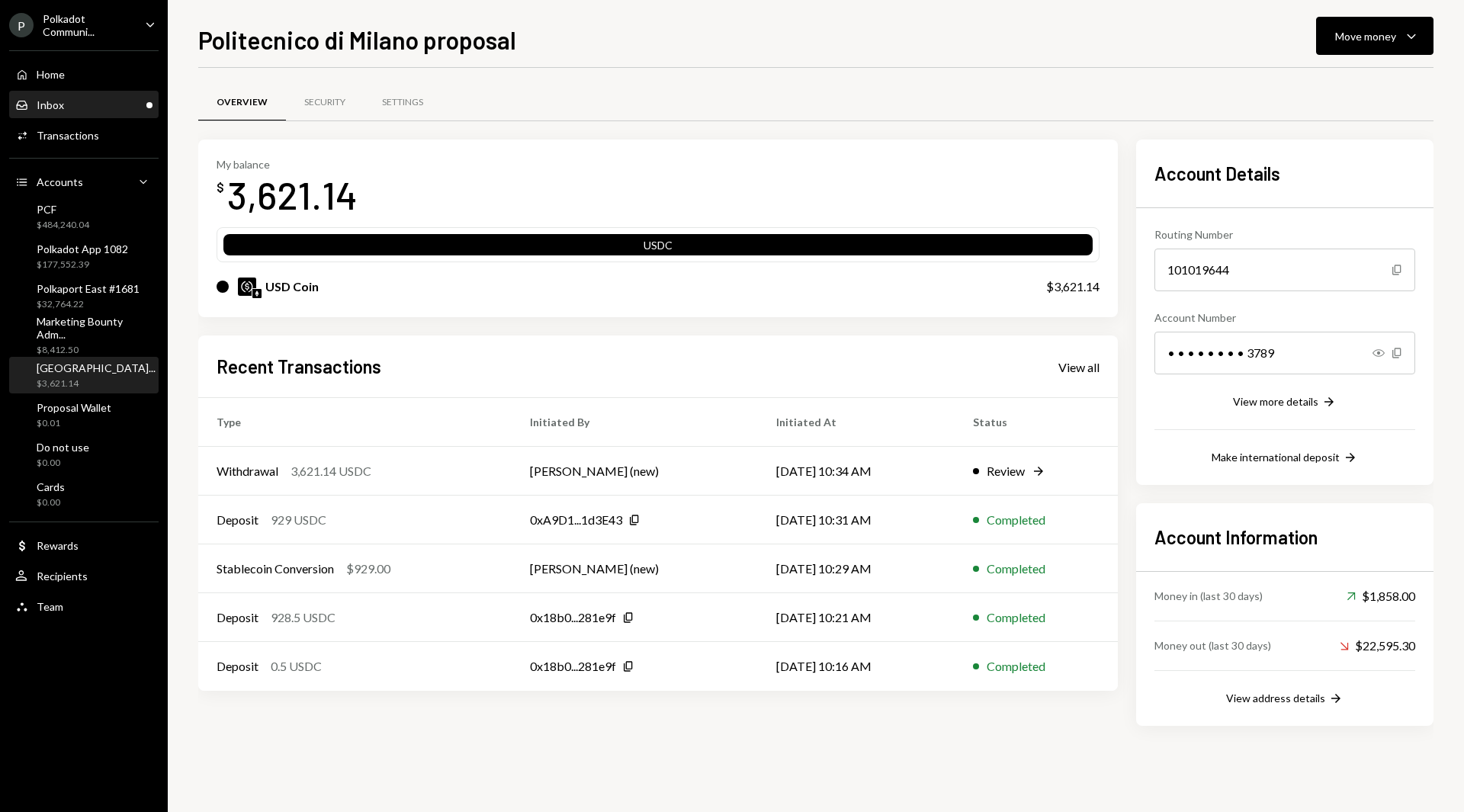
click at [58, 101] on div "Inbox" at bounding box center [50, 105] width 27 height 13
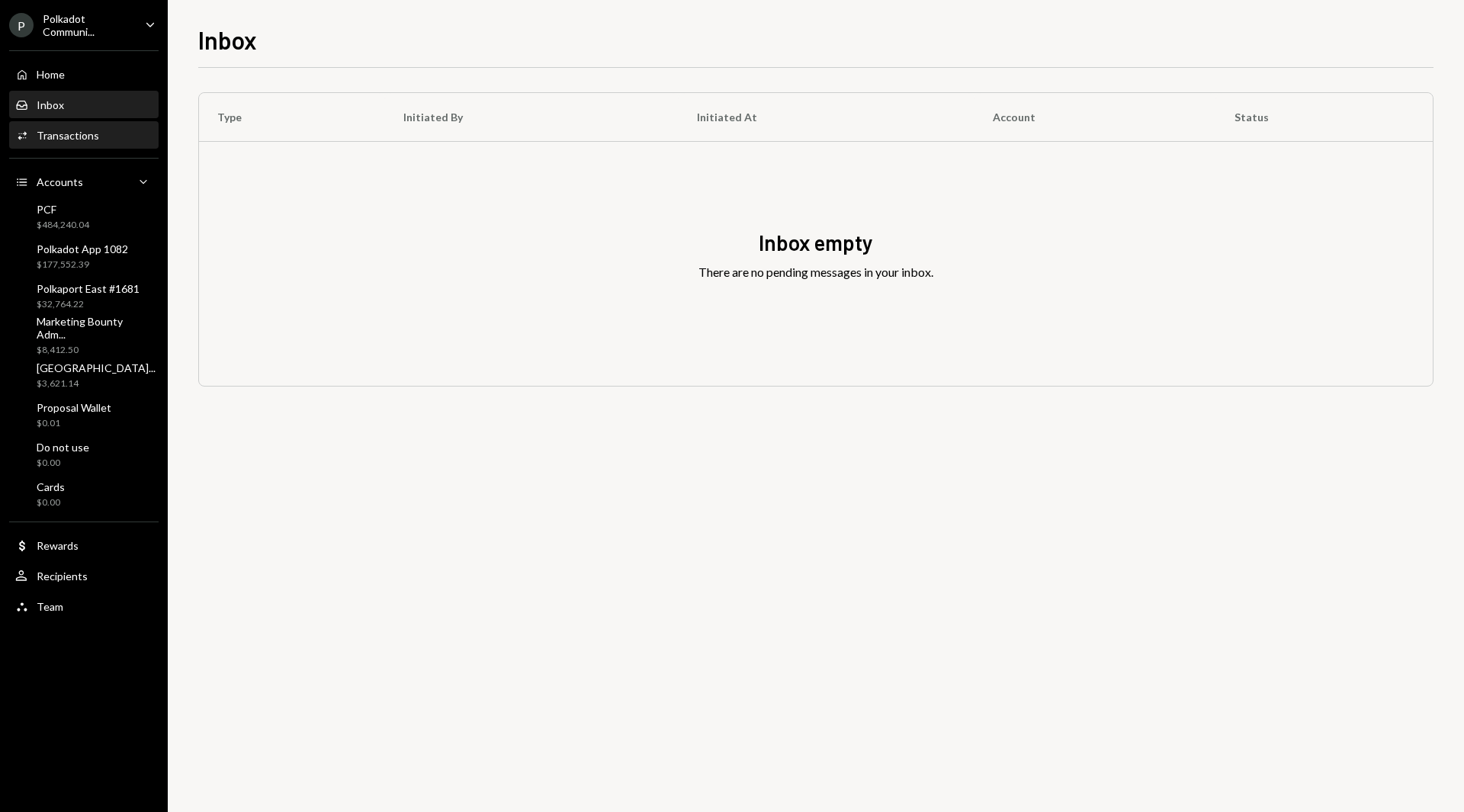
click at [76, 138] on div "Transactions" at bounding box center [68, 135] width 63 height 13
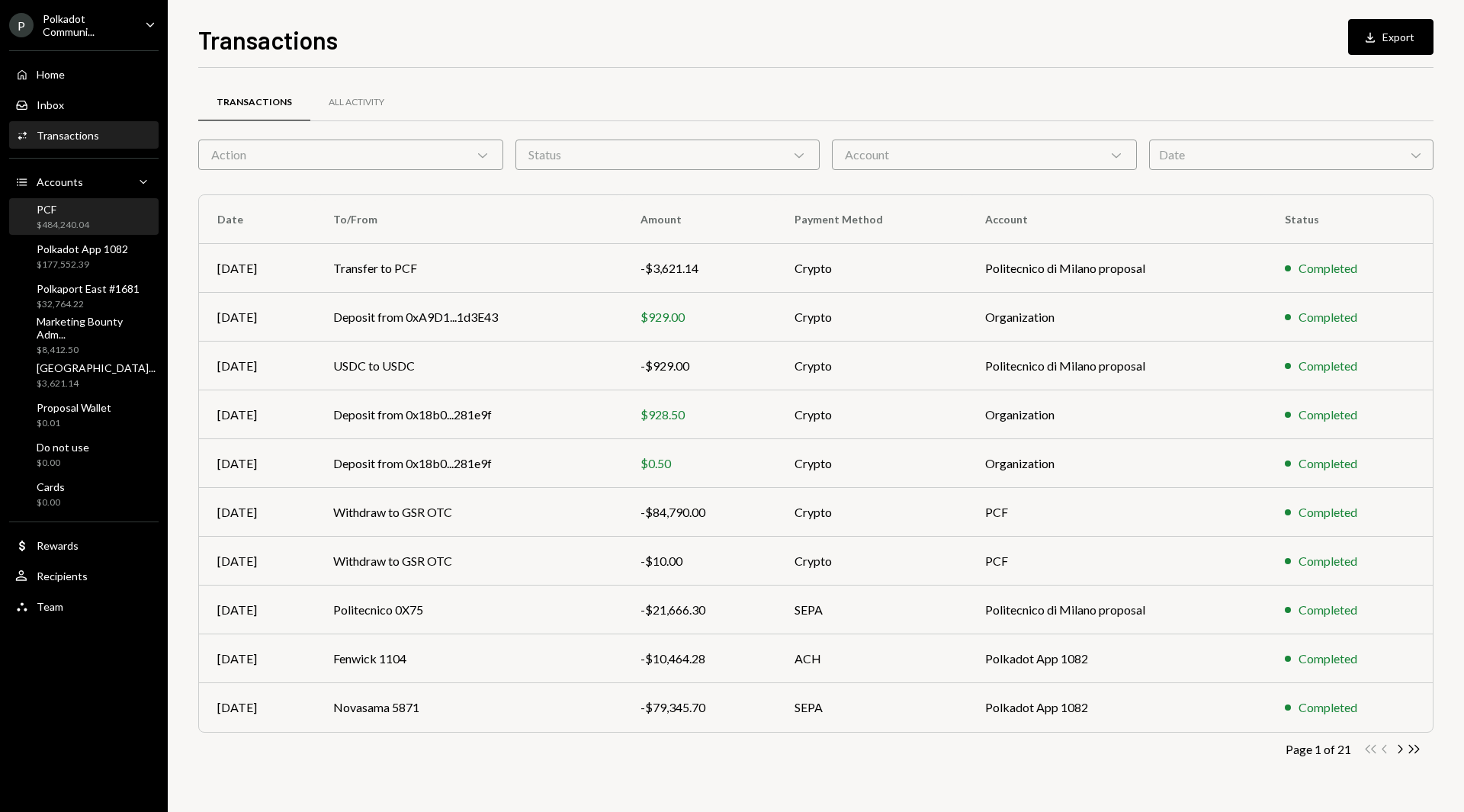
click at [66, 209] on div "PCF" at bounding box center [63, 209] width 52 height 13
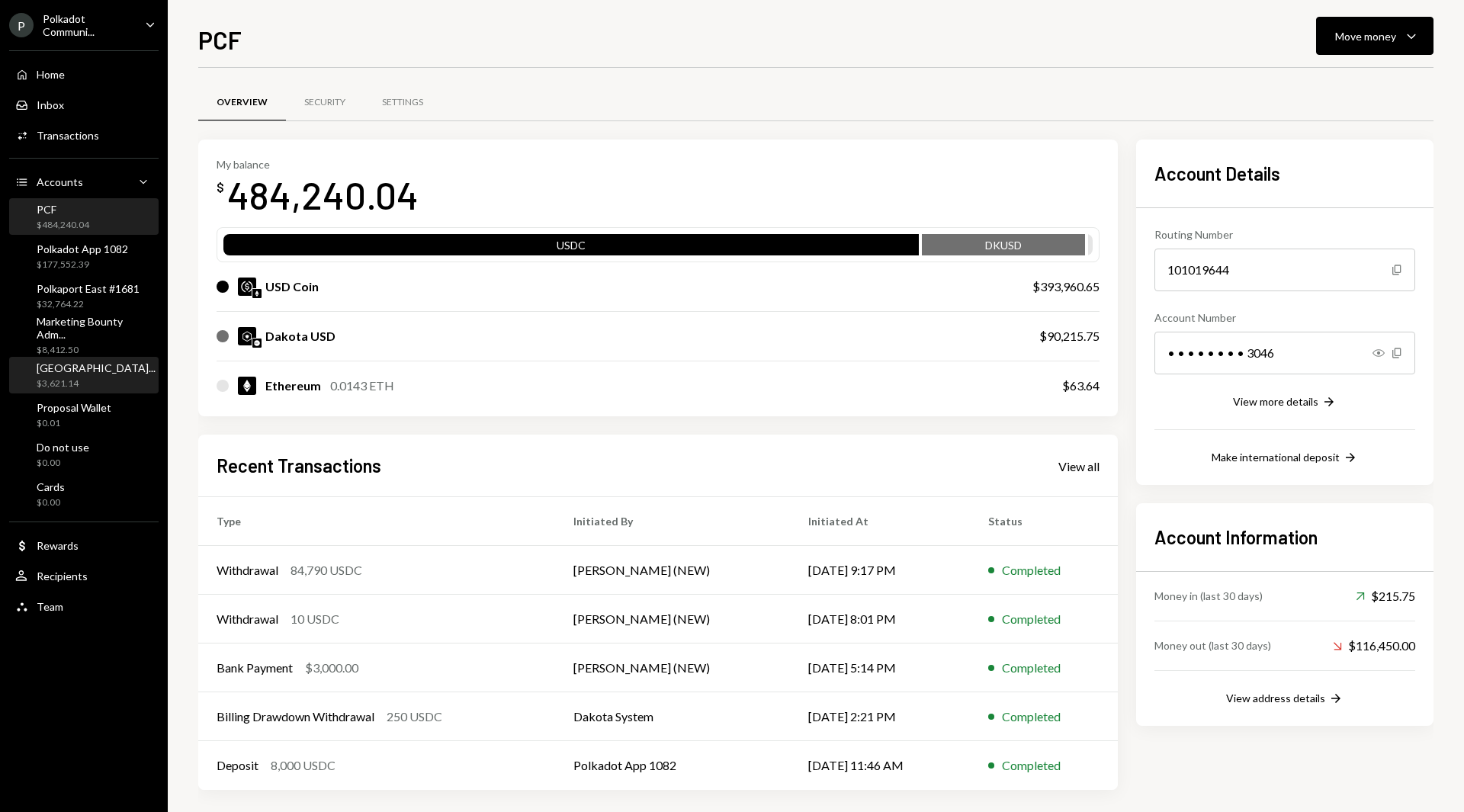
click at [81, 382] on div "$3,621.14" at bounding box center [96, 384] width 119 height 13
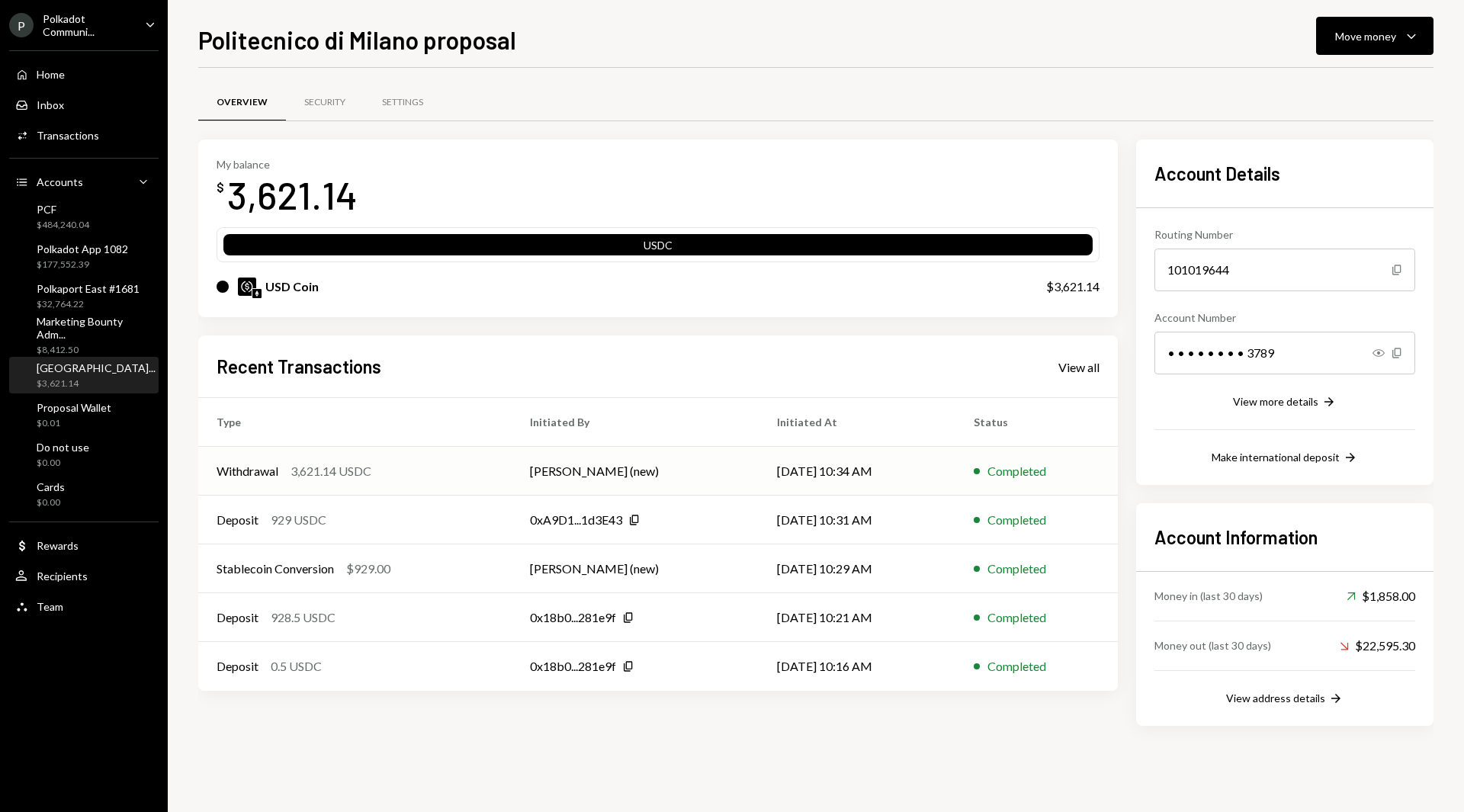
click at [522, 471] on td "[PERSON_NAME] (new)" at bounding box center [635, 471] width 246 height 48
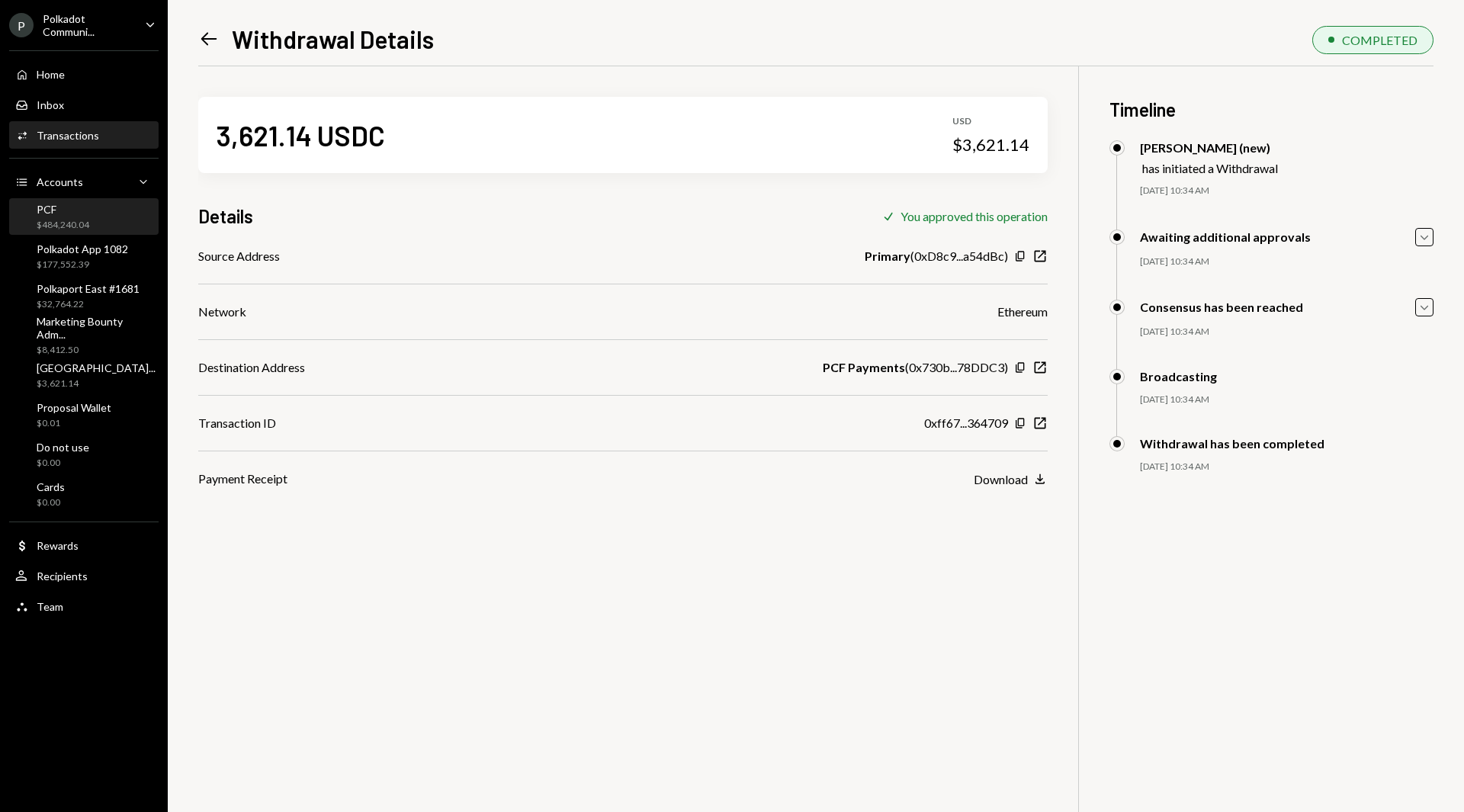
click at [73, 222] on div "$484,240.04" at bounding box center [63, 225] width 52 height 13
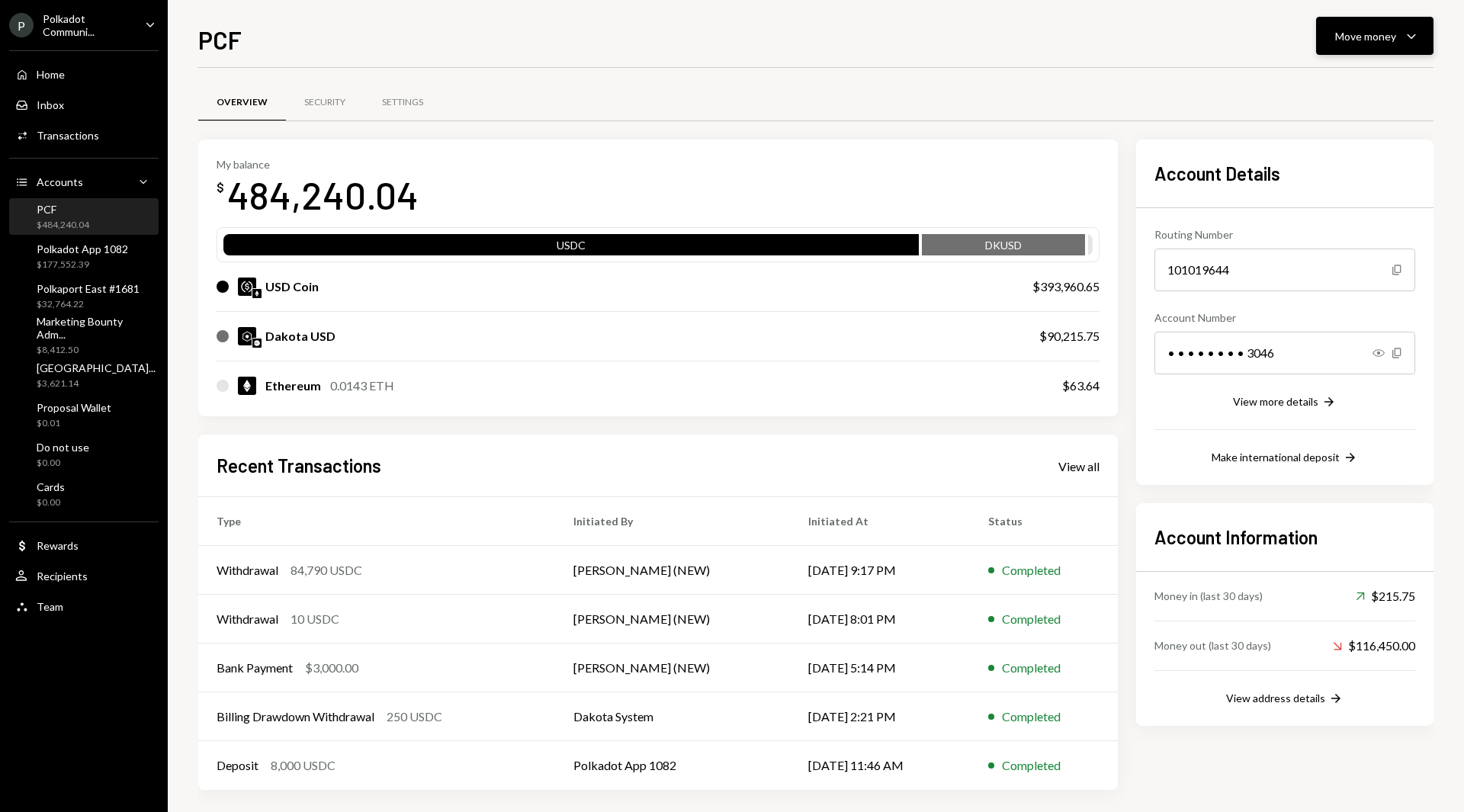
click at [1378, 47] on button "Move money Caret Down" at bounding box center [1375, 35] width 117 height 38
click at [1334, 149] on div "Deposit" at bounding box center [1362, 150] width 111 height 16
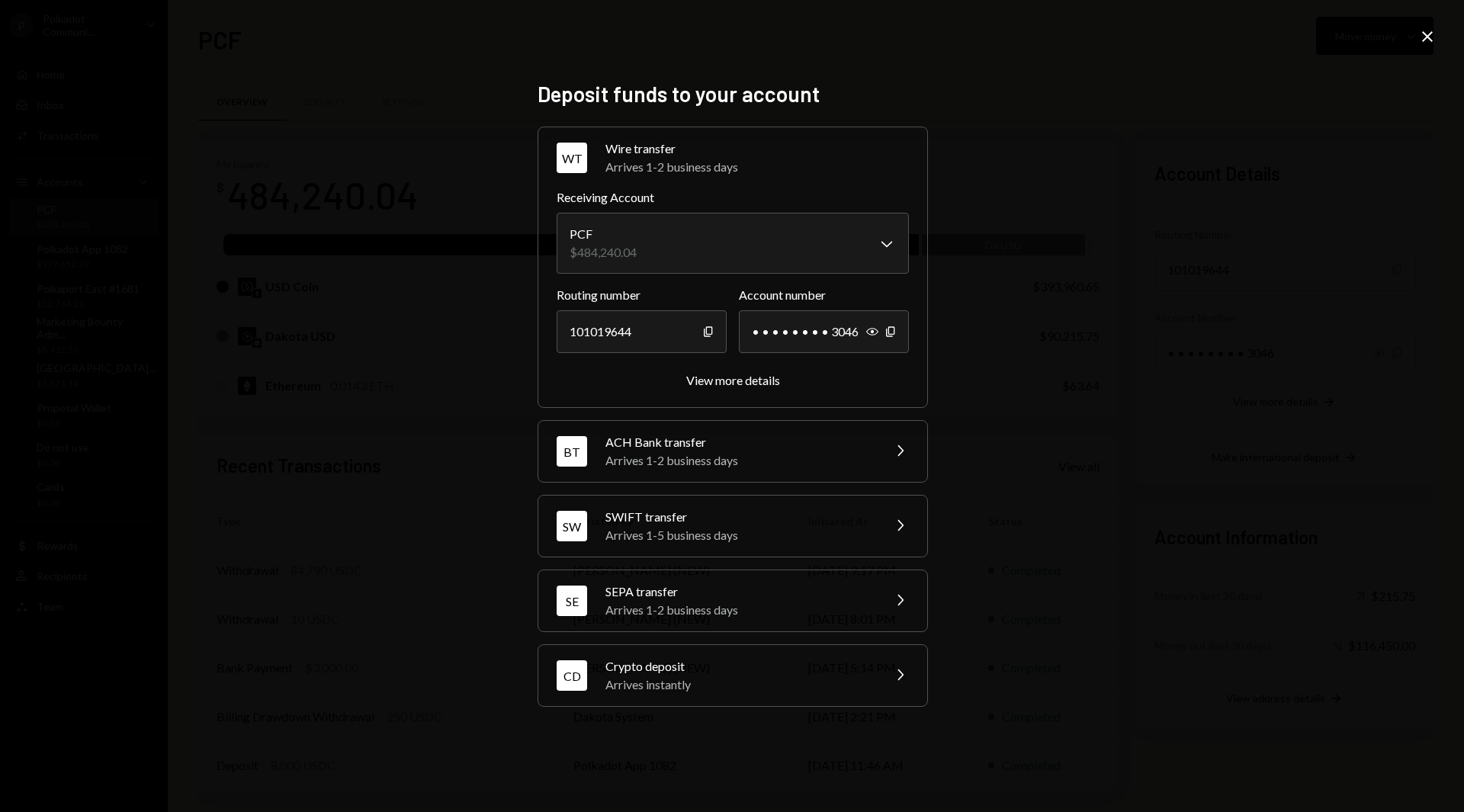
click at [814, 684] on div "Arrives instantly" at bounding box center [739, 684] width 267 height 18
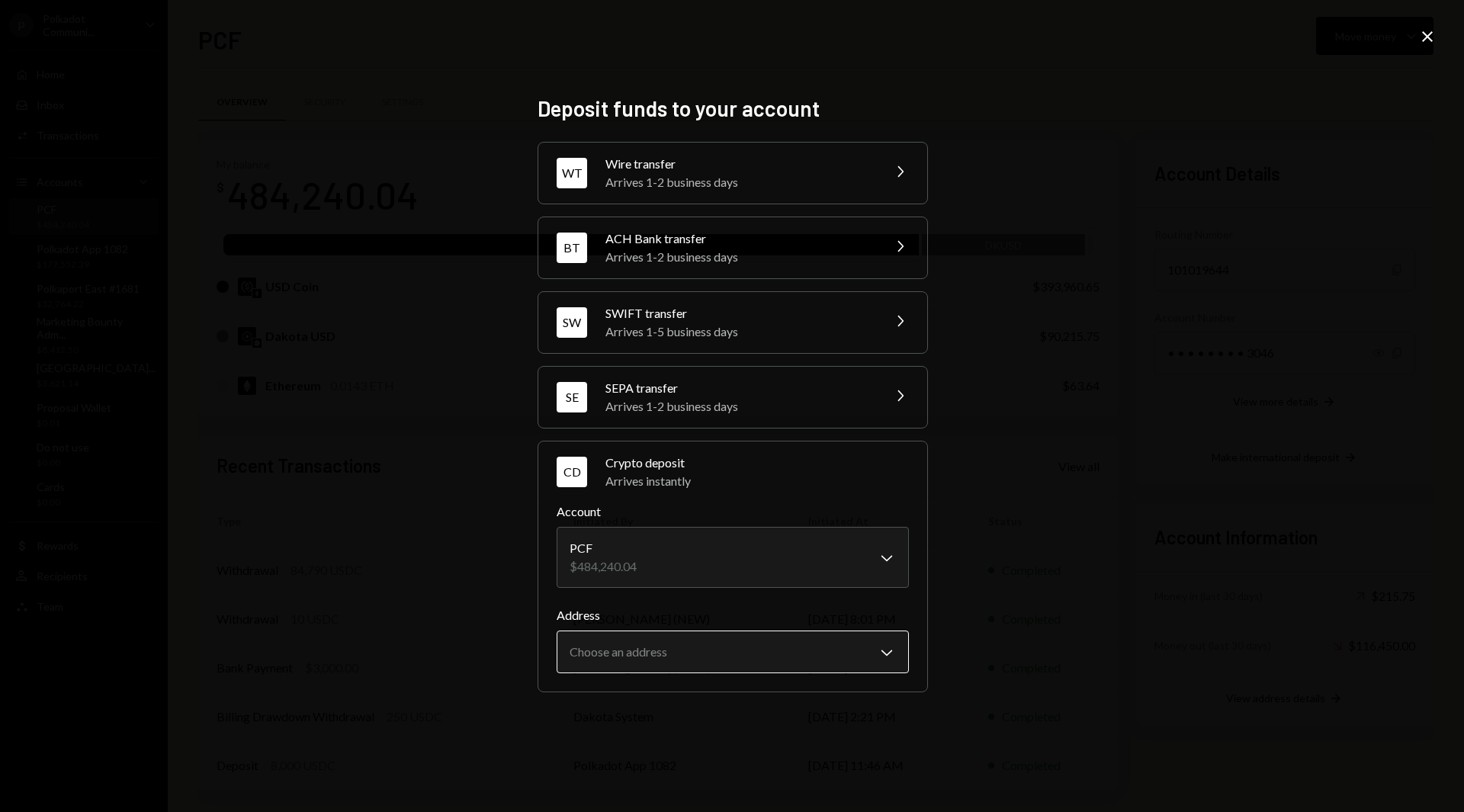
click at [814, 661] on body "P Polkadot Communi... Caret Down Home Home Inbox Inbox Activities Transactions …" at bounding box center [732, 406] width 1464 height 812
select select "**********"
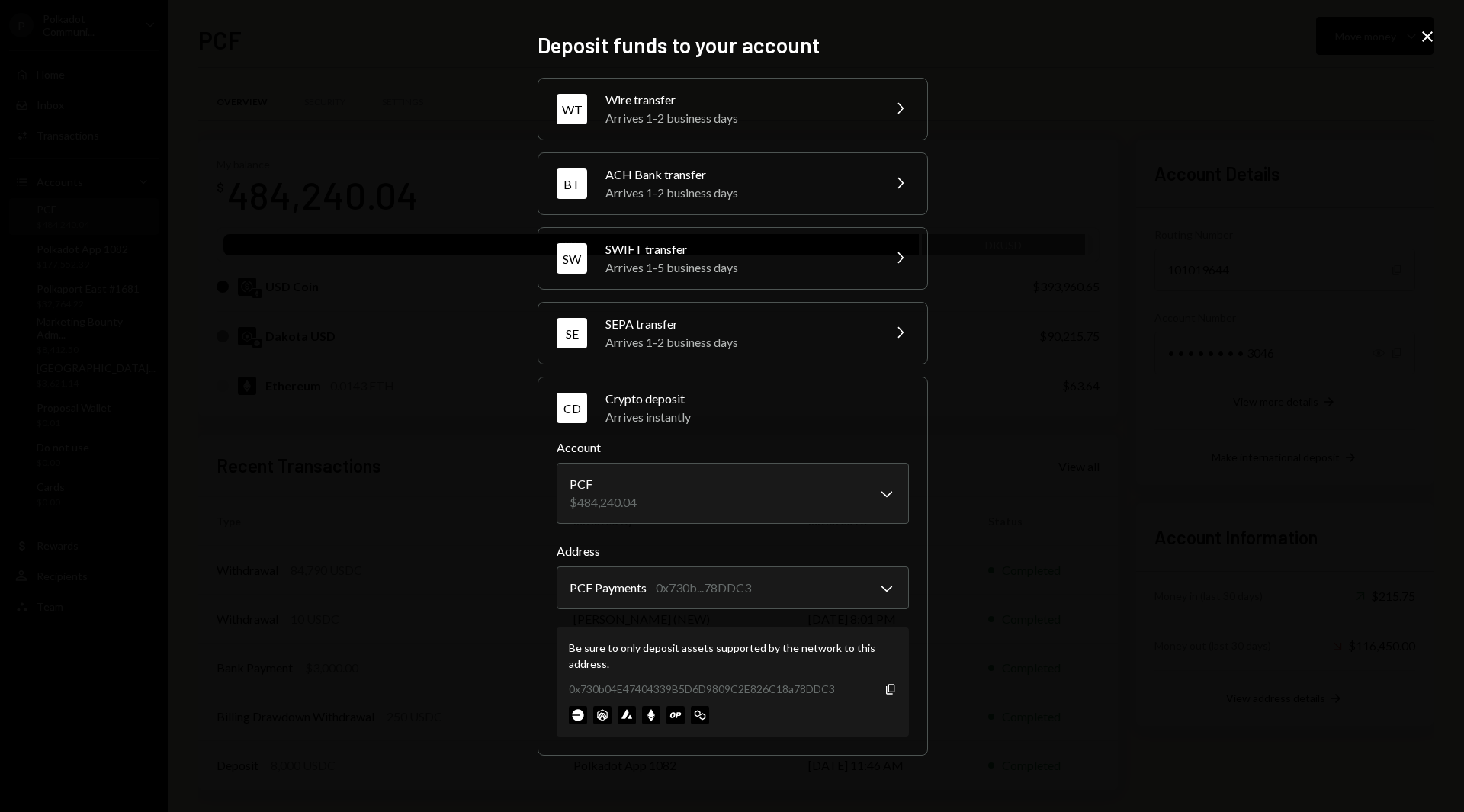
click at [1419, 31] on icon "Close" at bounding box center [1427, 36] width 18 height 18
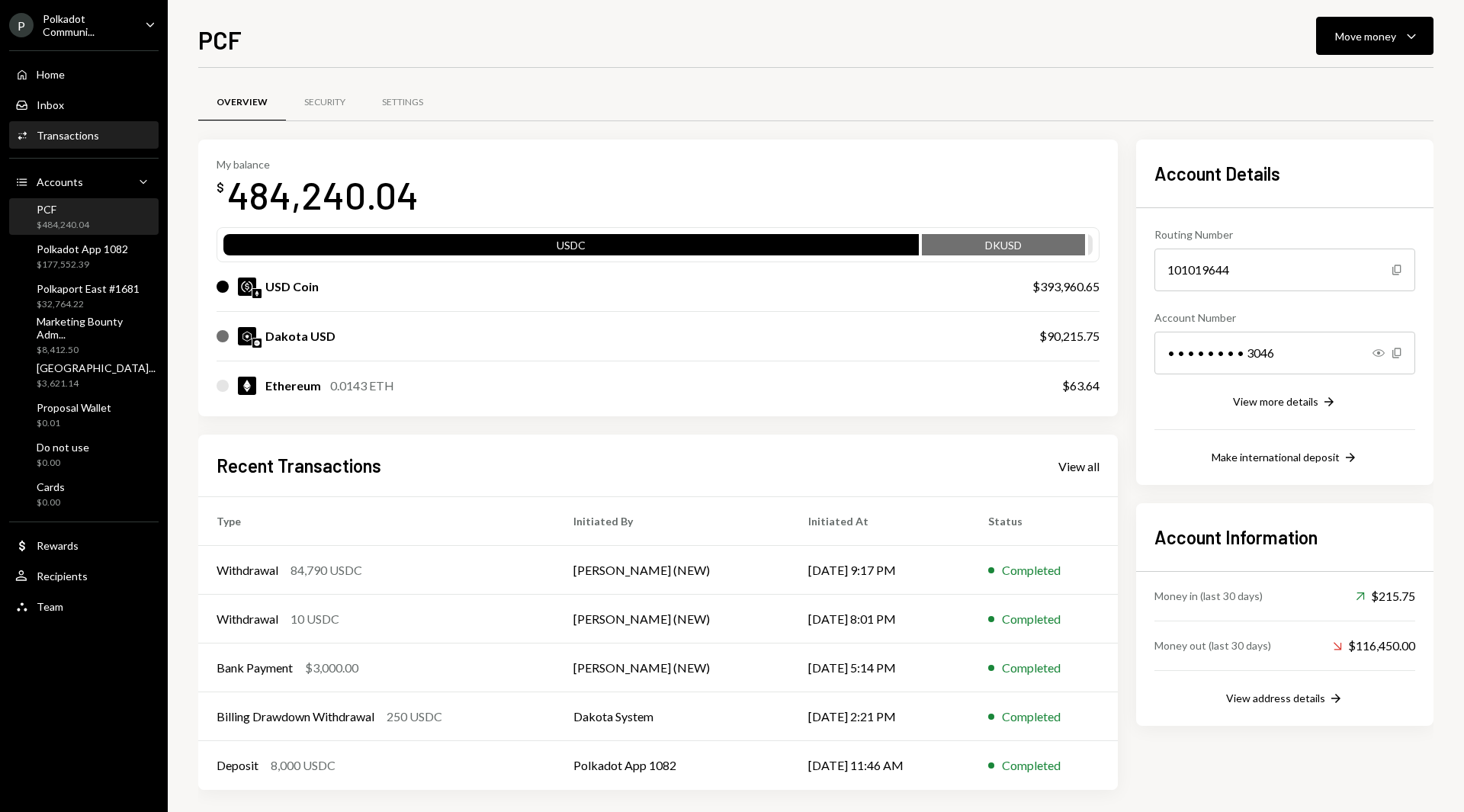
click at [66, 141] on div "Transactions" at bounding box center [68, 135] width 63 height 13
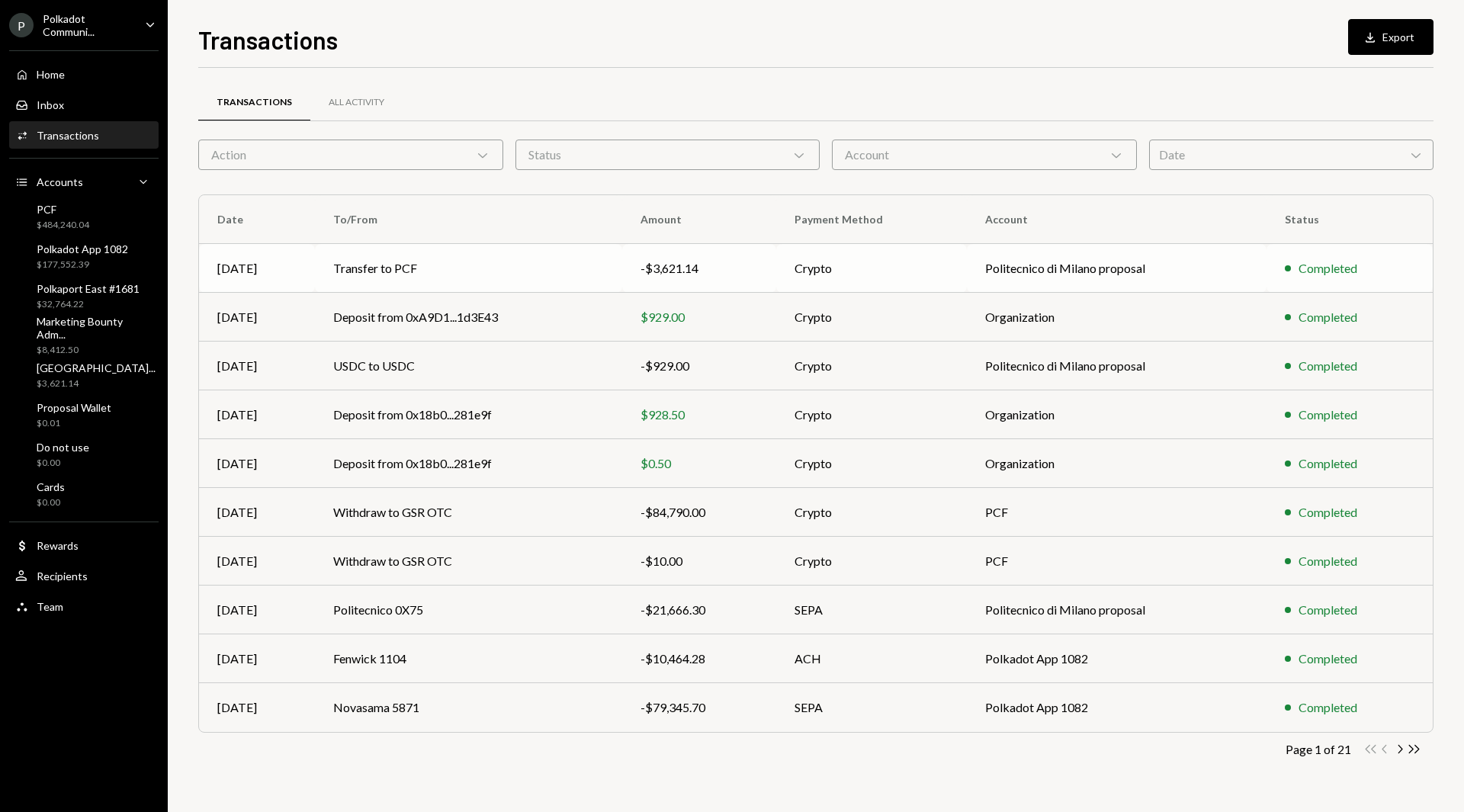
click at [930, 275] on td "Crypto" at bounding box center [872, 268] width 191 height 48
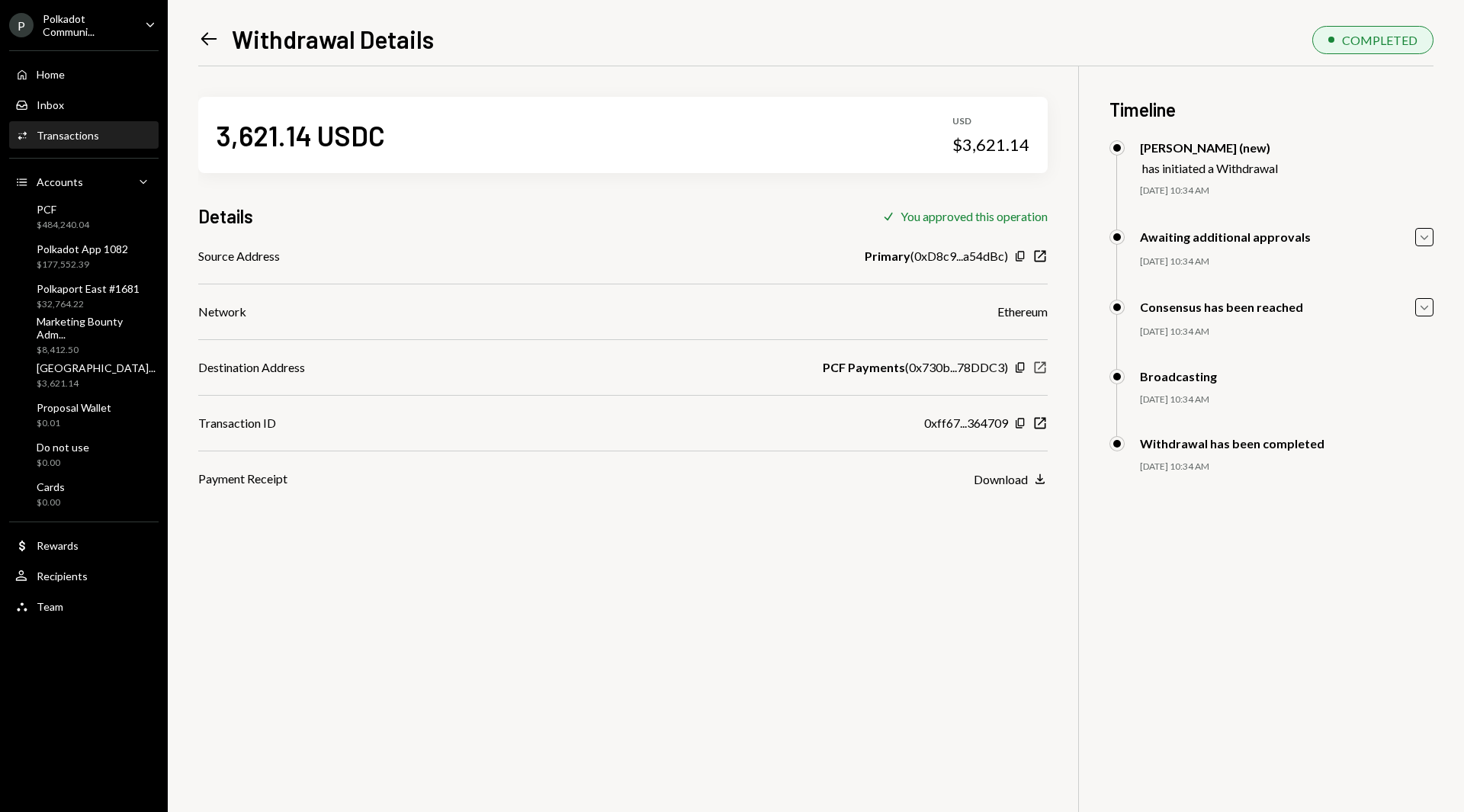
click at [1042, 364] on icon "New Window" at bounding box center [1040, 367] width 16 height 16
click at [71, 231] on div "$484,240.04" at bounding box center [63, 225] width 52 height 13
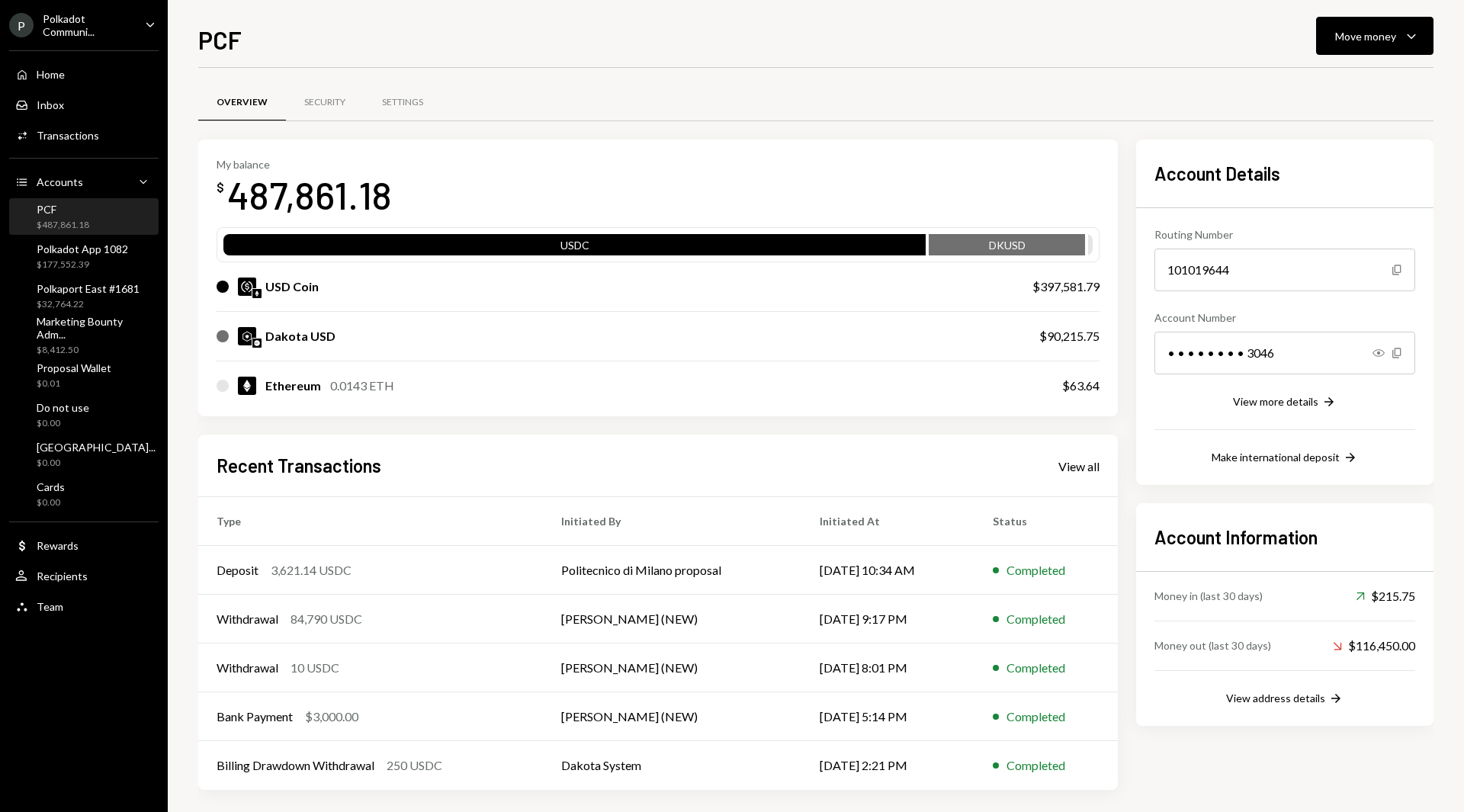
click at [145, 21] on icon "Caret Down" at bounding box center [149, 23] width 16 height 16
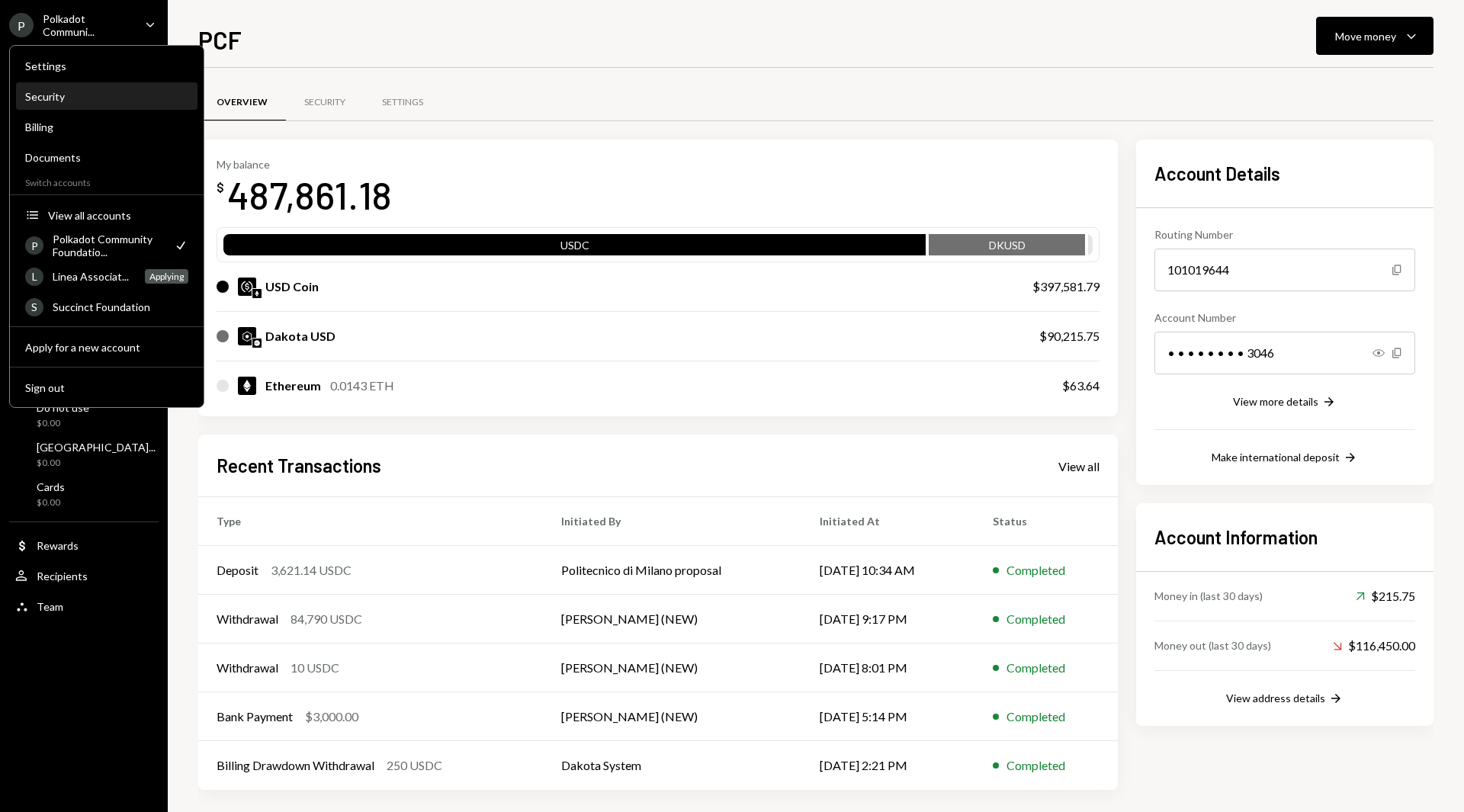
click at [82, 102] on div "Security" at bounding box center [106, 96] width 163 height 13
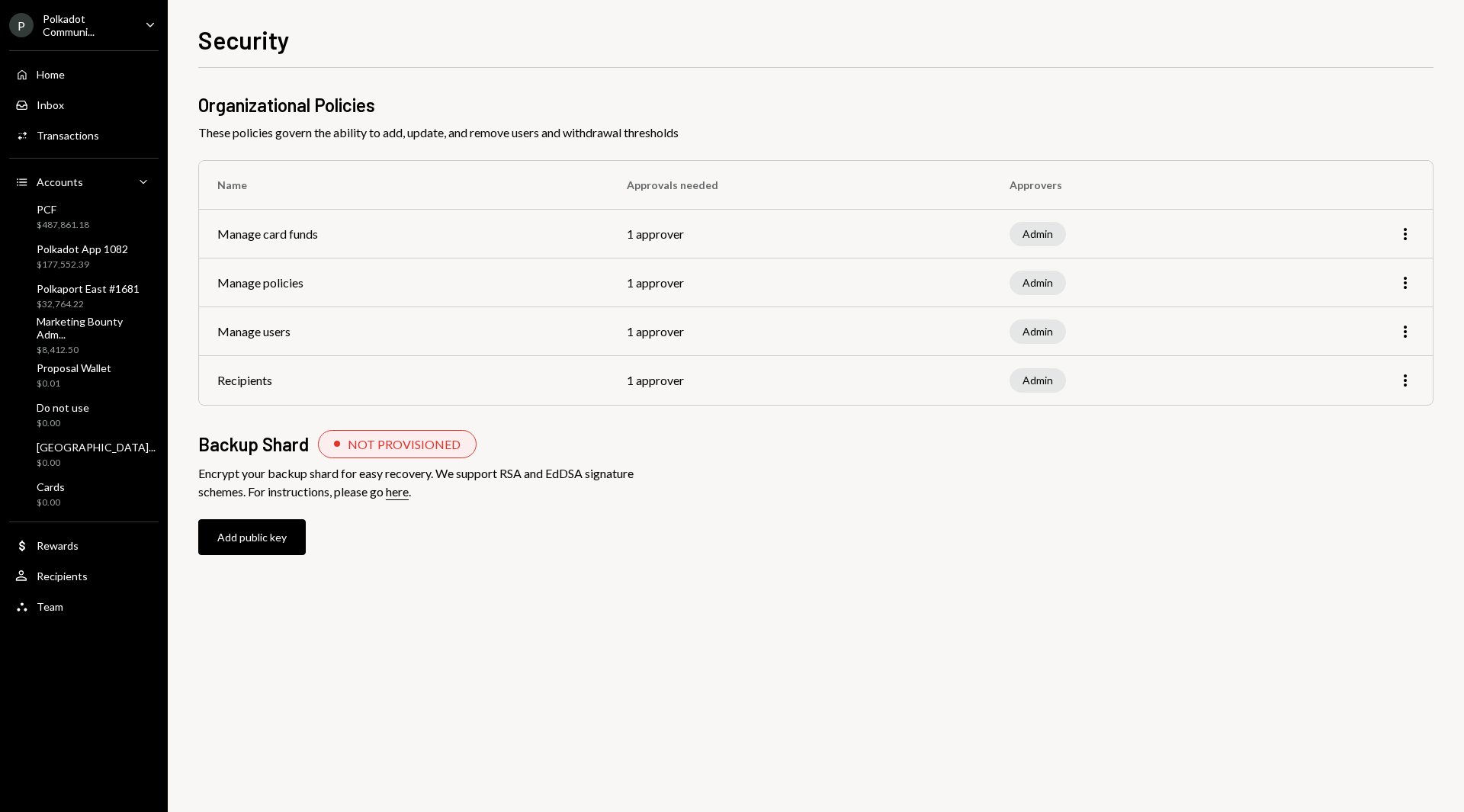
click at [71, 13] on div "Polkadot Communi..." at bounding box center [88, 25] width 90 height 26
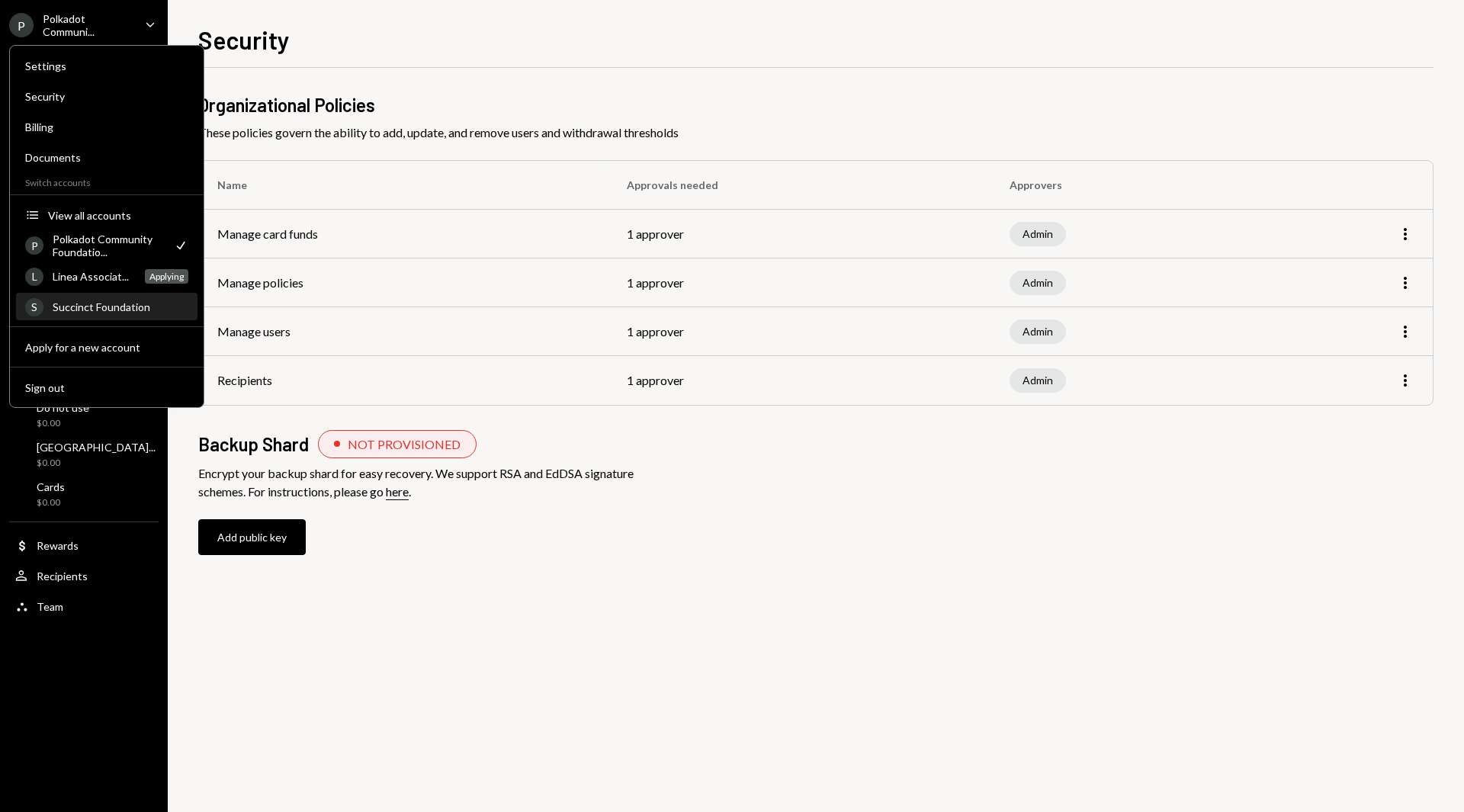
click at [95, 296] on div "S Succinct Foundation" at bounding box center [106, 307] width 163 height 26
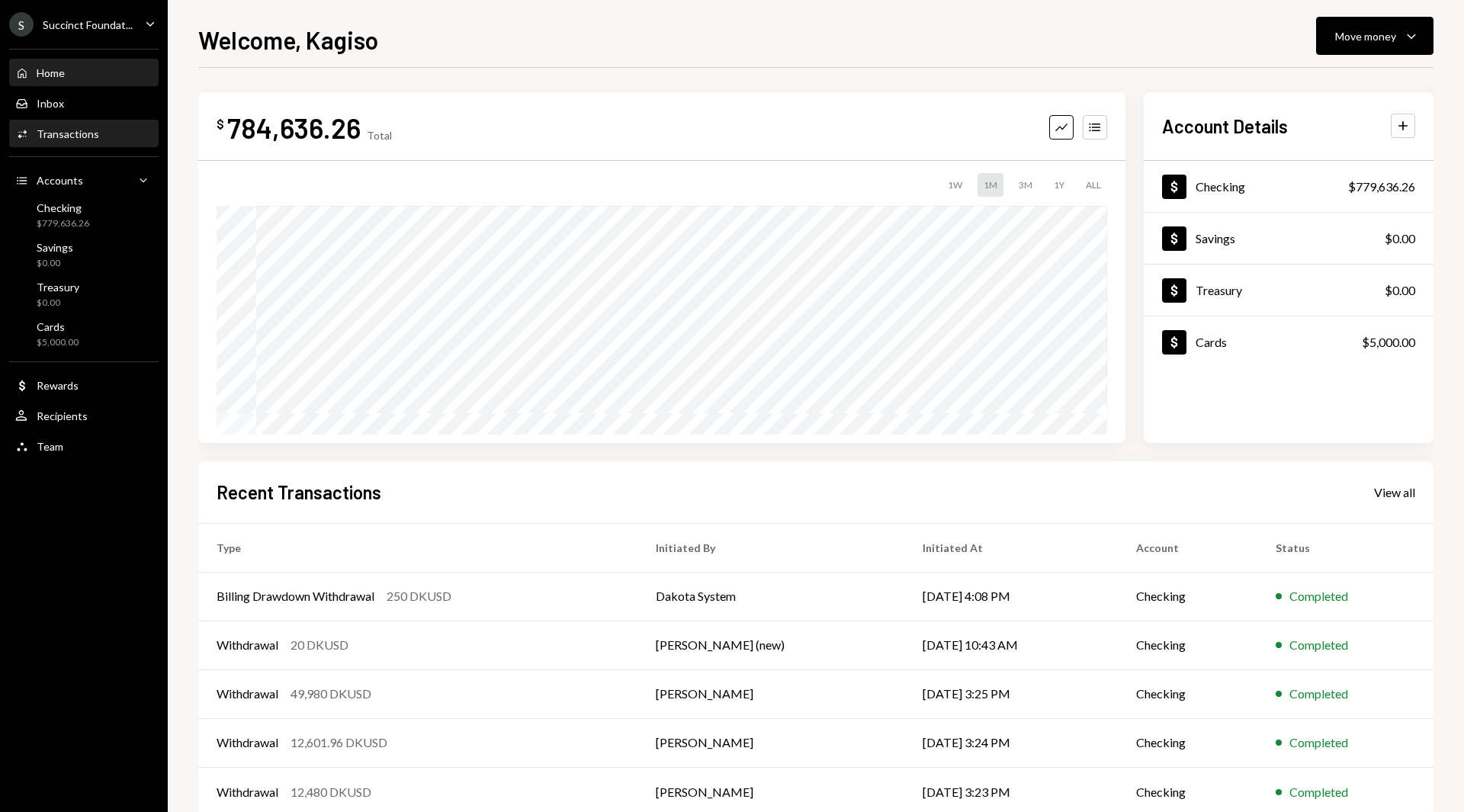
click at [98, 127] on div "Activities Transactions" at bounding box center [84, 134] width 138 height 14
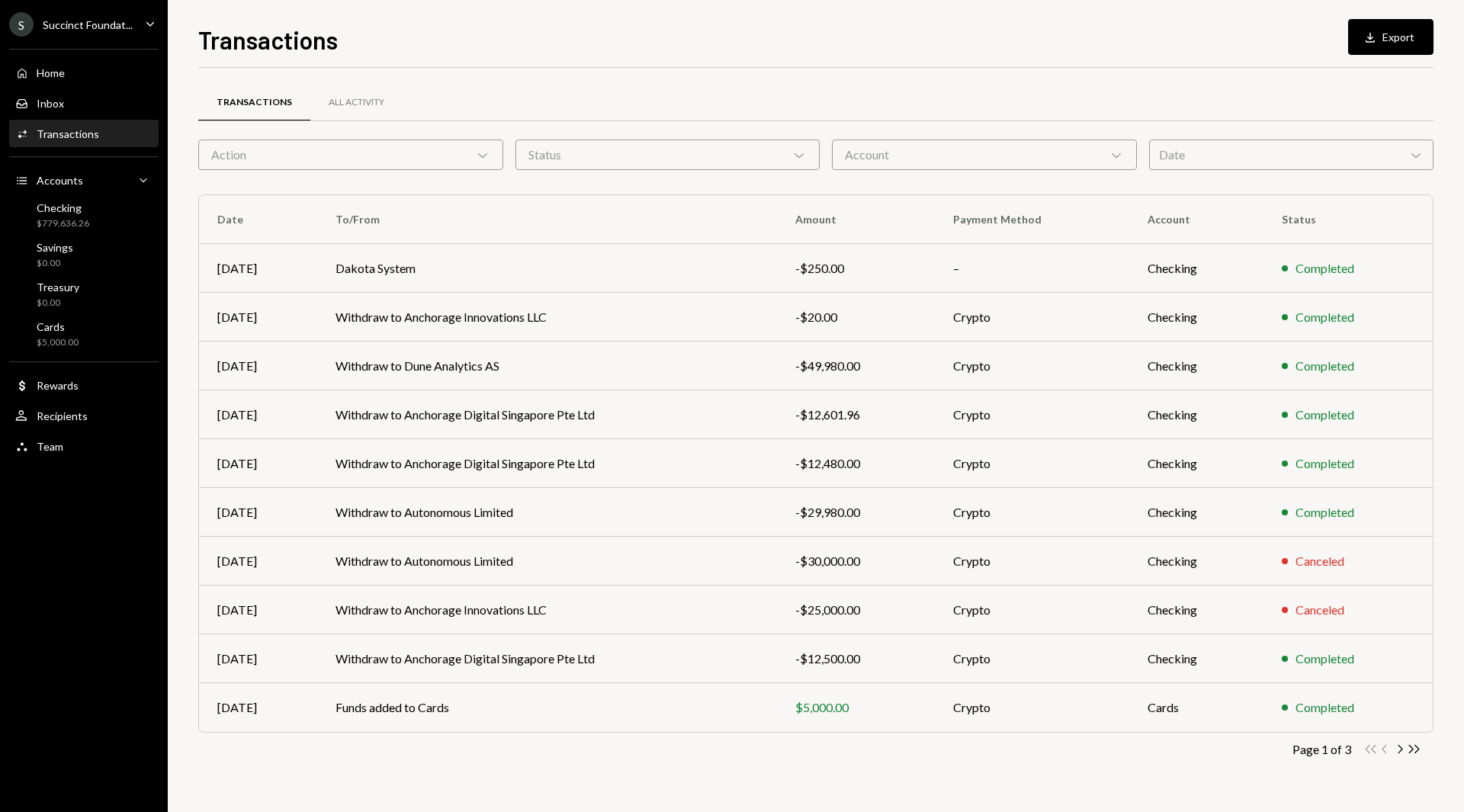
click at [90, 28] on div "Succinct Foundat..." at bounding box center [88, 24] width 90 height 13
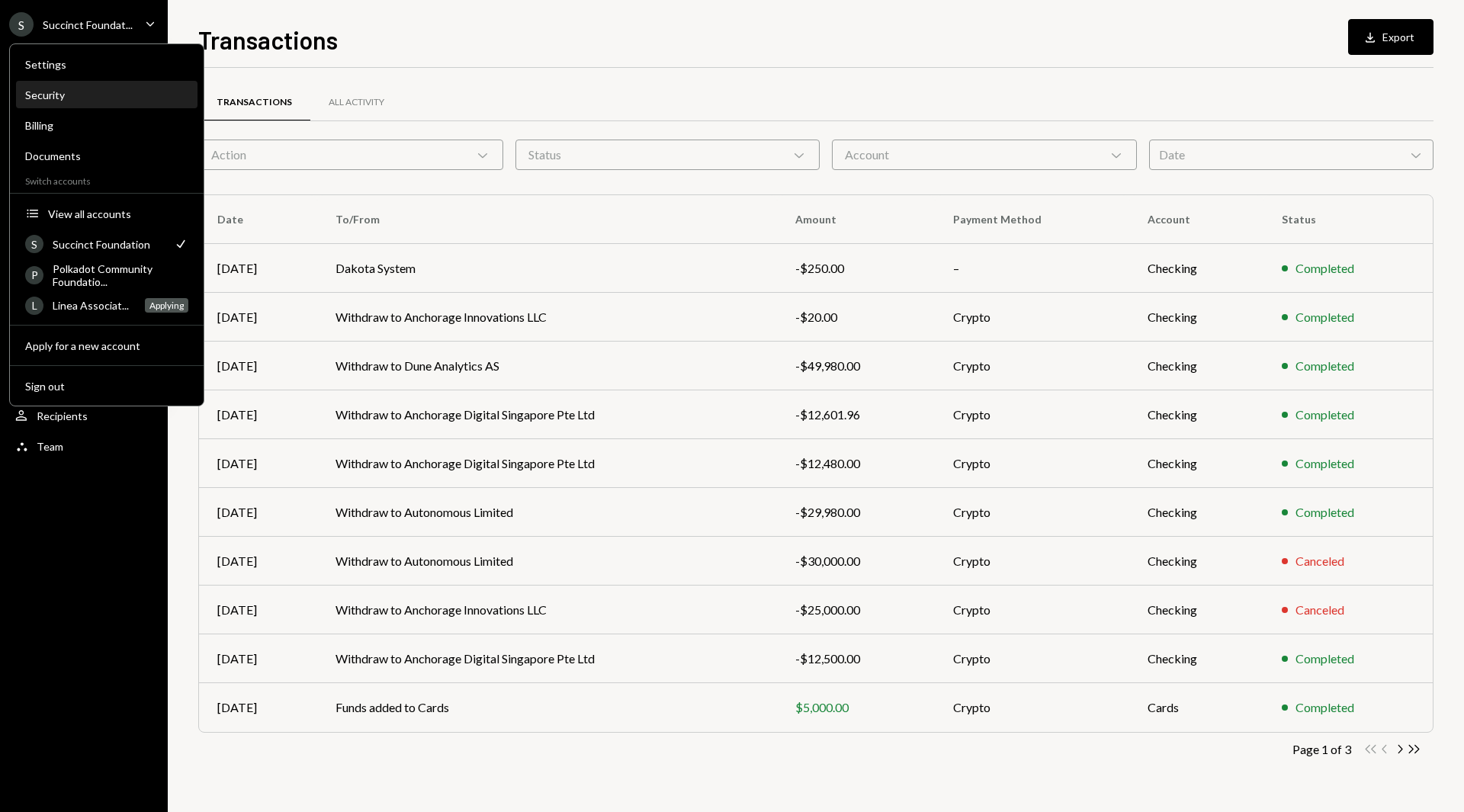
click at [61, 95] on div "Security" at bounding box center [106, 95] width 163 height 13
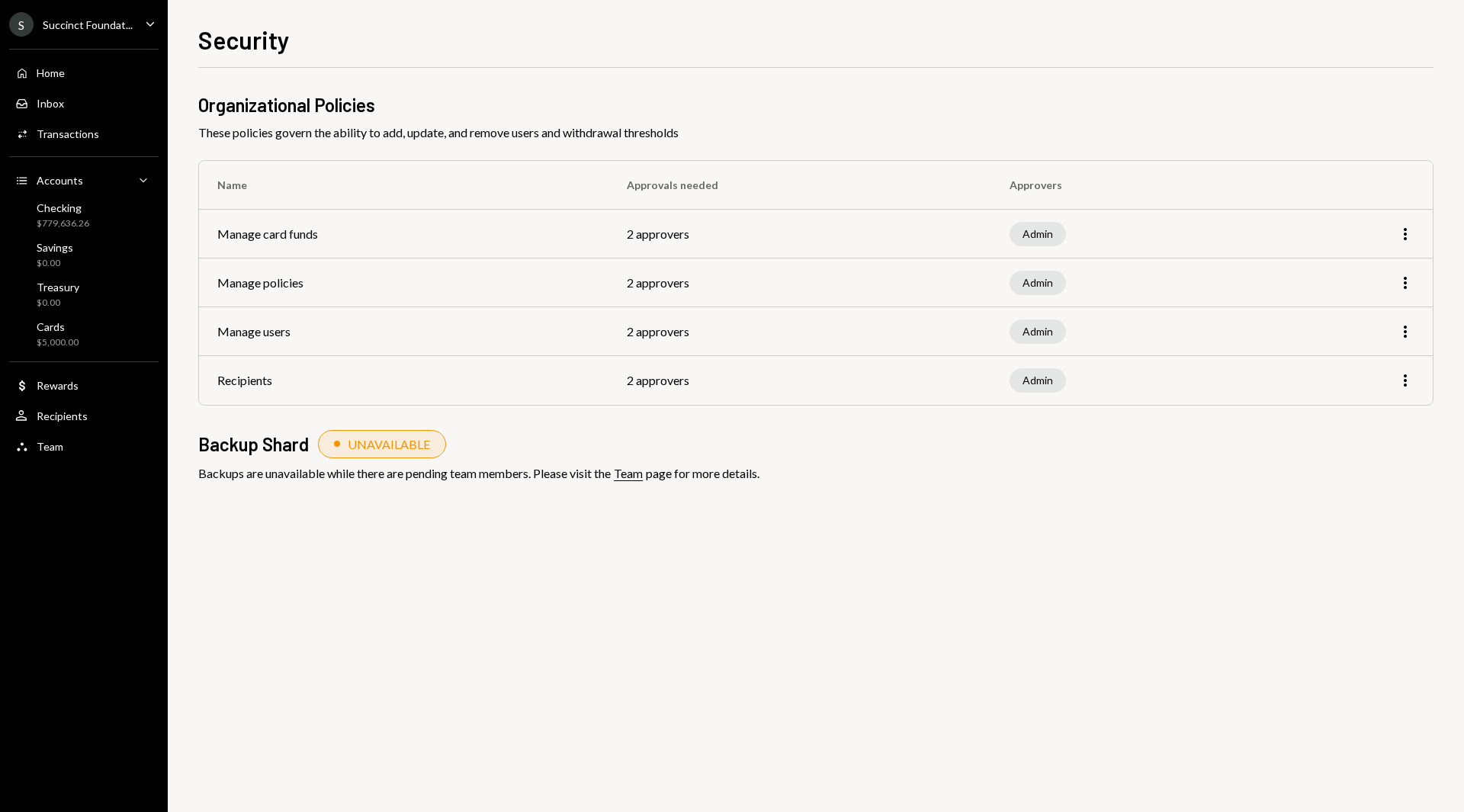
click at [68, 23] on div "Succinct Foundat..." at bounding box center [88, 24] width 90 height 13
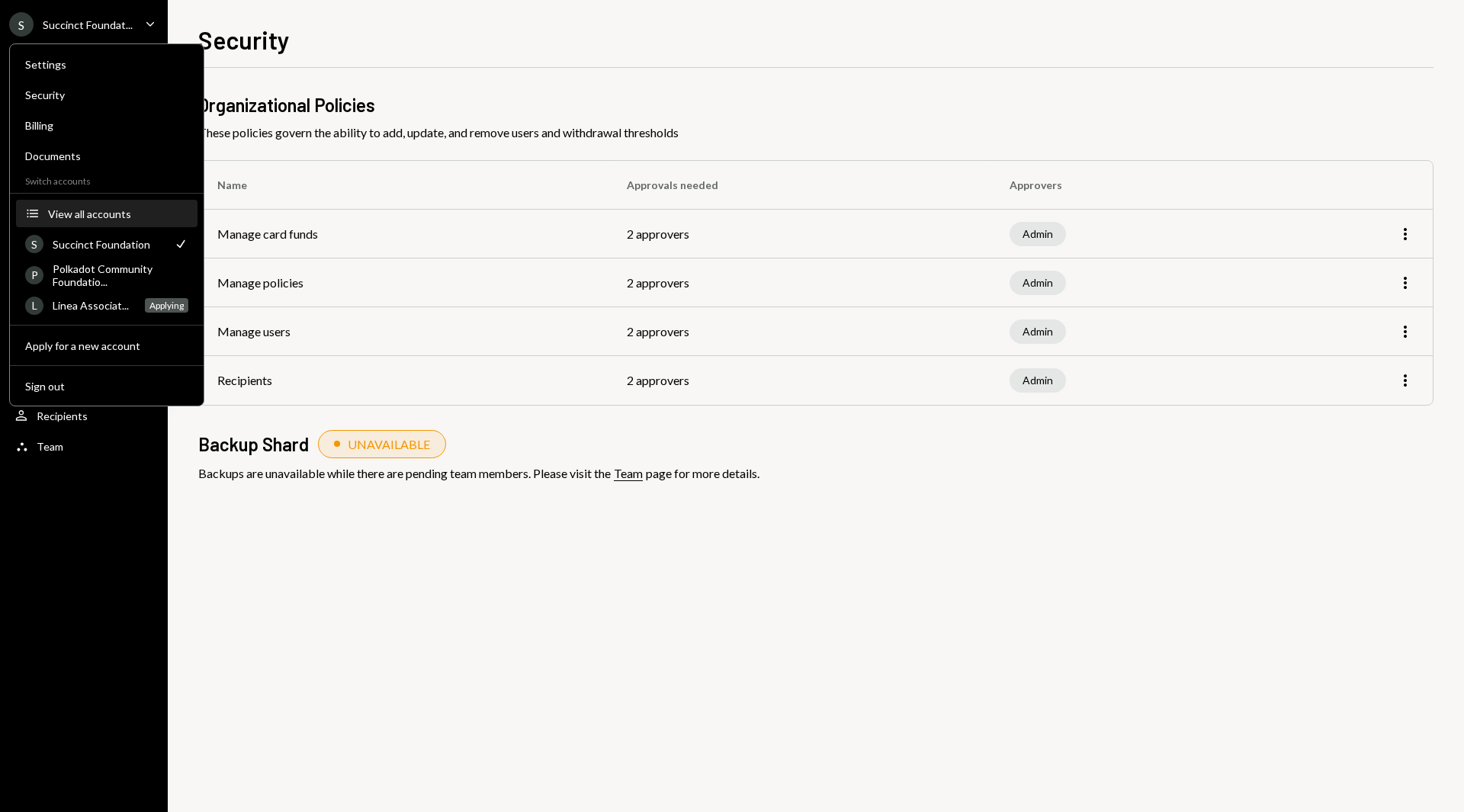
click at [83, 216] on div "View all accounts" at bounding box center [118, 213] width 141 height 13
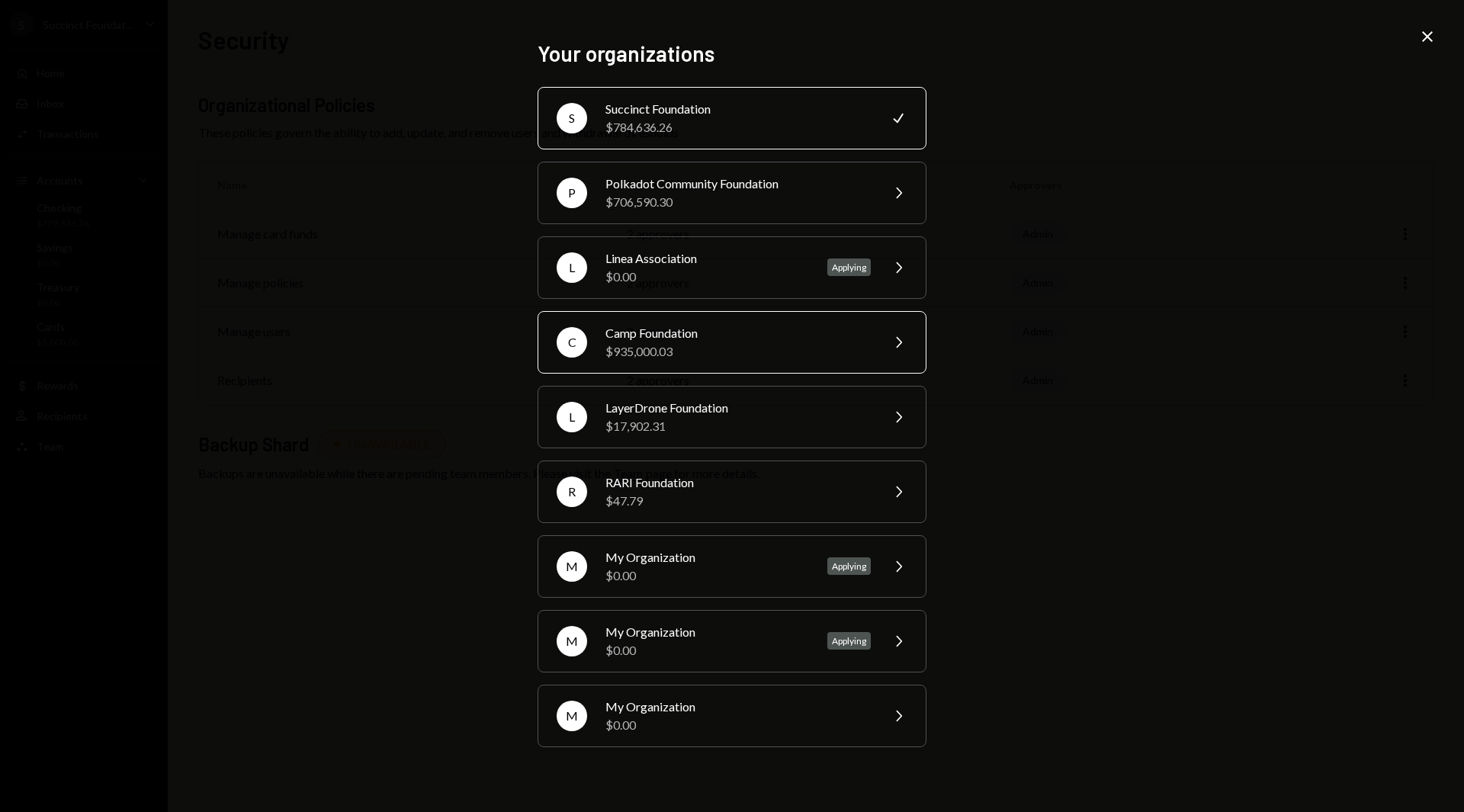
click at [696, 352] on div "$935,000.03" at bounding box center [738, 351] width 265 height 18
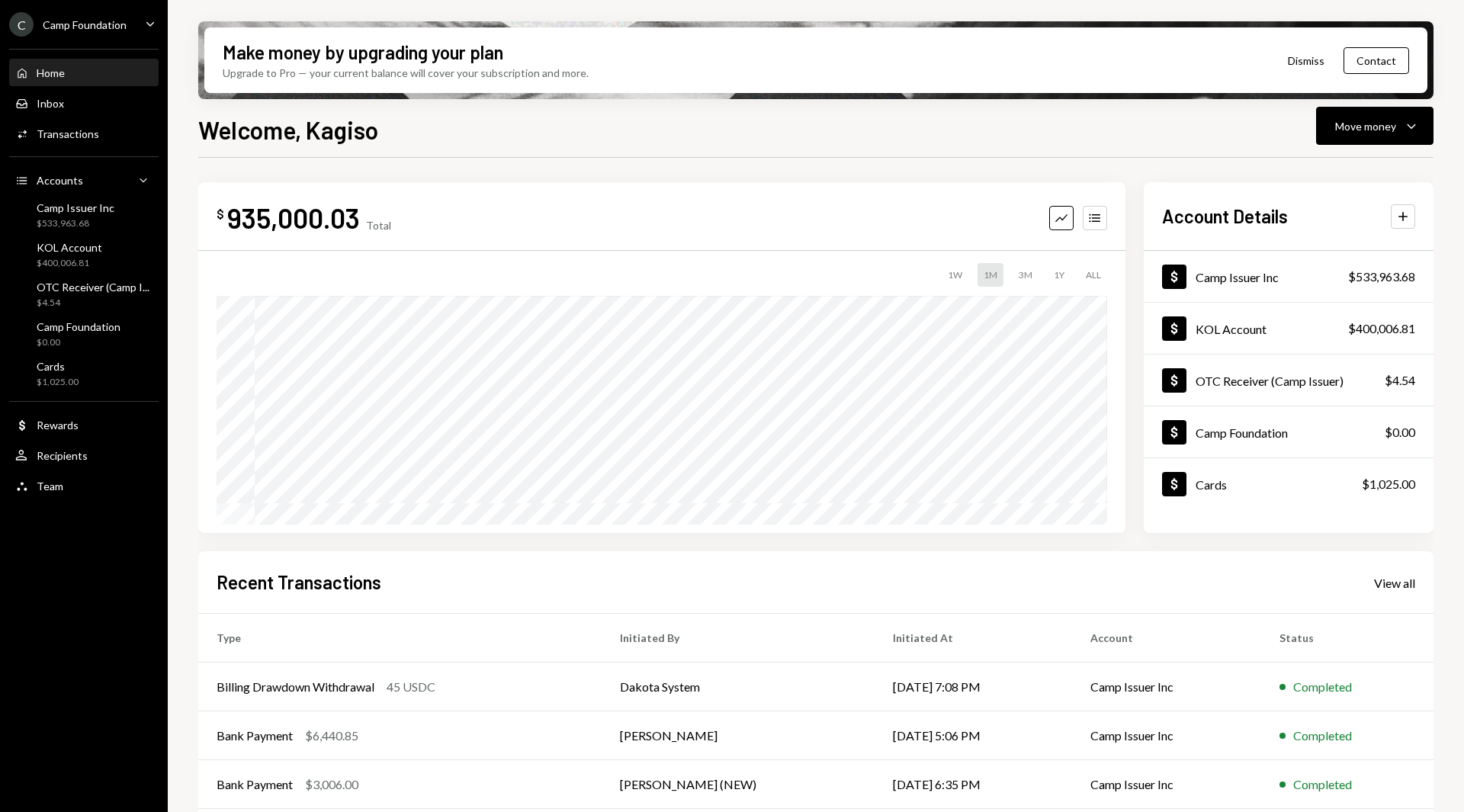
click at [78, 23] on div "Camp Foundation" at bounding box center [84, 24] width 84 height 13
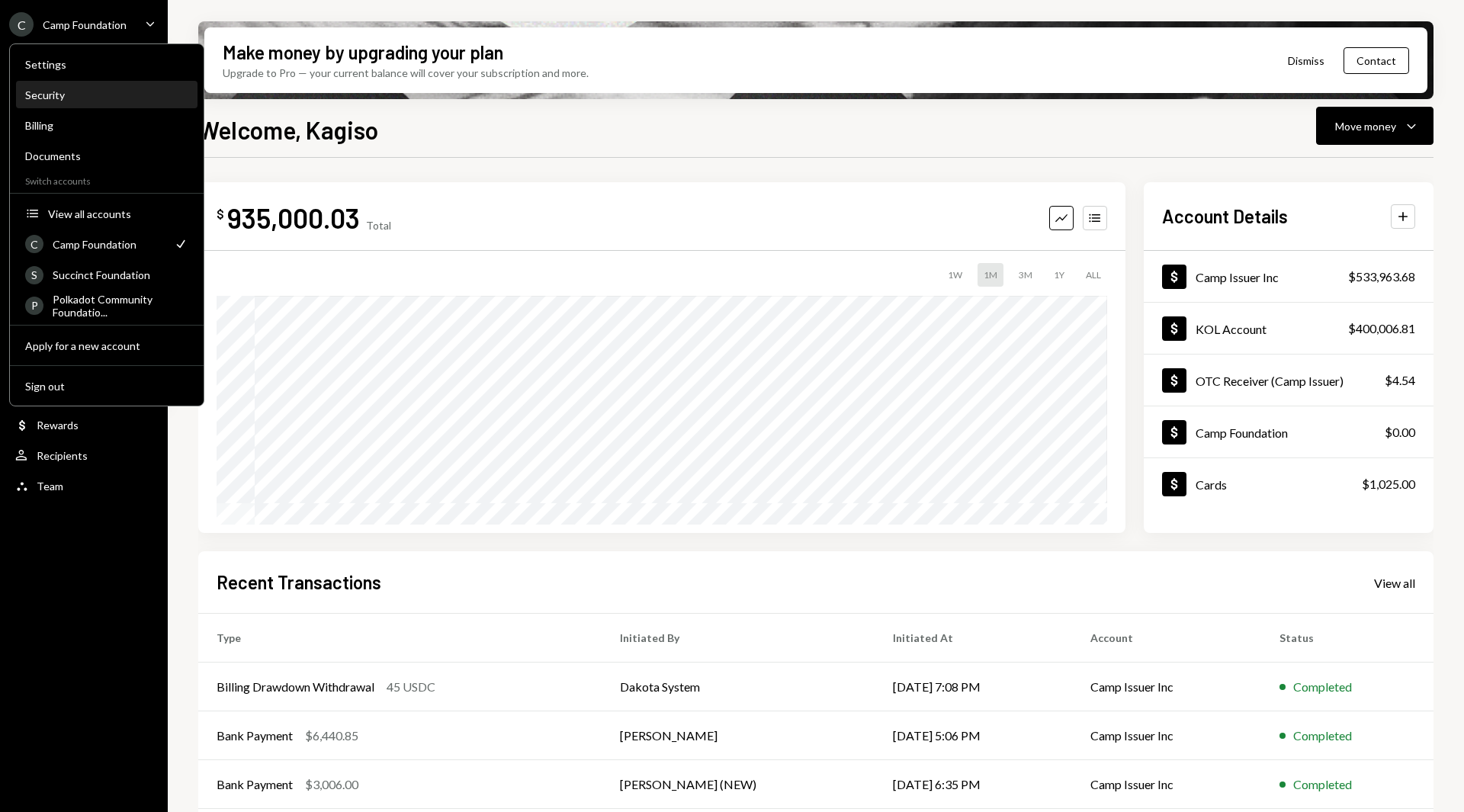
click at [72, 95] on div "Security" at bounding box center [106, 95] width 163 height 13
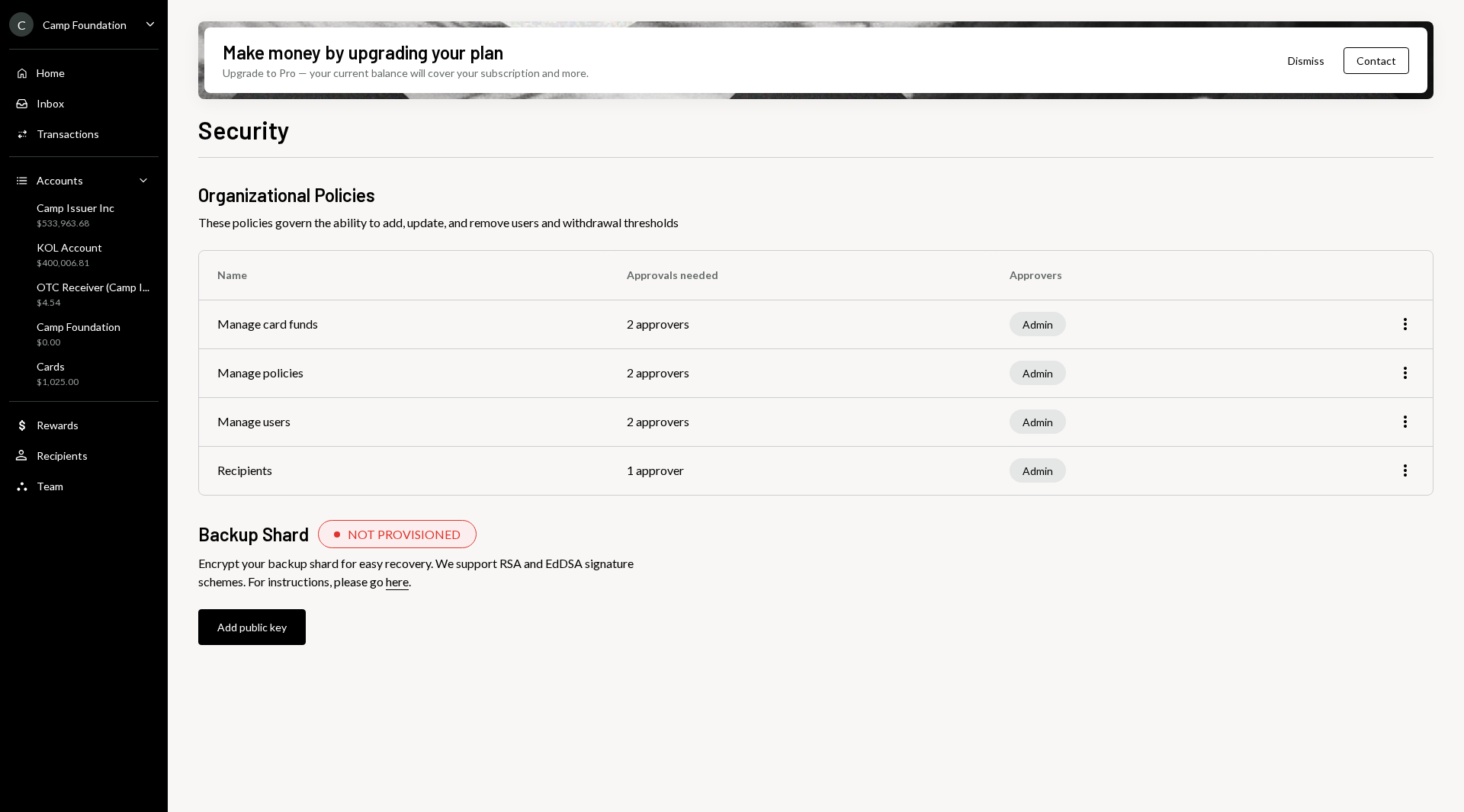
click at [58, 22] on div "Camp Foundation" at bounding box center [84, 24] width 84 height 13
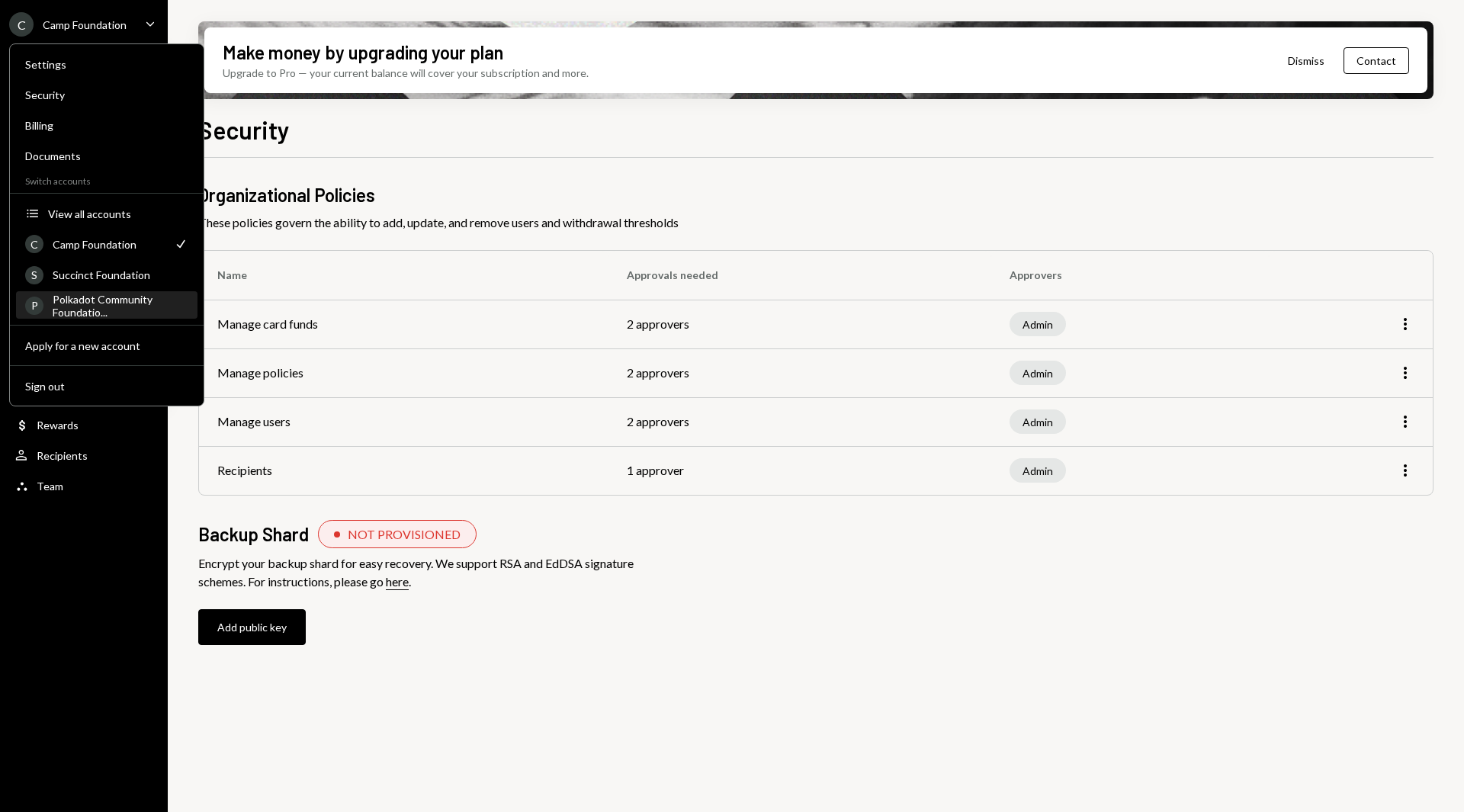
click at [99, 301] on div "Polkadot Community Foundatio..." at bounding box center [120, 306] width 136 height 26
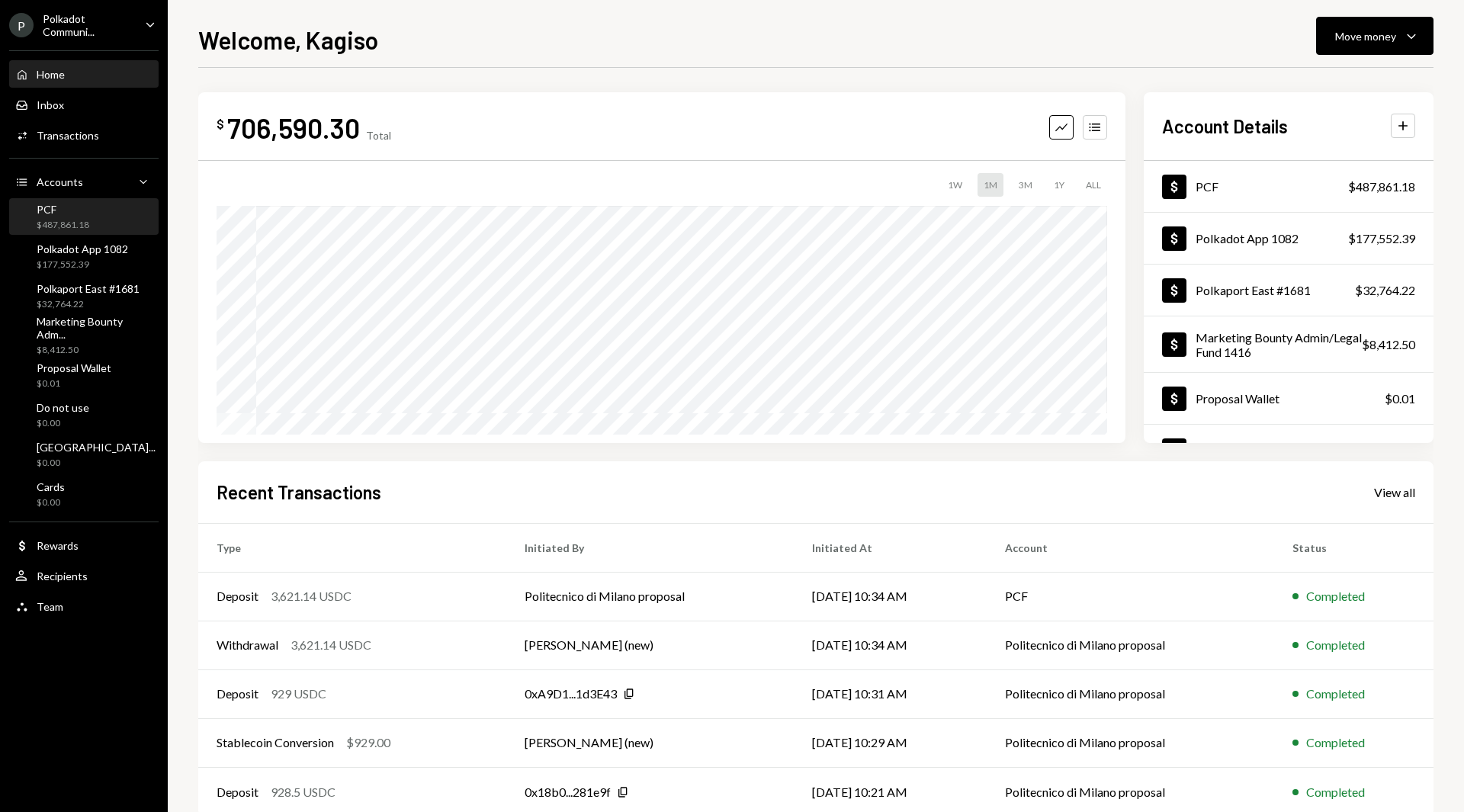
click at [102, 218] on div "PCF $487,861.18" at bounding box center [84, 216] width 138 height 29
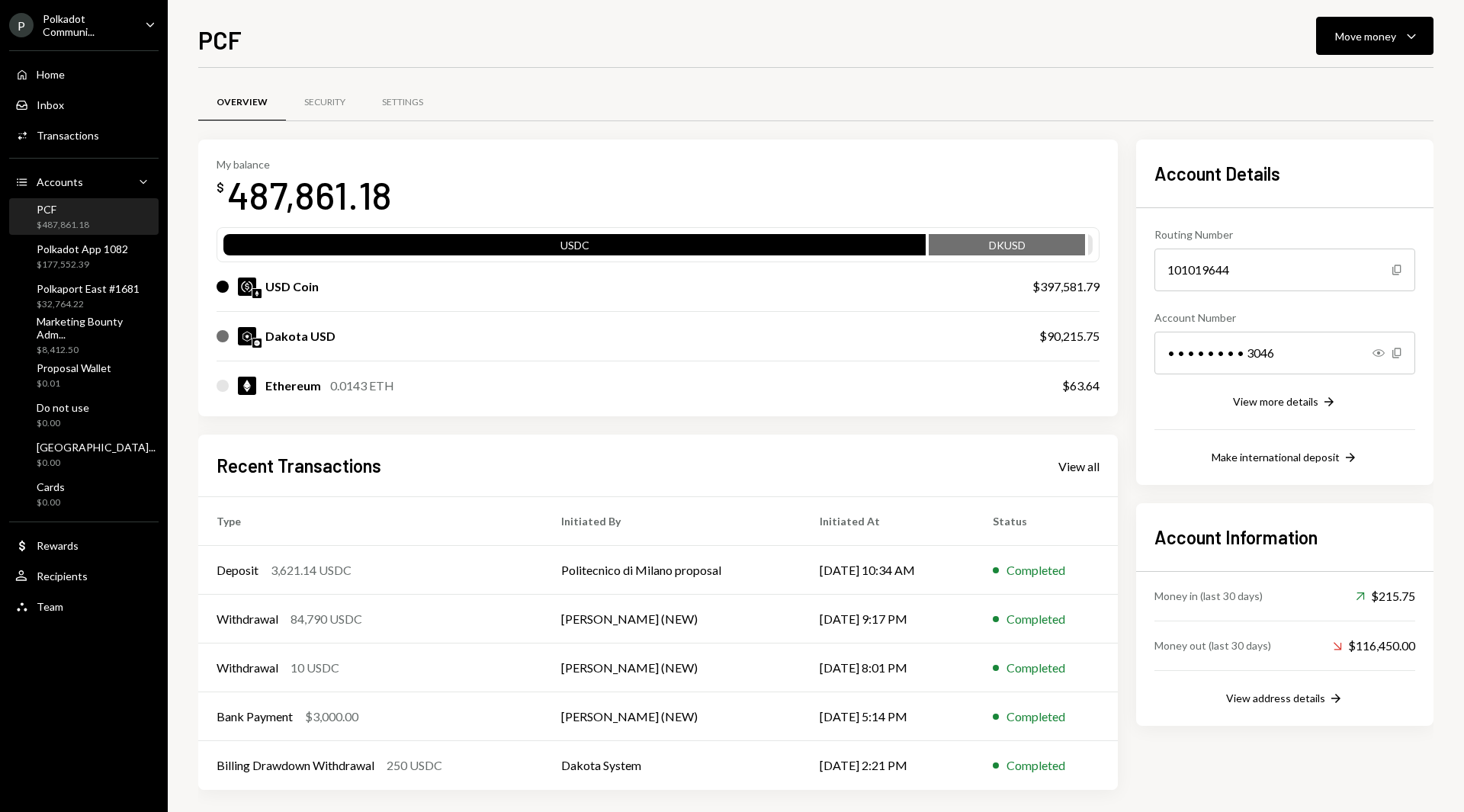
click at [66, 30] on div "Polkadot Communi..." at bounding box center [88, 25] width 90 height 26
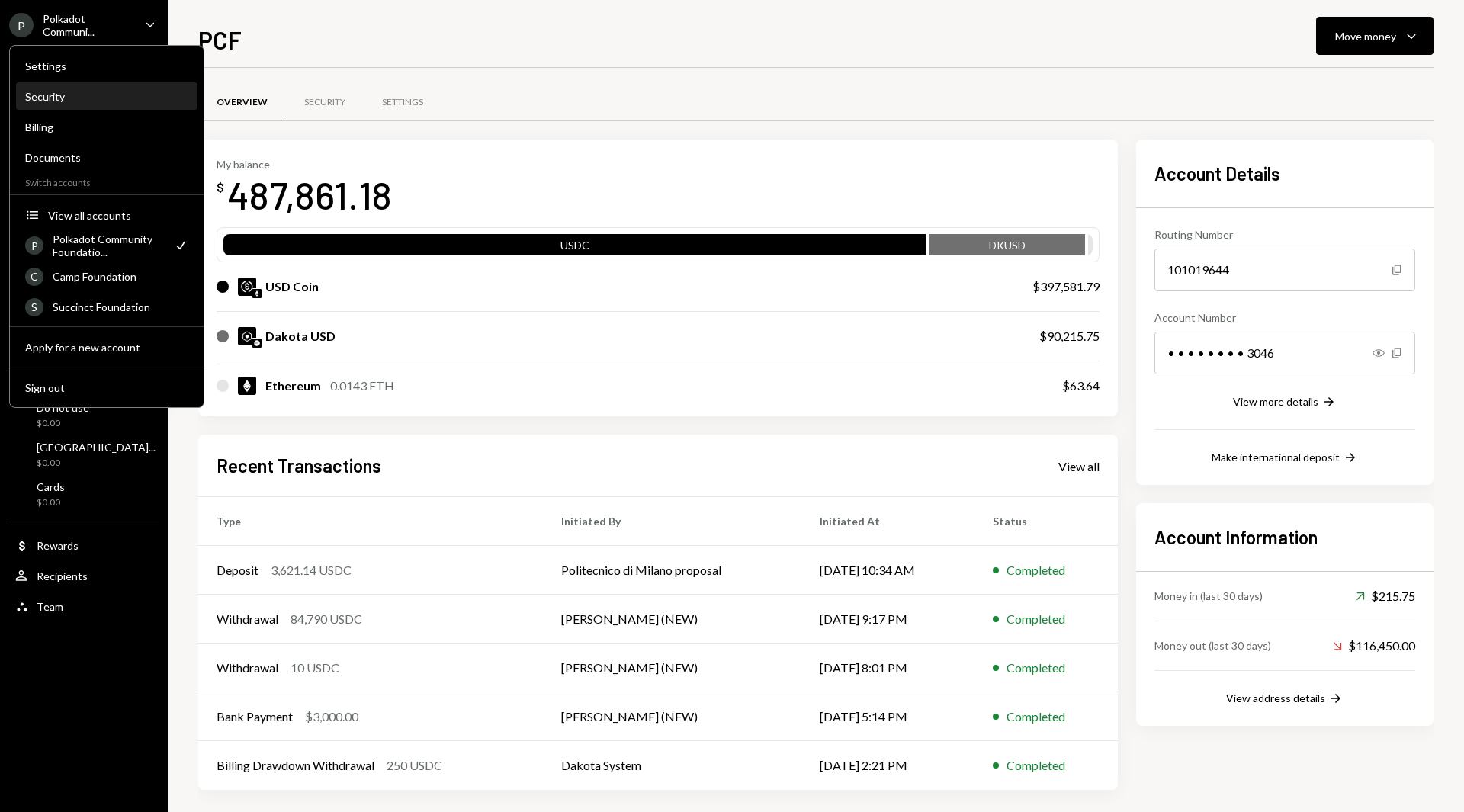
click at [79, 88] on div "Security" at bounding box center [106, 96] width 163 height 26
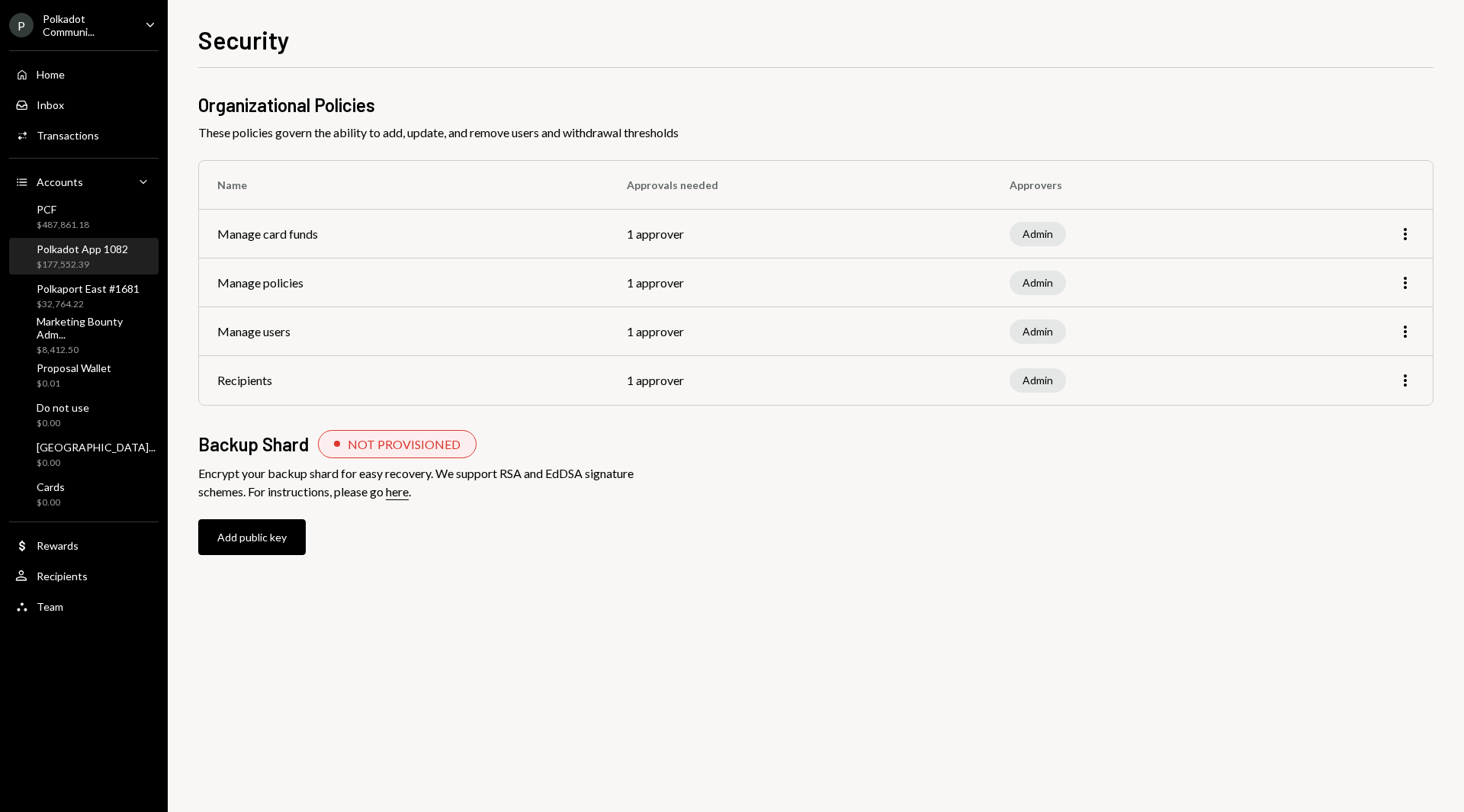
click at [76, 250] on div "Polkadot App 1082" at bounding box center [82, 249] width 91 height 13
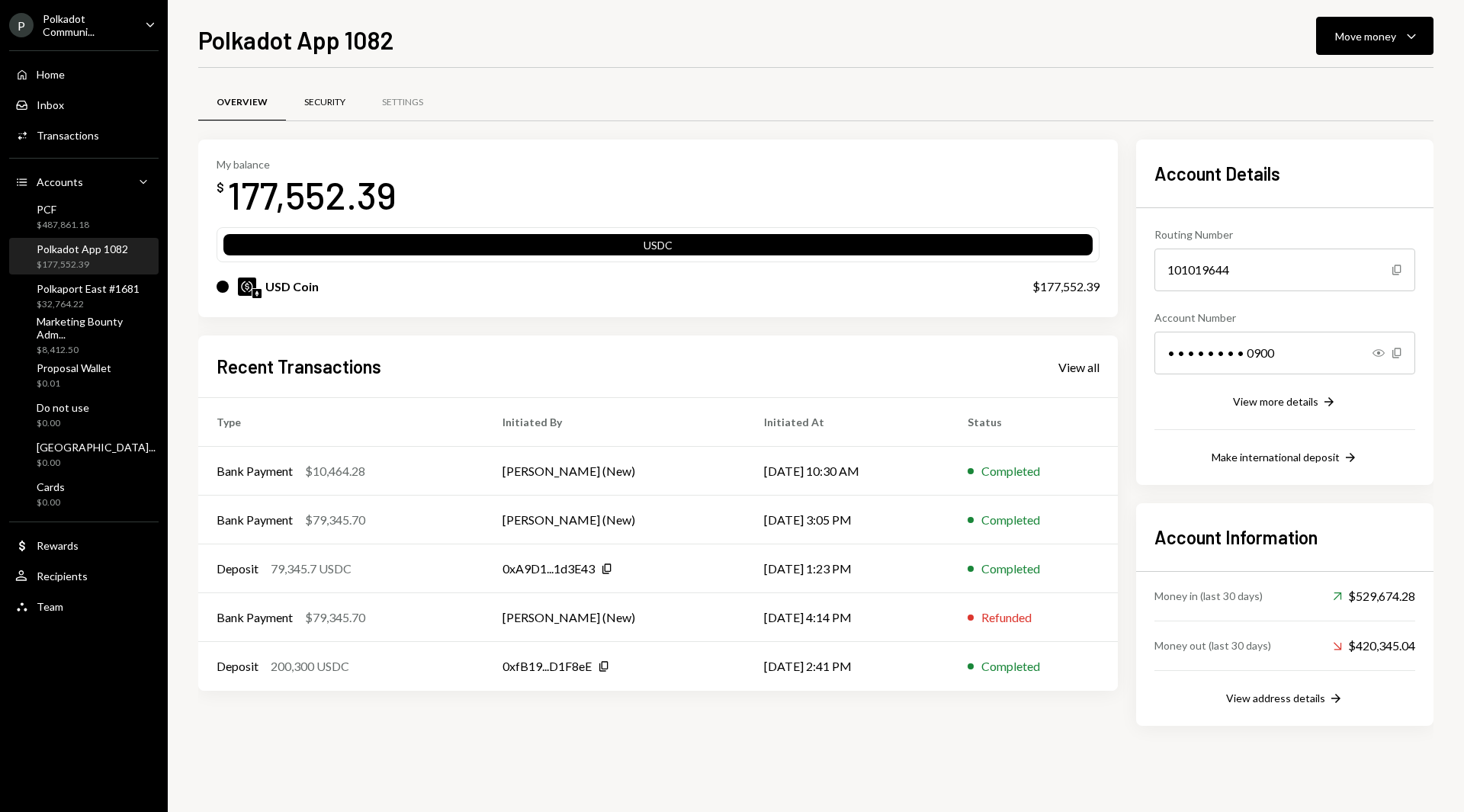
click at [341, 106] on div "Security" at bounding box center [324, 102] width 41 height 13
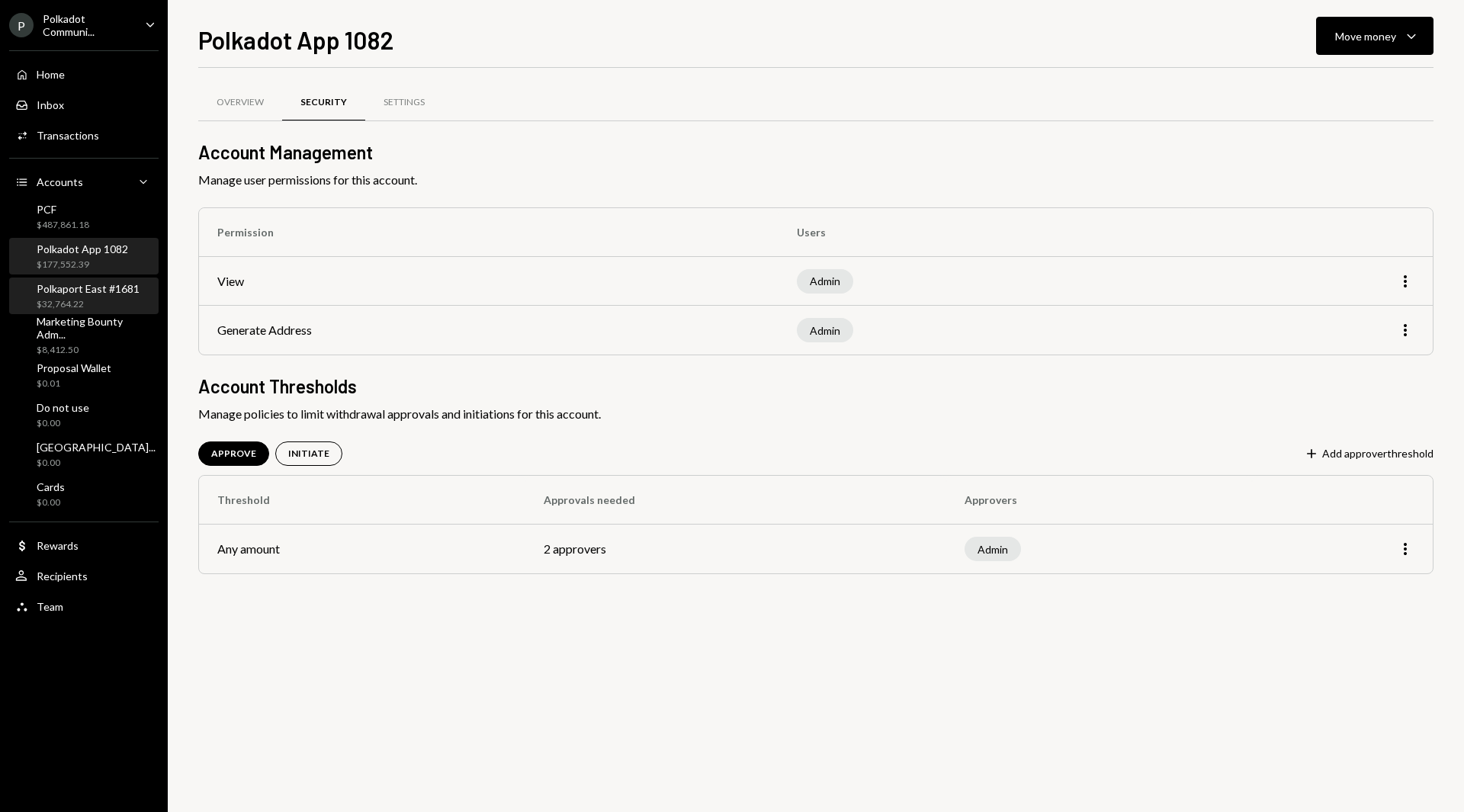
click at [91, 292] on div "Polkaport East #1681" at bounding box center [88, 288] width 103 height 13
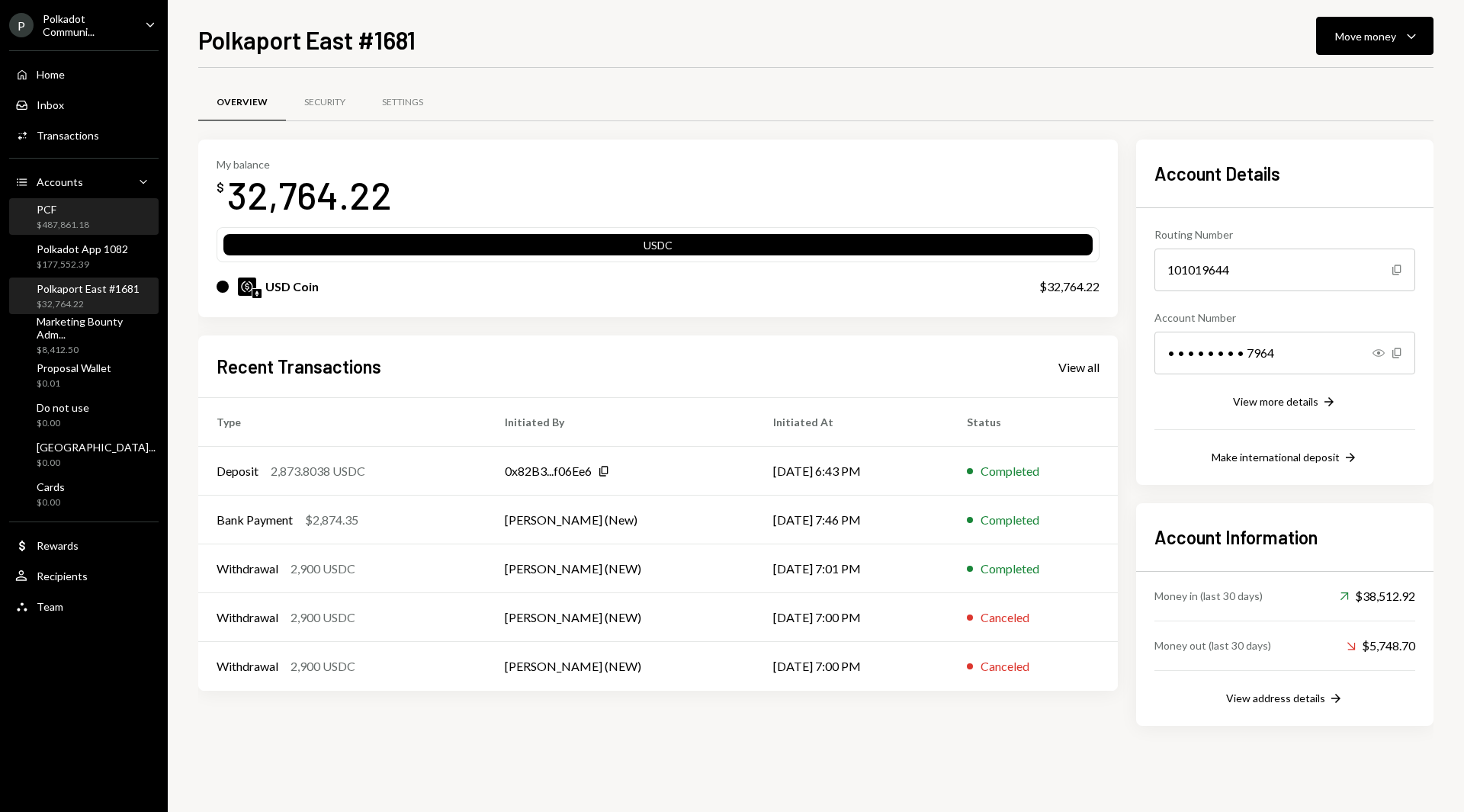
click at [63, 213] on div "PCF" at bounding box center [63, 209] width 52 height 13
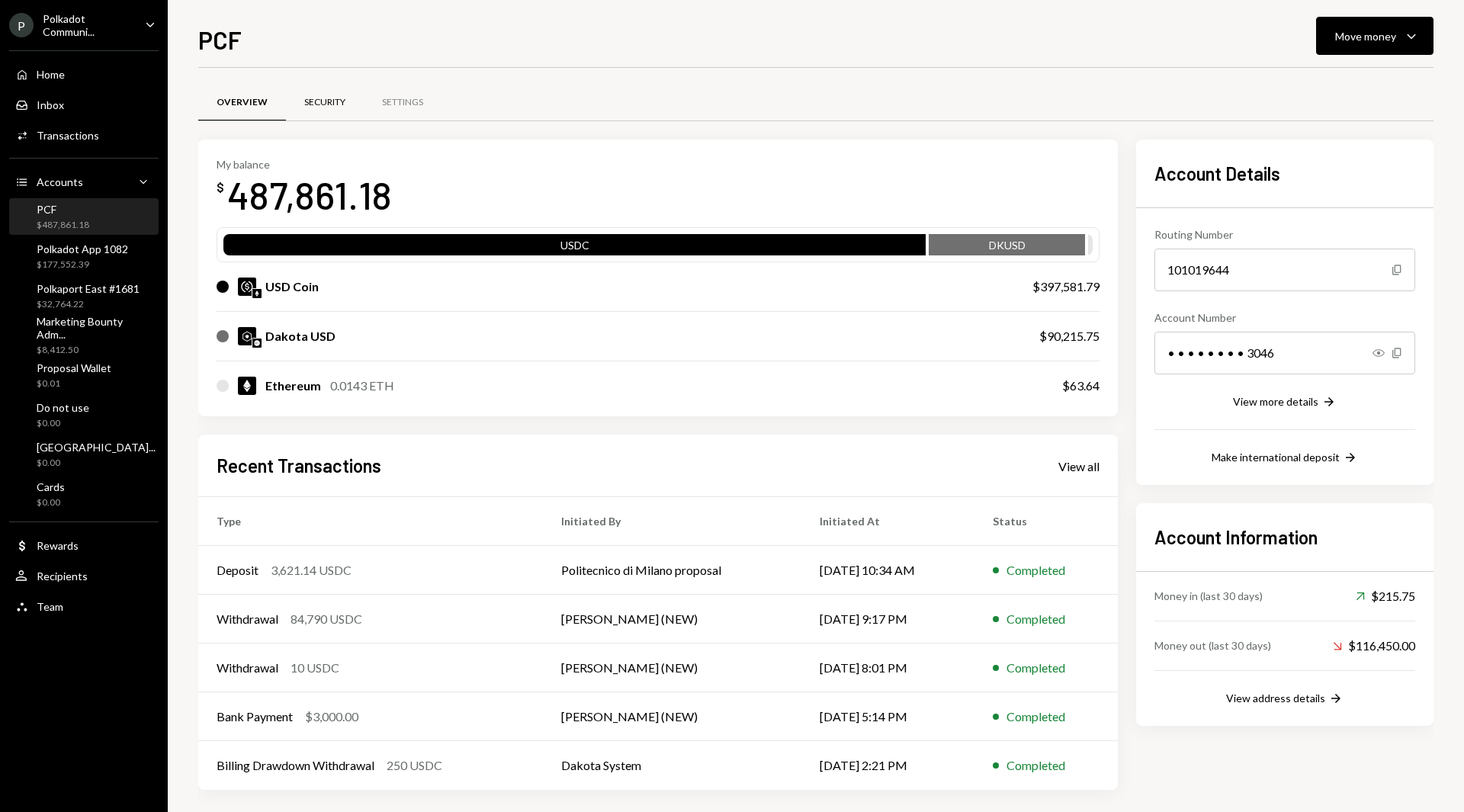
click at [334, 107] on div "Security" at bounding box center [324, 102] width 41 height 13
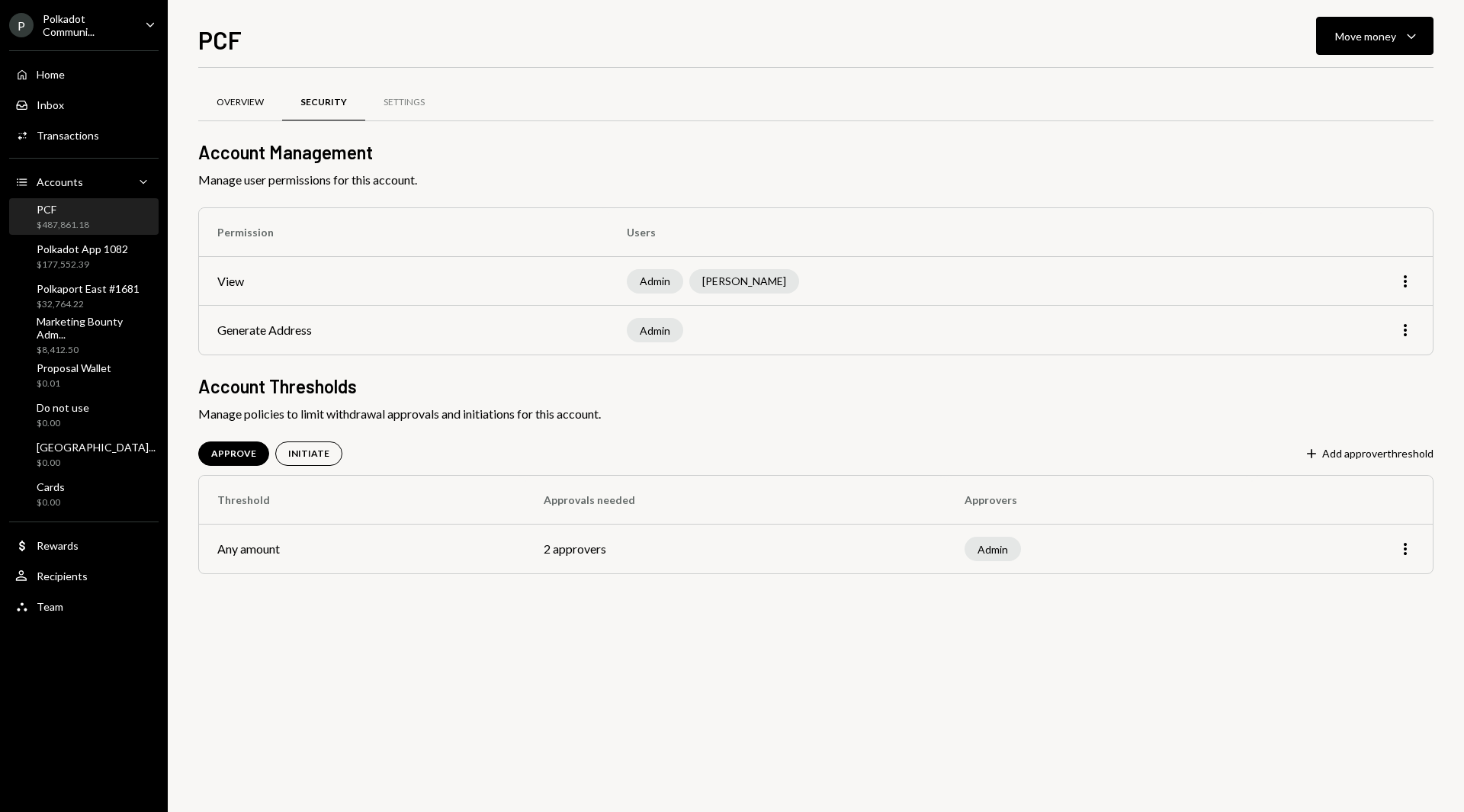
click at [253, 95] on div "Overview" at bounding box center [240, 102] width 84 height 37
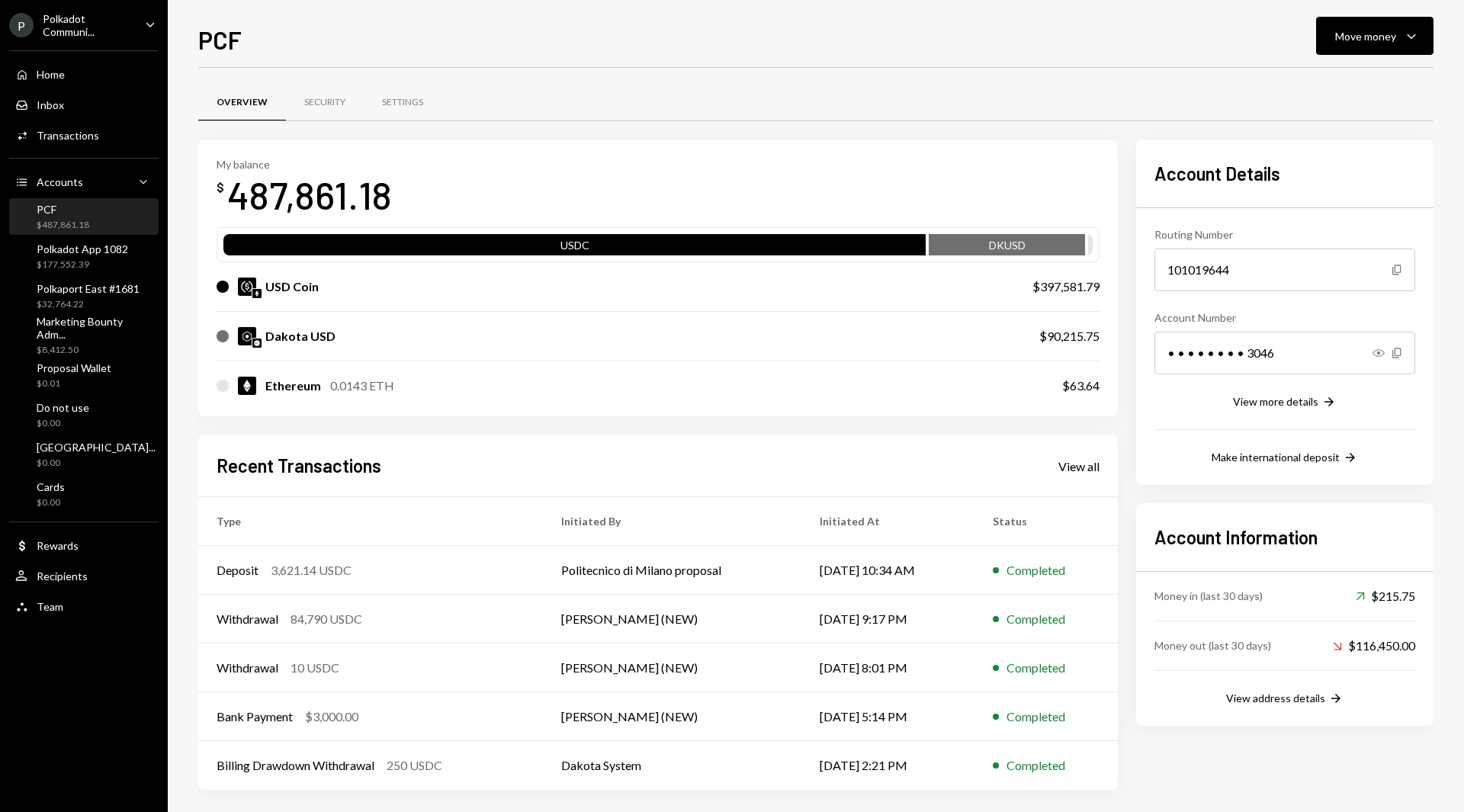
click at [77, 27] on div "Polkadot Communi..." at bounding box center [88, 25] width 90 height 26
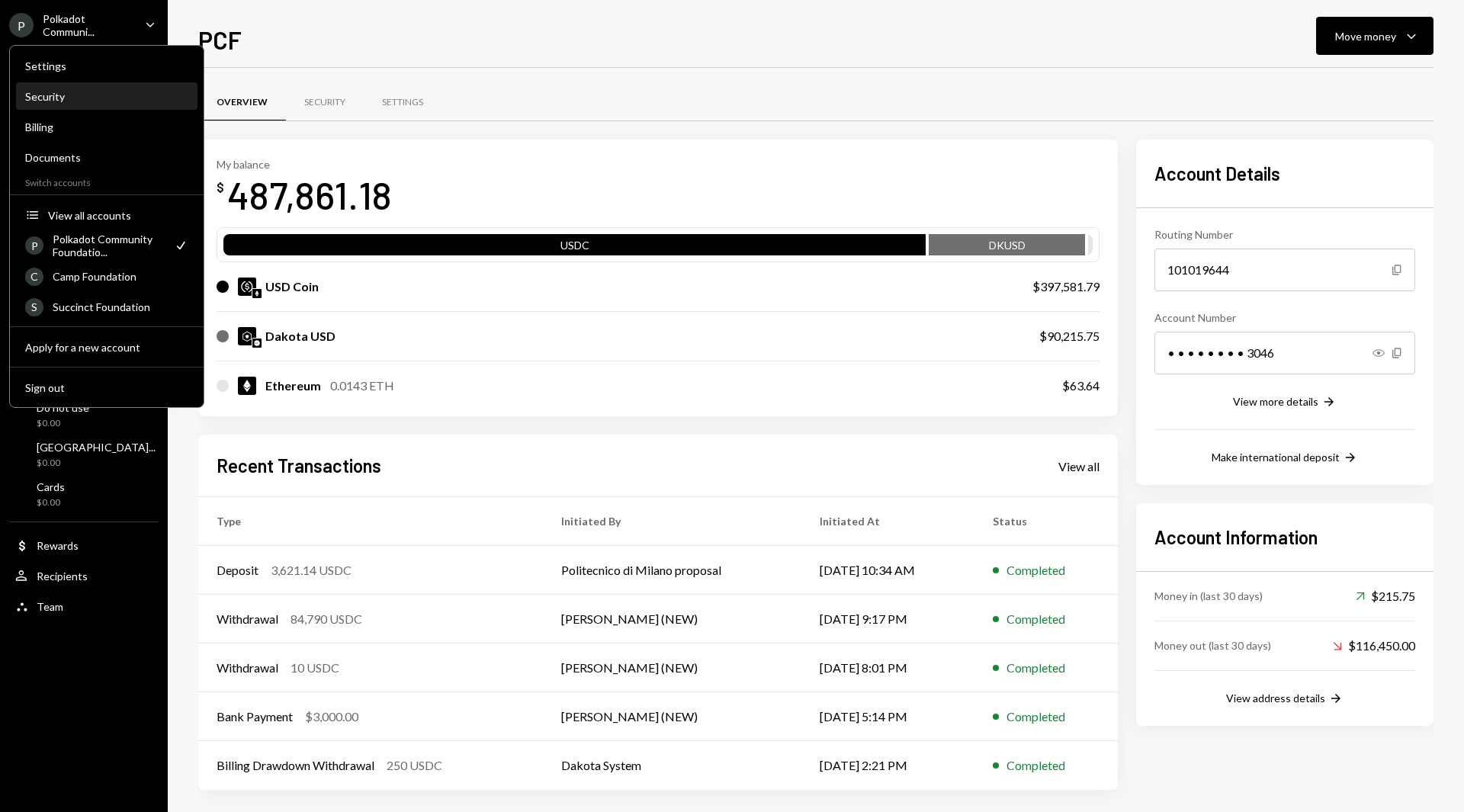
click at [76, 91] on div "Security" at bounding box center [106, 96] width 163 height 13
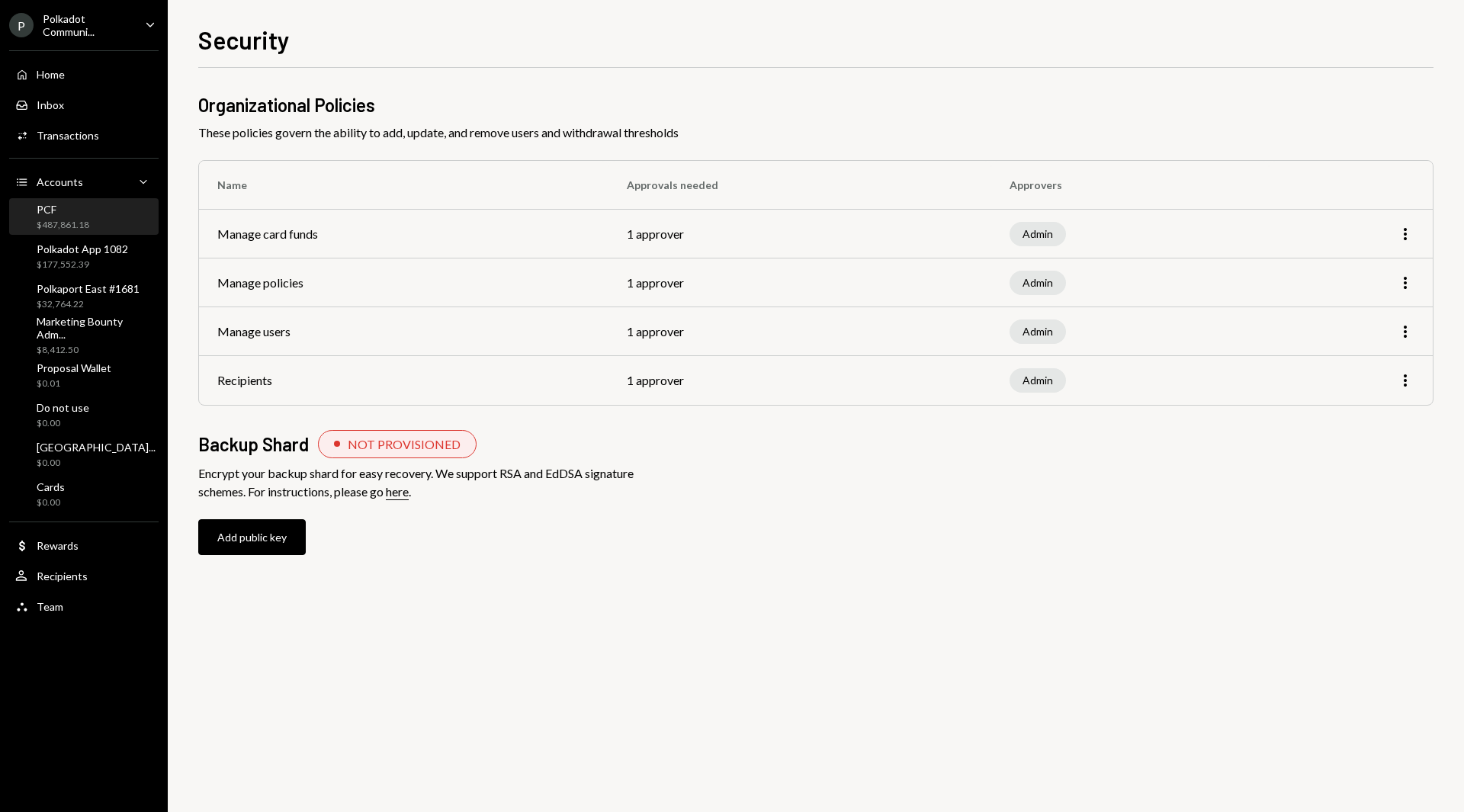
click at [47, 206] on div "PCF" at bounding box center [63, 209] width 52 height 13
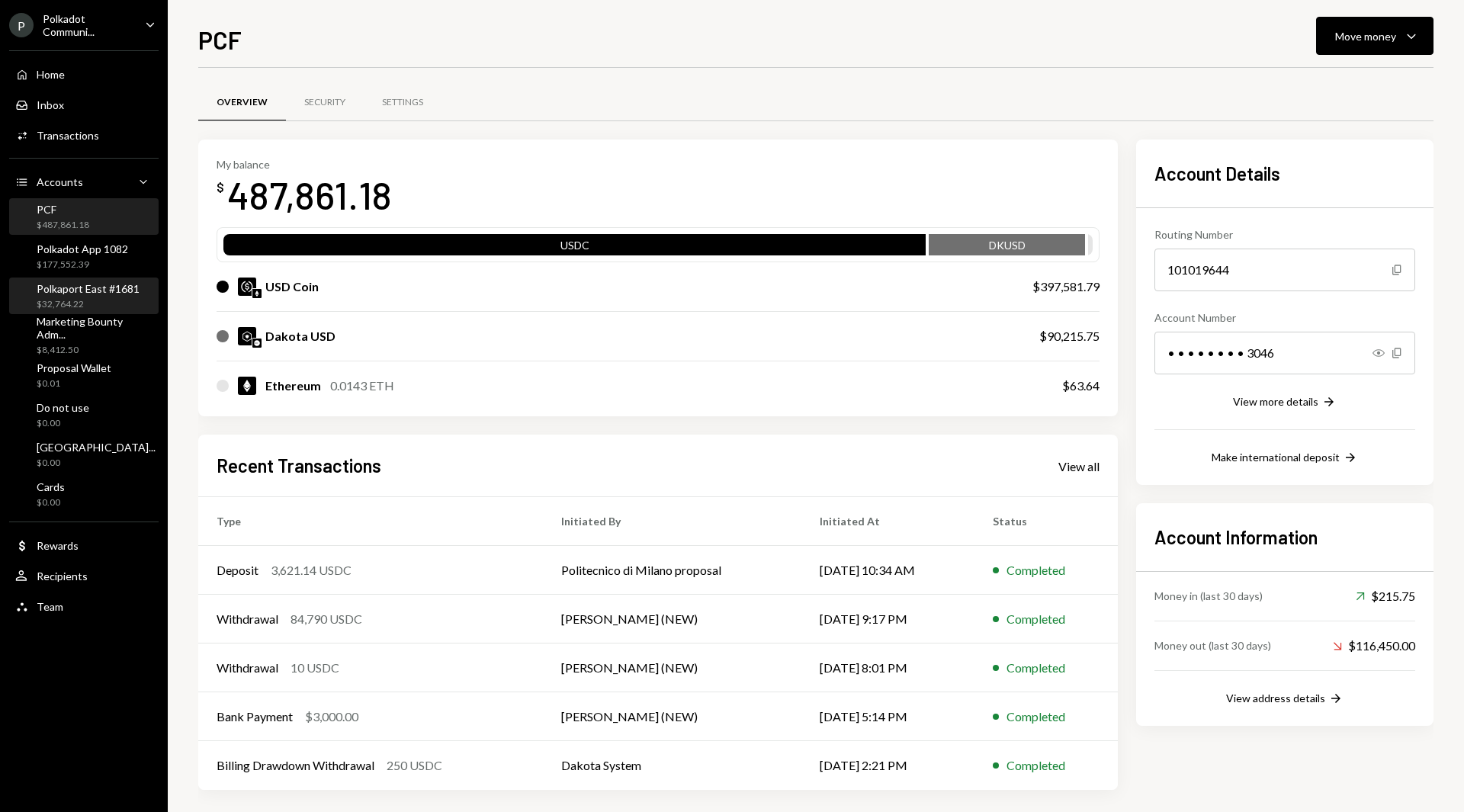
click at [100, 309] on div "$32,764.22" at bounding box center [88, 304] width 103 height 13
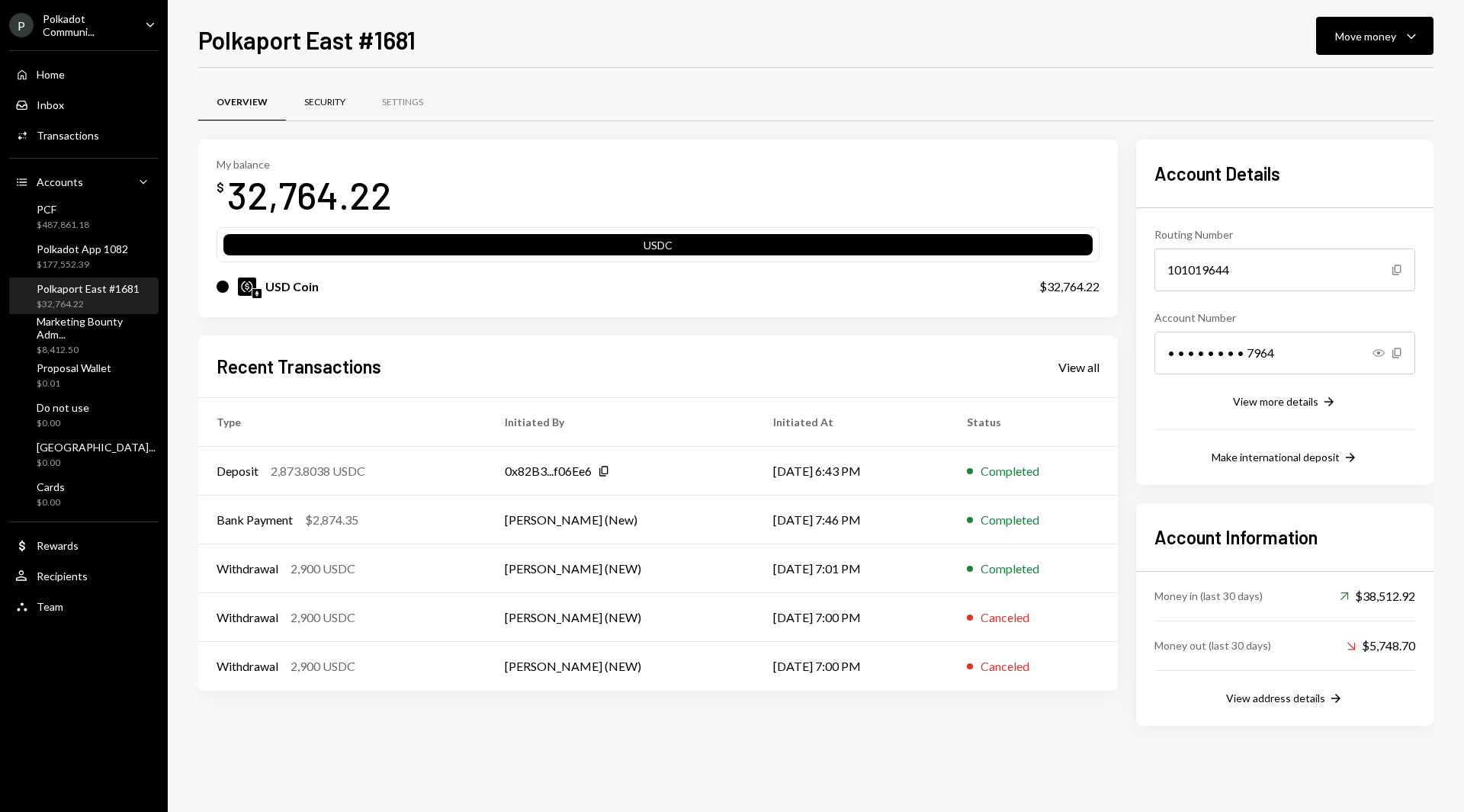
click at [304, 101] on div "Security" at bounding box center [324, 102] width 41 height 13
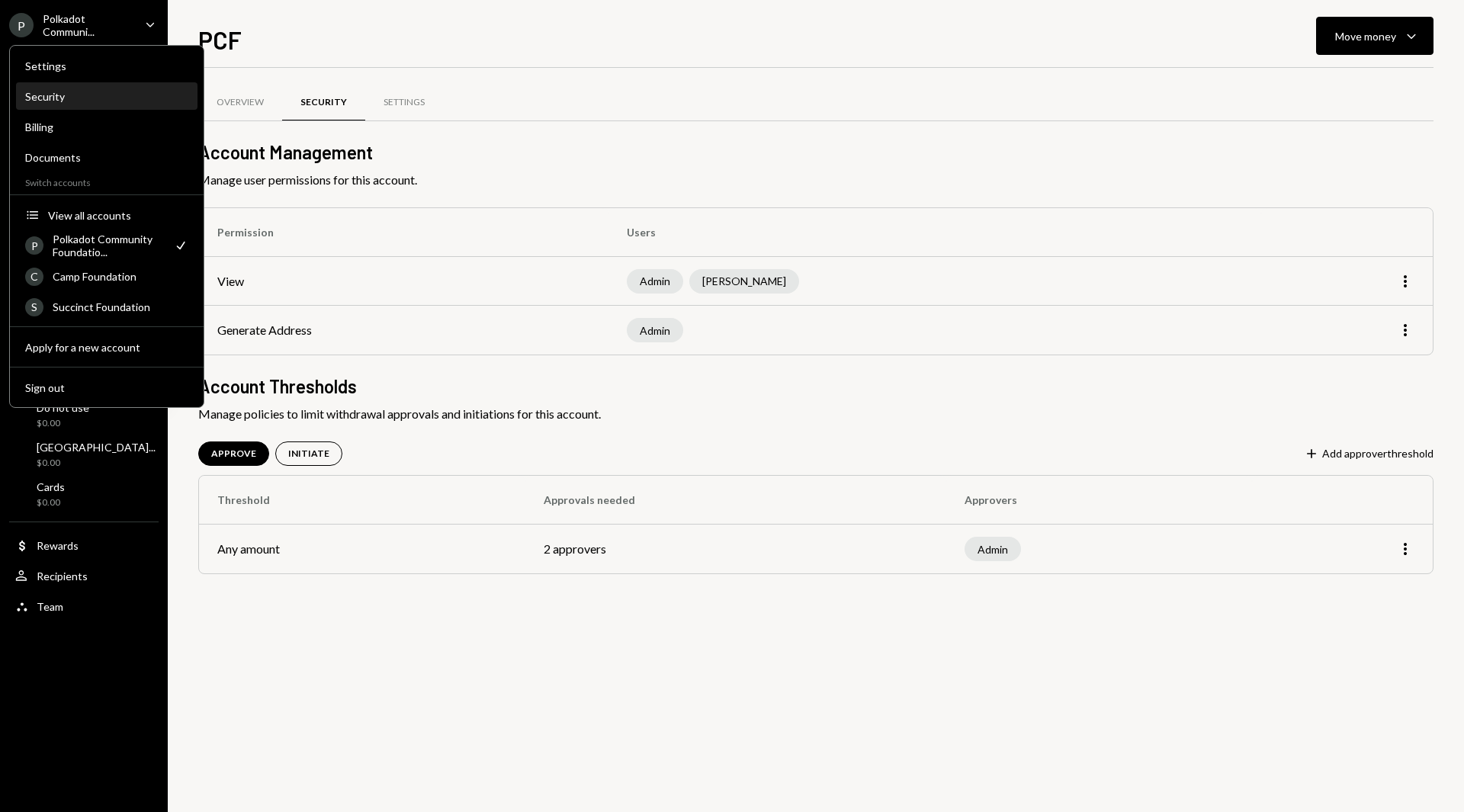
click at [71, 94] on div "Security" at bounding box center [106, 96] width 163 height 13
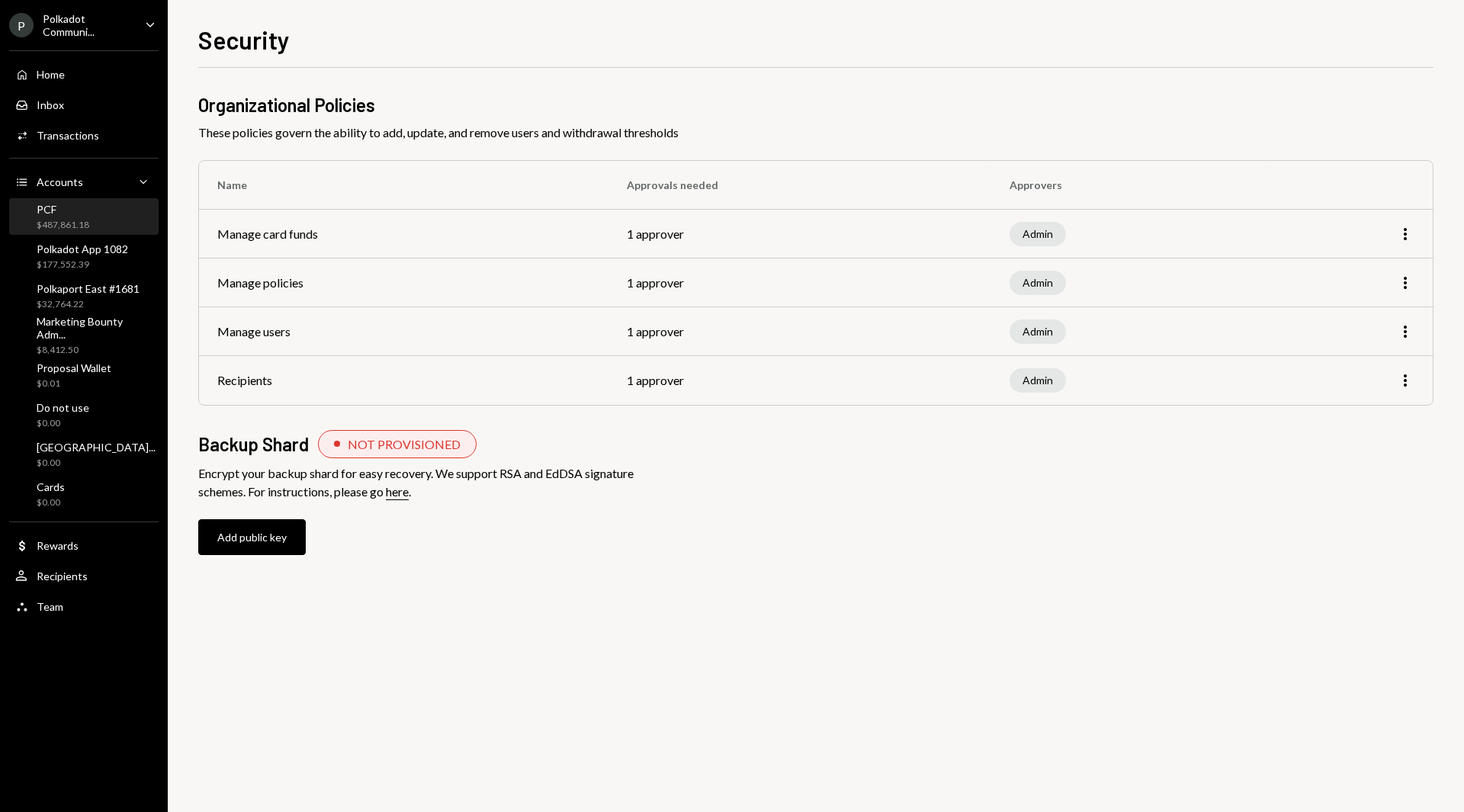
click at [64, 226] on div "$487,861.18" at bounding box center [63, 225] width 52 height 13
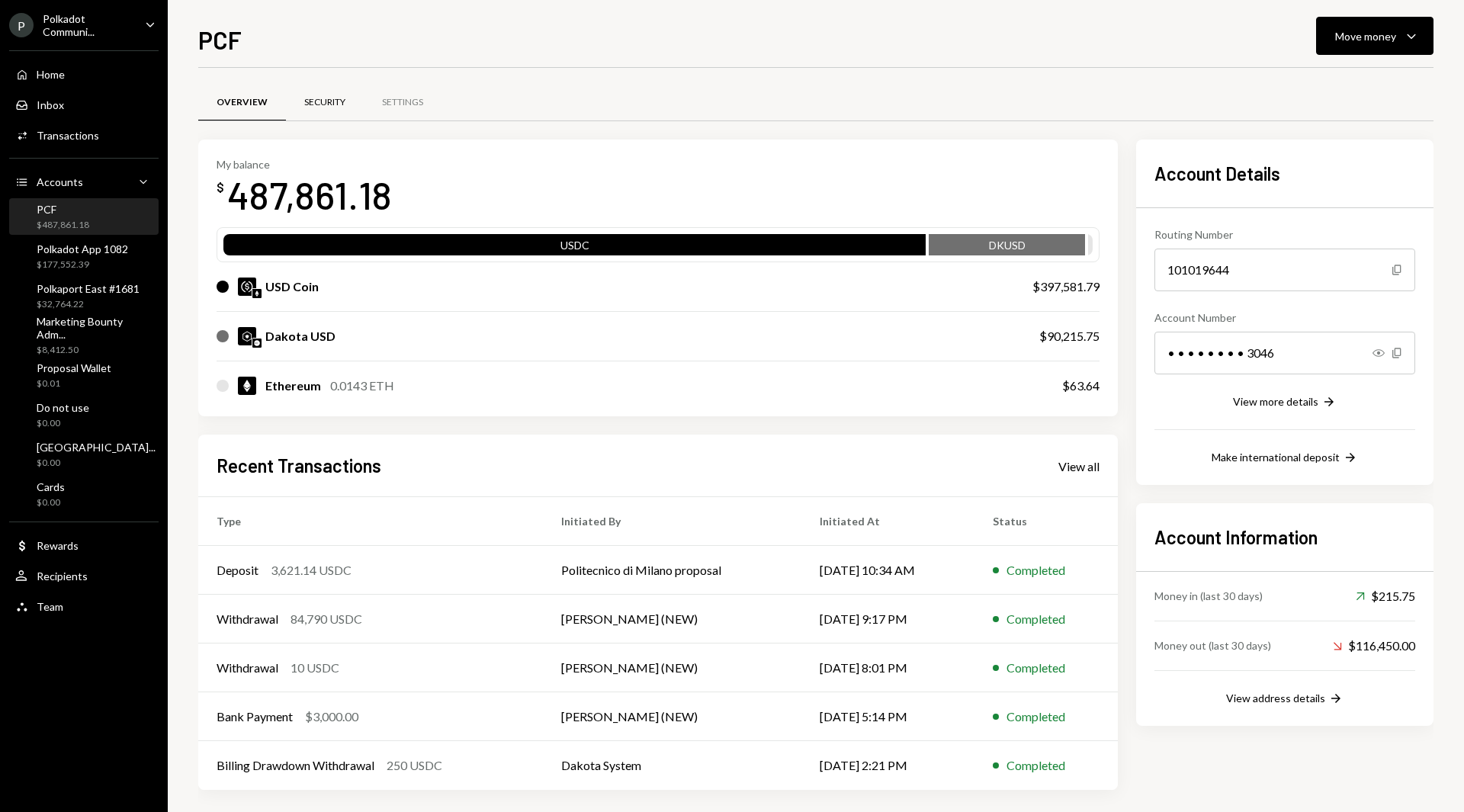
click at [315, 107] on div "Security" at bounding box center [324, 102] width 41 height 13
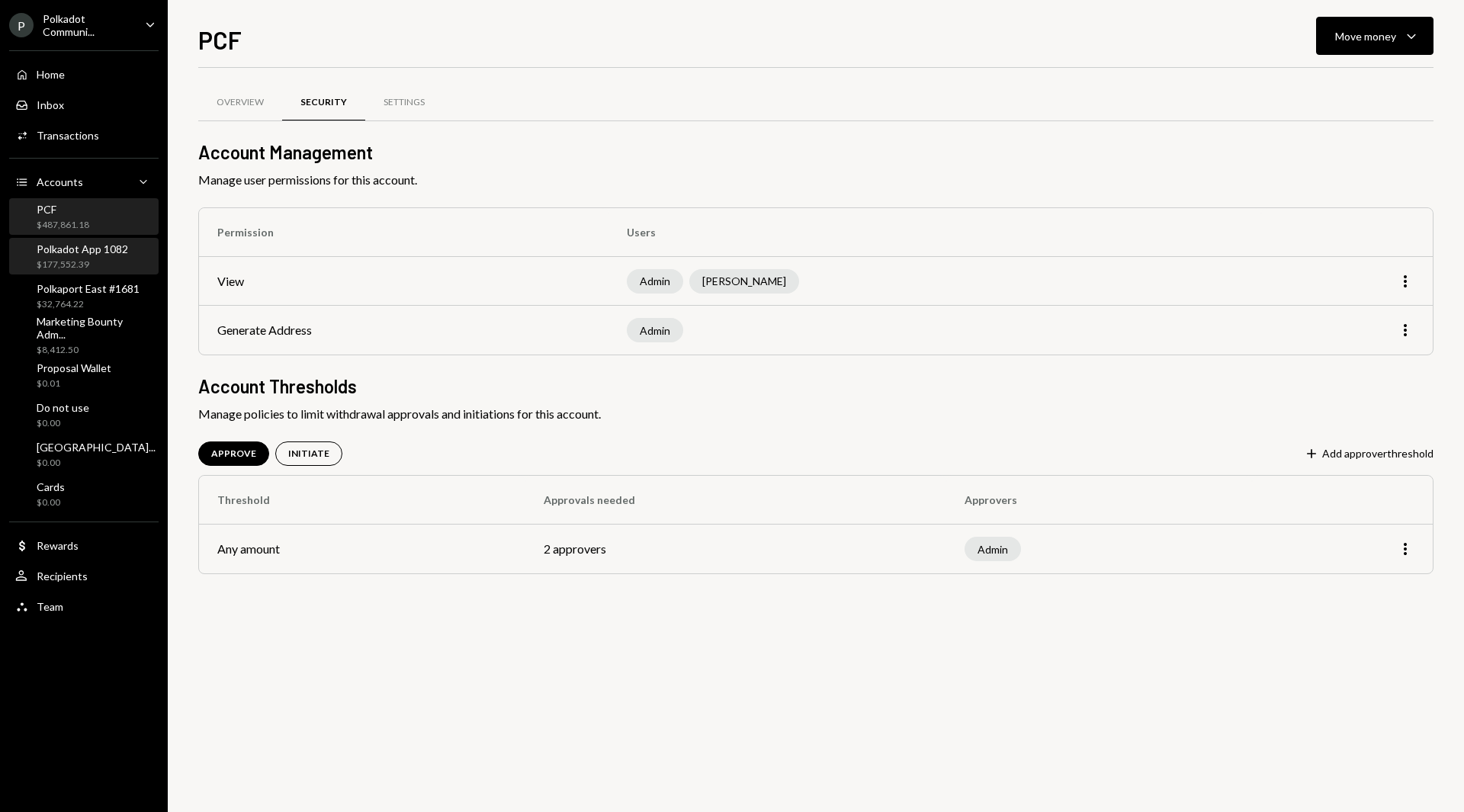
click at [73, 260] on div "$177,552.39" at bounding box center [82, 265] width 91 height 13
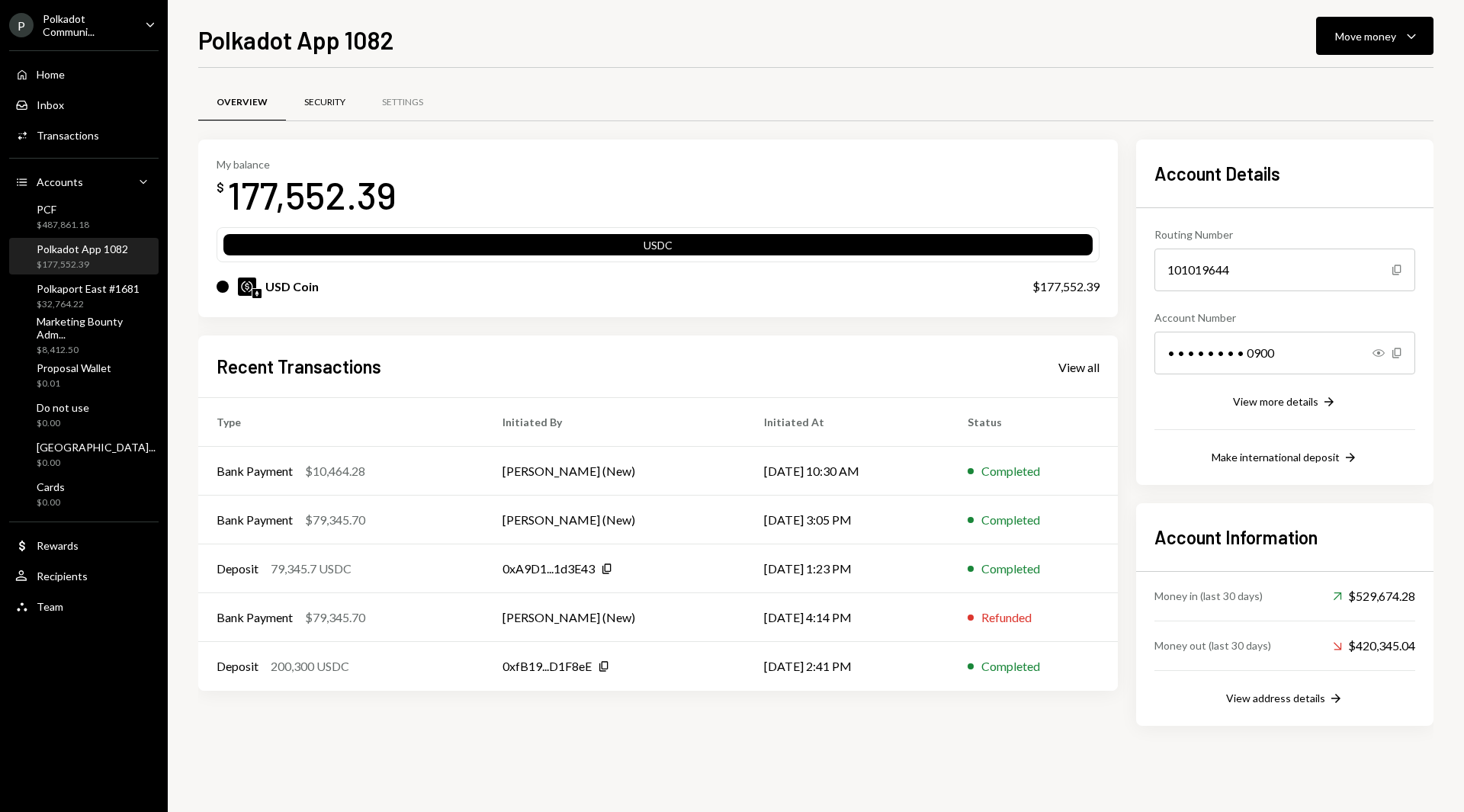
click at [313, 109] on div "Security" at bounding box center [325, 102] width 78 height 37
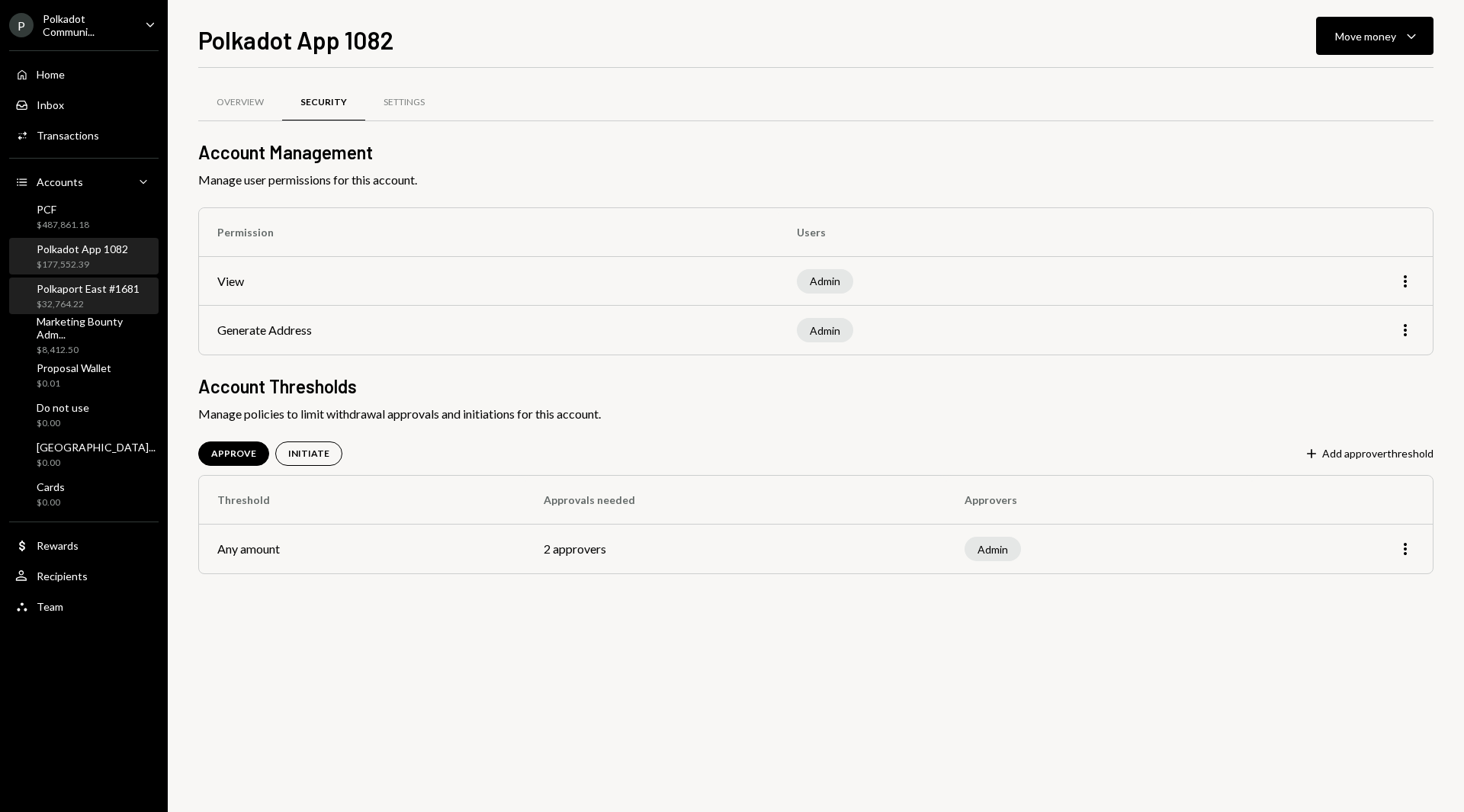
click at [74, 296] on div "Polkaport East #1681 $32,764.22" at bounding box center [88, 296] width 103 height 29
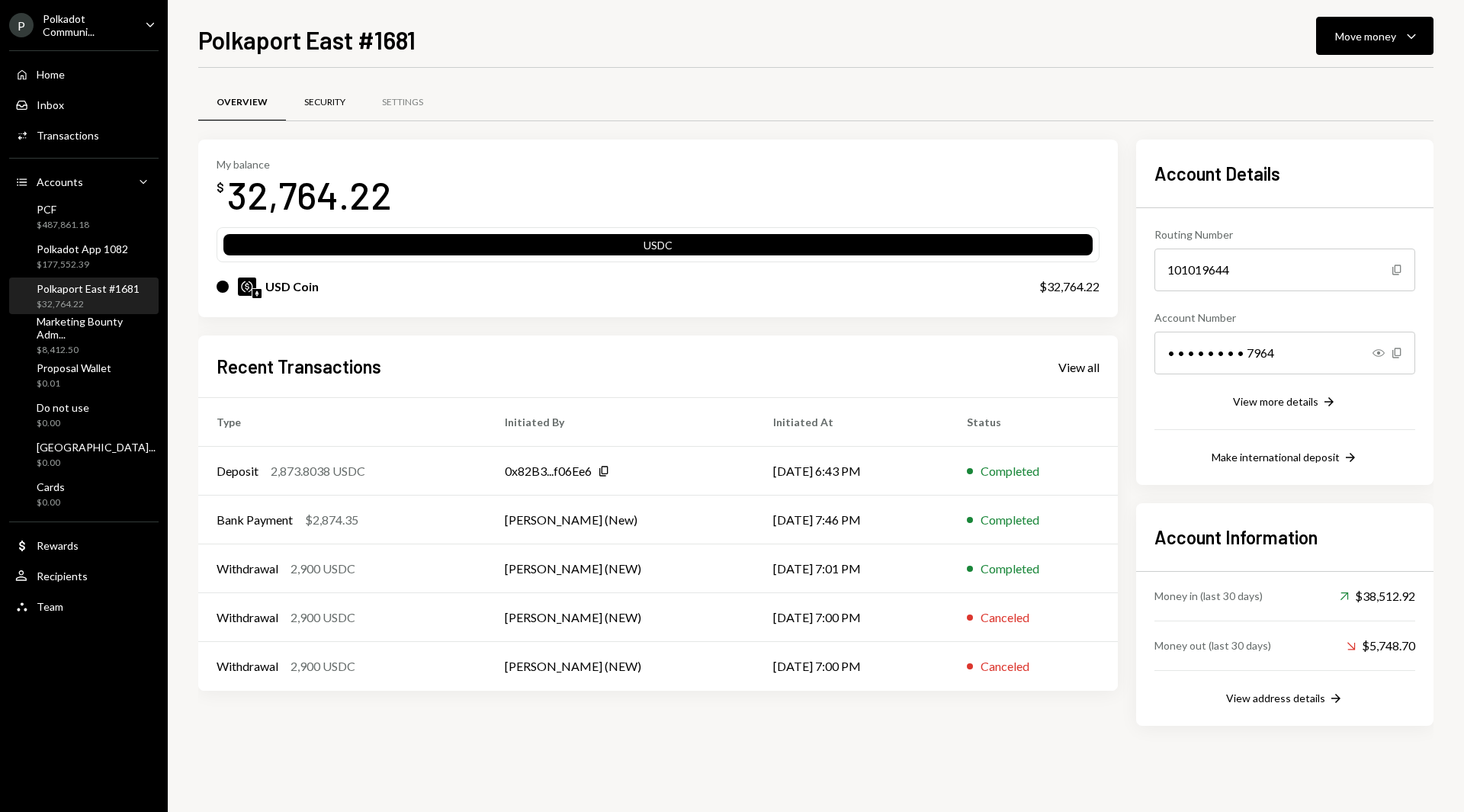
click at [314, 106] on div "Security" at bounding box center [324, 102] width 41 height 13
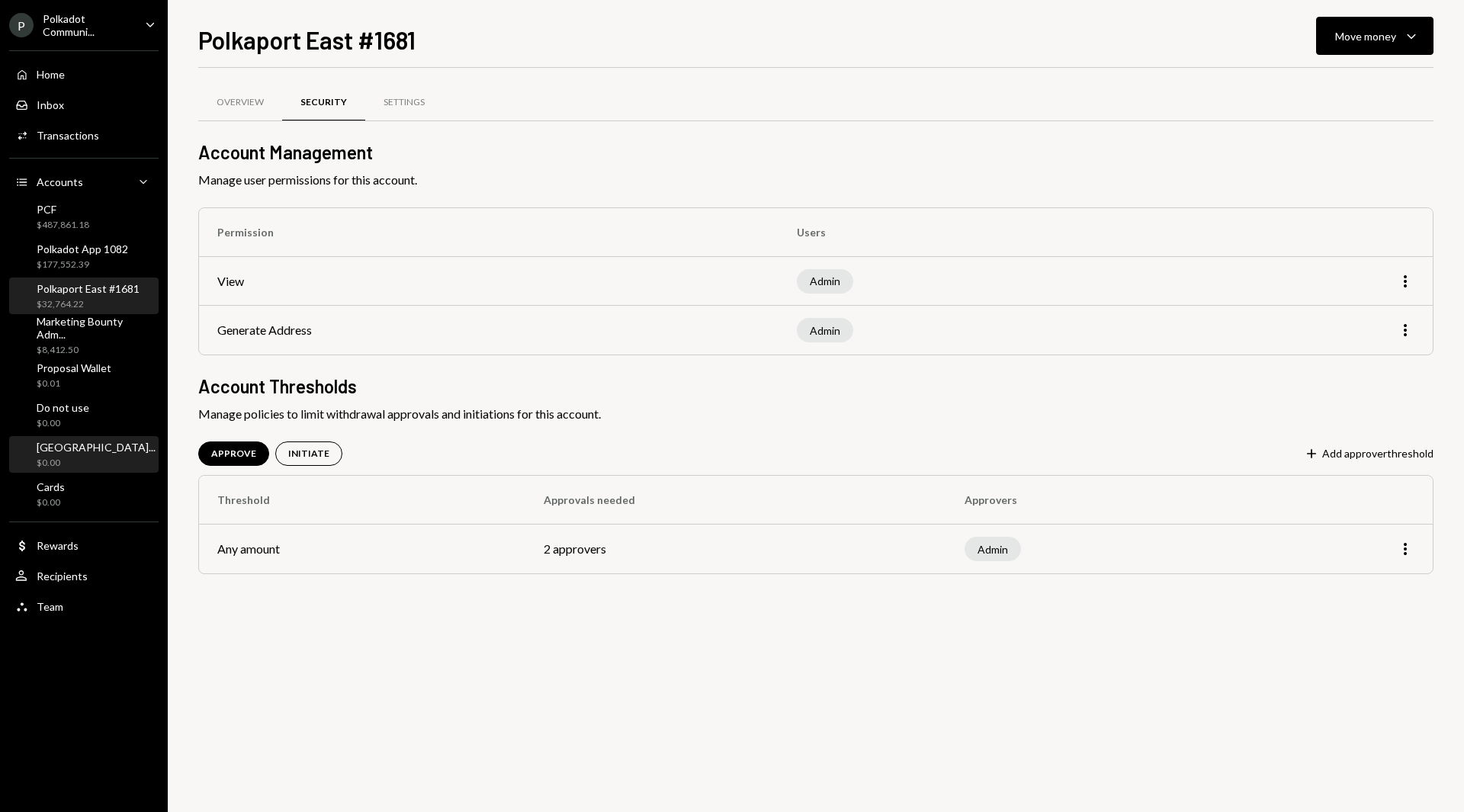
click at [81, 453] on div "[GEOGRAPHIC_DATA]... $0.00" at bounding box center [96, 455] width 119 height 29
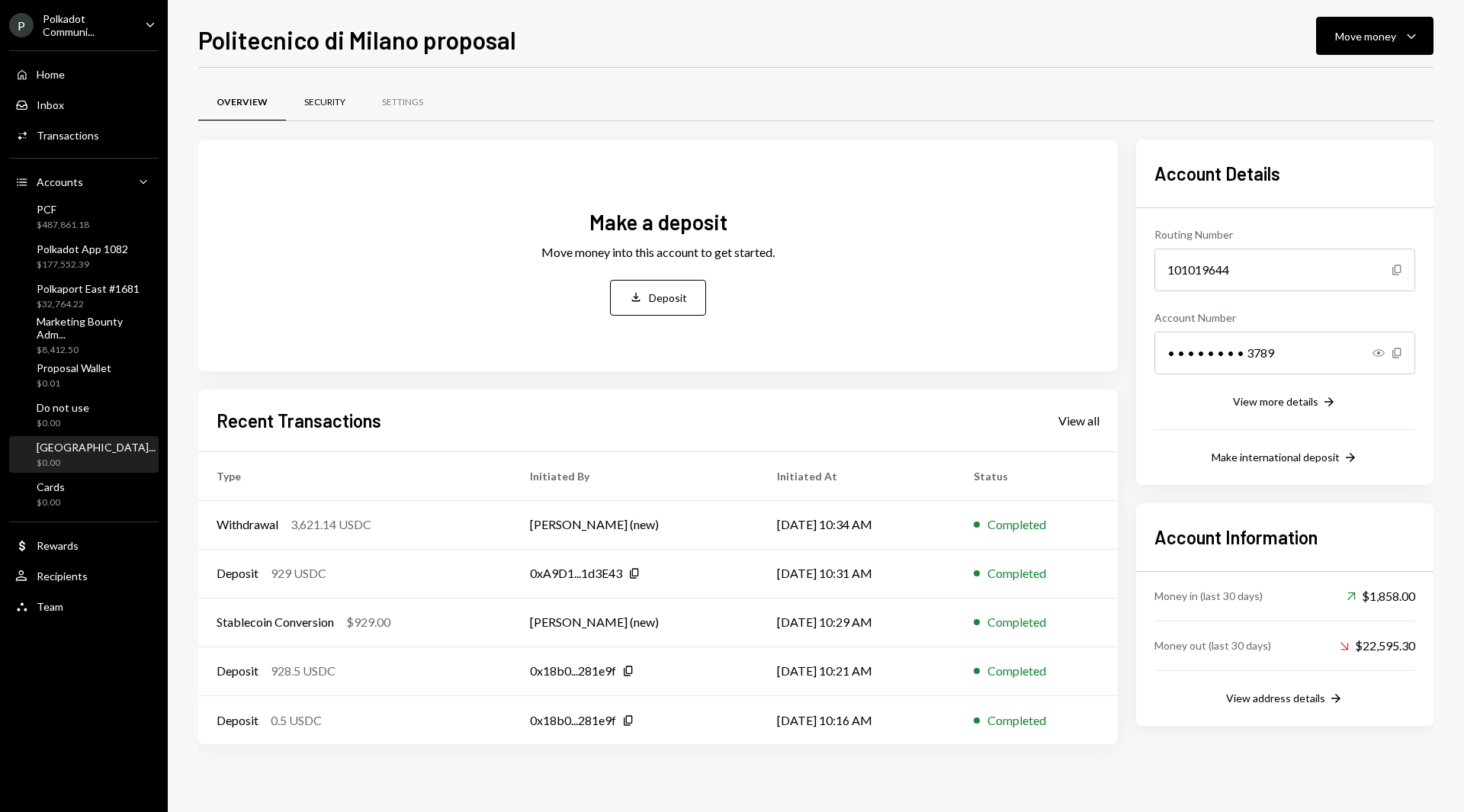
click at [314, 100] on div "Security" at bounding box center [324, 102] width 41 height 13
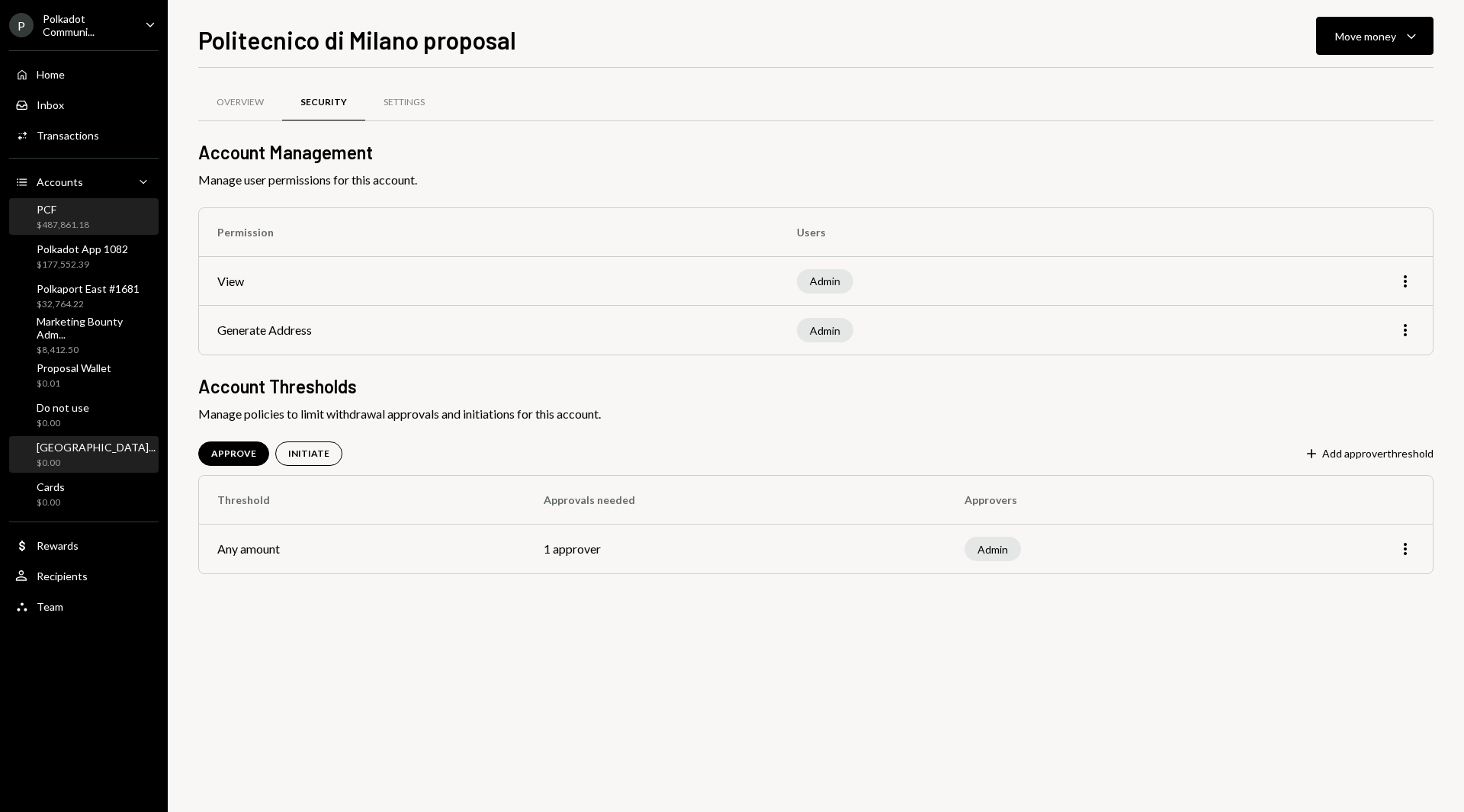
click at [59, 214] on div "PCF" at bounding box center [63, 209] width 52 height 13
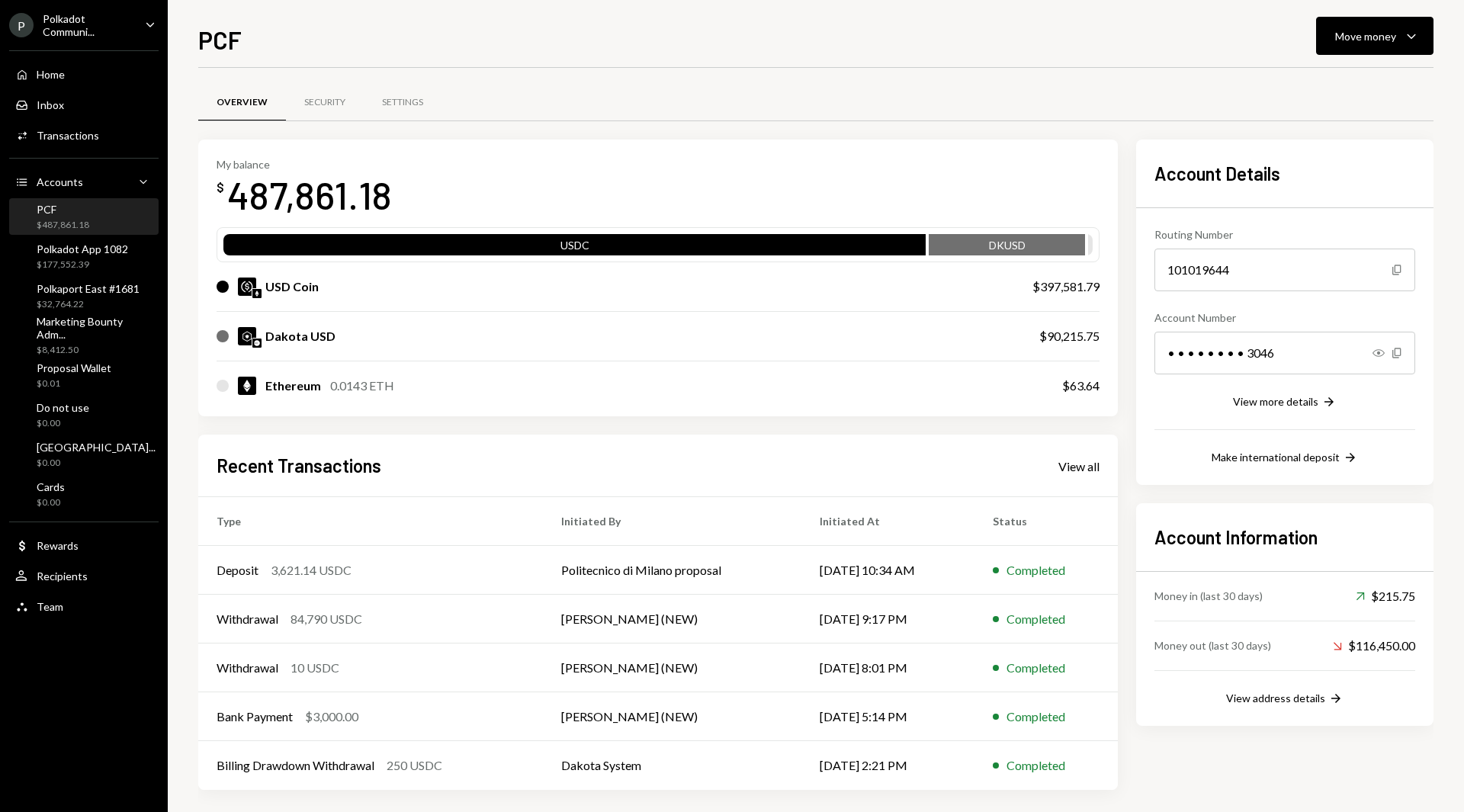
click at [95, 26] on div "Polkadot Communi..." at bounding box center [88, 25] width 90 height 26
